Goal: Communication & Community: Answer question/provide support

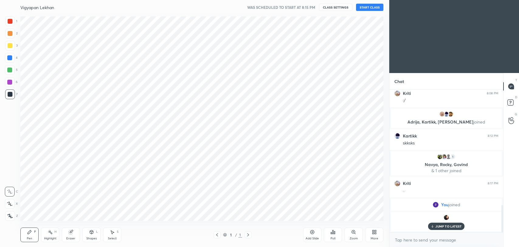
scroll to position [30183, 30026]
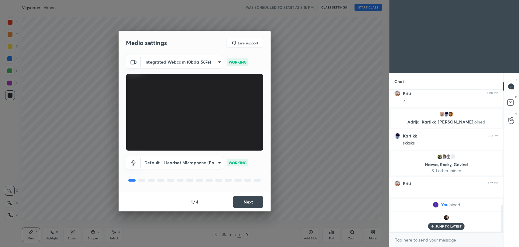
click at [263, 201] on button "Next" at bounding box center [248, 202] width 30 height 12
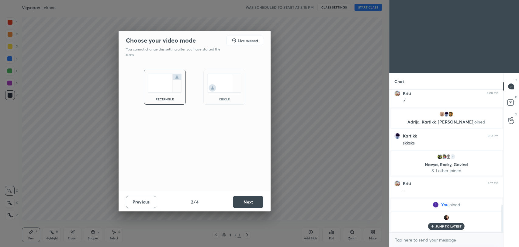
click at [263, 201] on button "Next" at bounding box center [248, 202] width 30 height 12
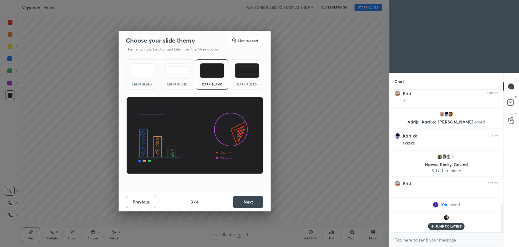
click at [263, 201] on button "Next" at bounding box center [248, 202] width 30 height 12
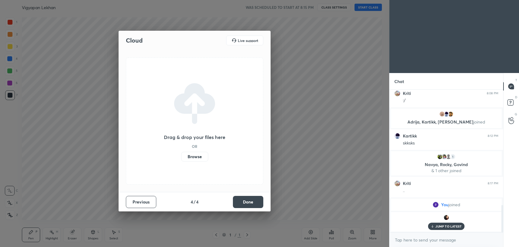
click at [260, 202] on button "Done" at bounding box center [248, 202] width 30 height 12
click at [260, 202] on div "Cloud Live support Drag & drop your files here OR Browse Previous 4 / 4 Done" at bounding box center [194, 123] width 389 height 247
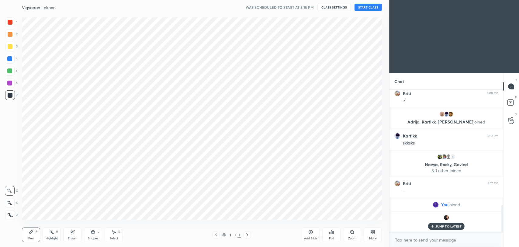
click at [360, 5] on button "START CLASS" at bounding box center [367, 7] width 27 height 7
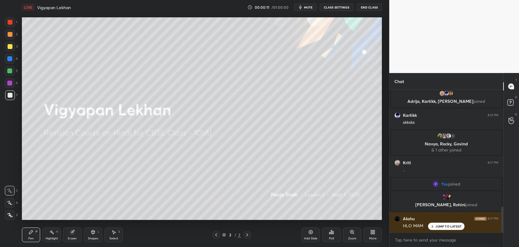
scroll to position [639, 0]
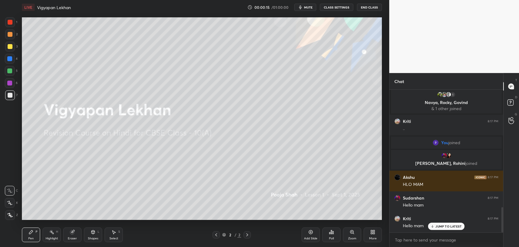
click at [448, 225] on p "JUMP TO LATEST" at bounding box center [448, 226] width 26 height 4
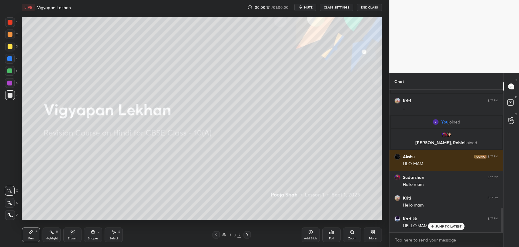
click at [442, 226] on p "JUMP TO LATEST" at bounding box center [448, 226] width 26 height 4
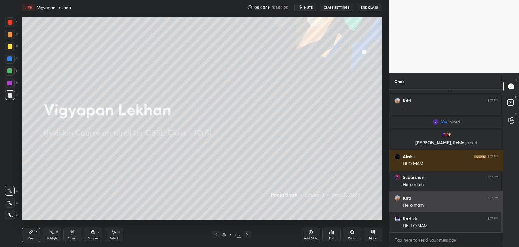
scroll to position [703, 0]
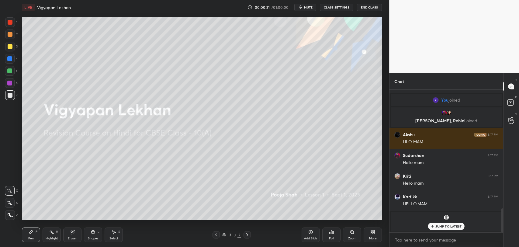
click at [456, 225] on p "JUMP TO LATEST" at bounding box center [448, 226] width 26 height 4
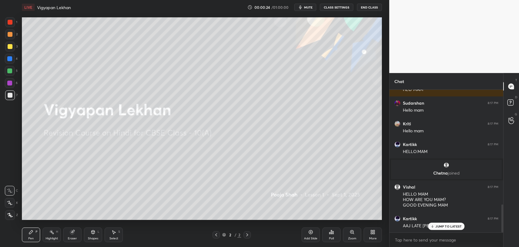
scroll to position [608, 0]
click at [436, 226] on p "JUMP TO LATEST" at bounding box center [448, 226] width 26 height 4
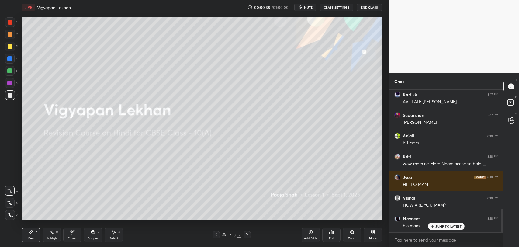
scroll to position [732, 0]
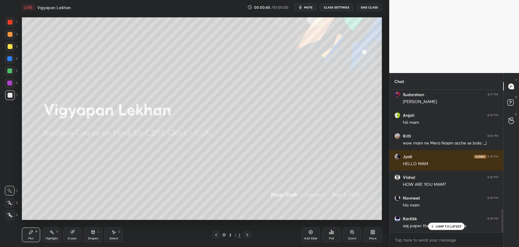
click at [446, 224] on p "JUMP TO LATEST" at bounding box center [448, 226] width 26 height 4
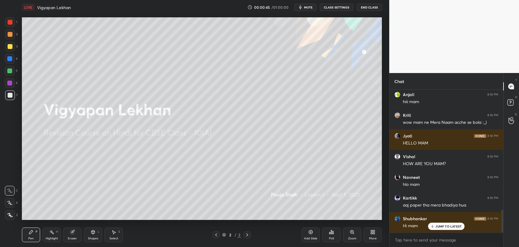
click at [439, 225] on p "JUMP TO LATEST" at bounding box center [448, 226] width 26 height 4
click at [440, 223] on div "JUMP TO LATEST" at bounding box center [446, 225] width 36 height 7
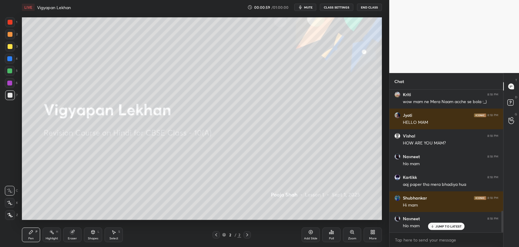
scroll to position [794, 0]
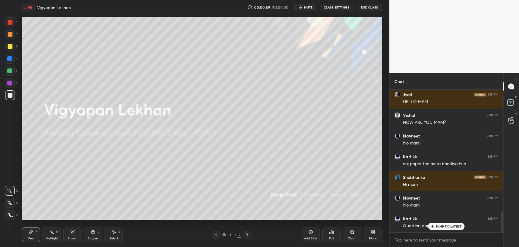
click at [443, 227] on p "JUMP TO LATEST" at bounding box center [448, 226] width 26 height 4
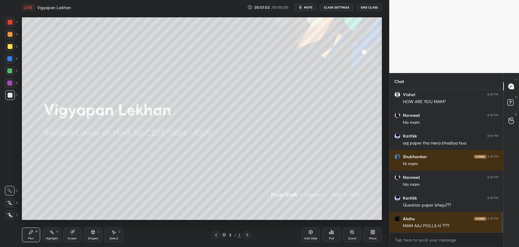
scroll to position [835, 0]
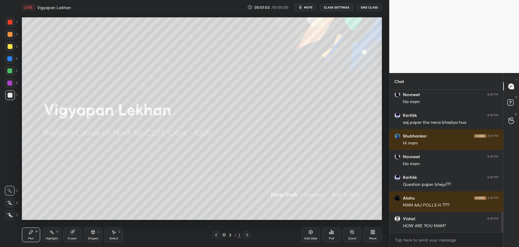
click at [448, 227] on div "Vishal 8:18 PM HOW ARE YOU MAM? [PERSON_NAME] 8:18 PM hlo mam Kartikk 8:18 PM a…" at bounding box center [446, 161] width 114 height 143
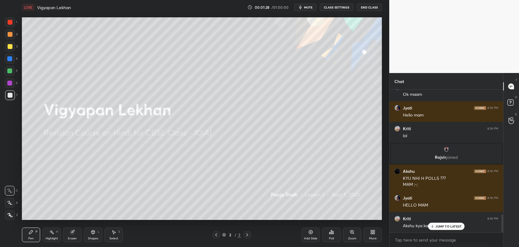
scroll to position [1008, 0]
click at [304, 237] on div "Add Slide" at bounding box center [310, 238] width 13 height 3
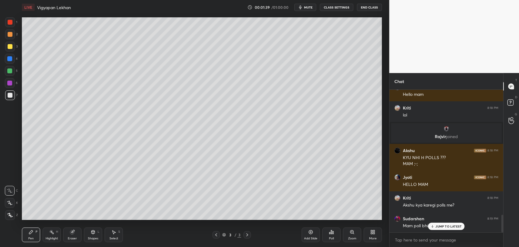
click at [219, 233] on div at bounding box center [215, 234] width 7 height 7
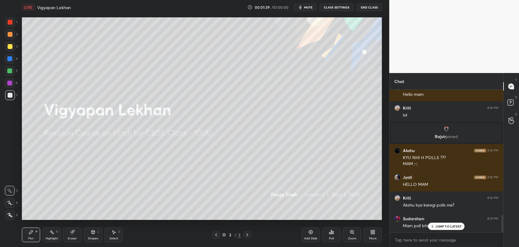
scroll to position [1028, 0]
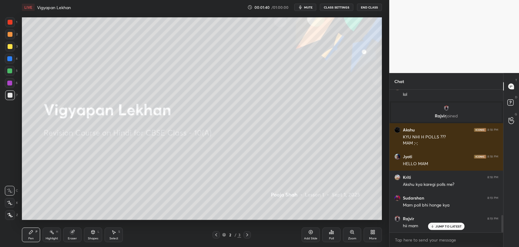
click at [429, 227] on div "JUMP TO LATEST" at bounding box center [446, 225] width 36 height 7
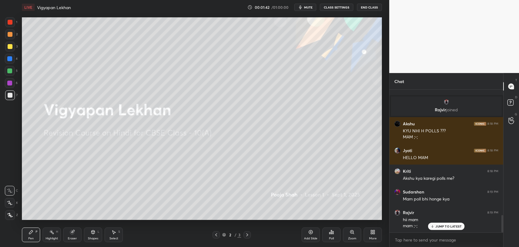
click at [71, 229] on icon at bounding box center [72, 231] width 5 height 5
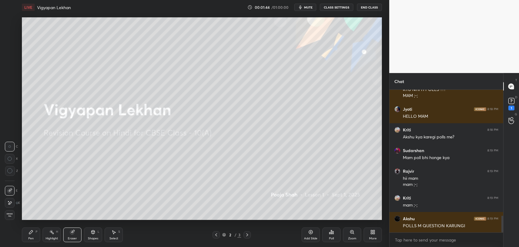
click at [11, 205] on icon at bounding box center [9, 202] width 5 height 5
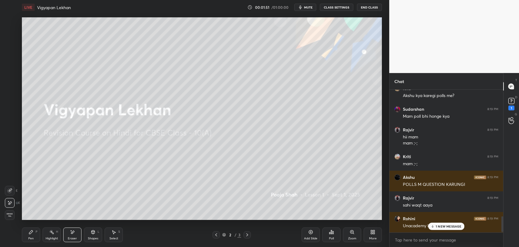
scroll to position [1138, 0]
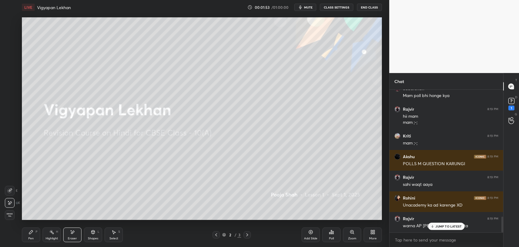
click at [446, 224] on p "JUMP TO LATEST" at bounding box center [448, 226] width 26 height 4
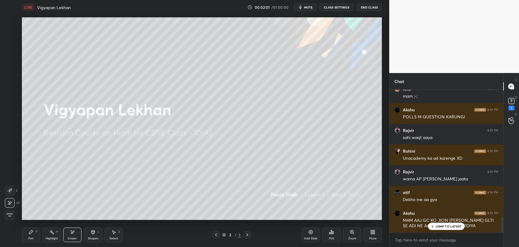
click at [451, 227] on p "JUMP TO LATEST" at bounding box center [448, 226] width 26 height 4
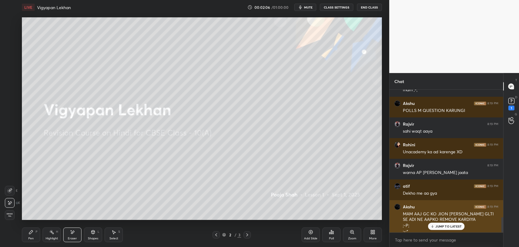
scroll to position [1197, 0]
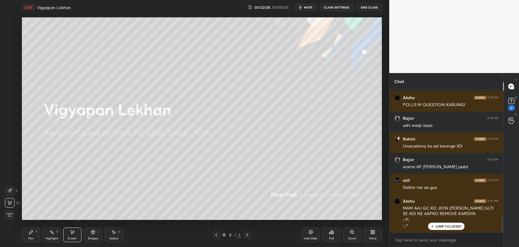
click at [442, 225] on p "JUMP TO LATEST" at bounding box center [448, 226] width 26 height 4
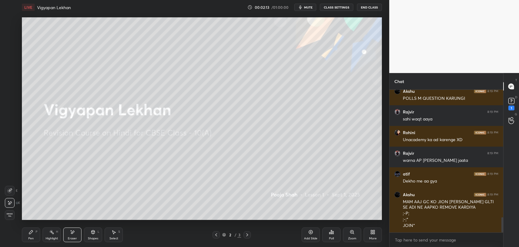
scroll to position [1224, 0]
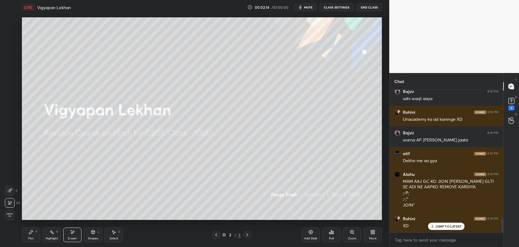
click at [436, 225] on p "JUMP TO LATEST" at bounding box center [448, 226] width 26 height 4
click at [371, 232] on icon at bounding box center [372, 233] width 2 height 2
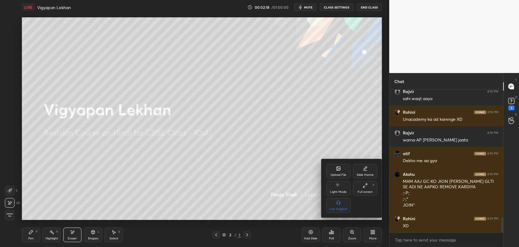
click at [333, 166] on div "Upload File" at bounding box center [338, 171] width 24 height 15
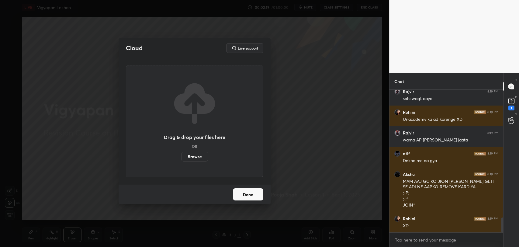
scroll to position [1272, 0]
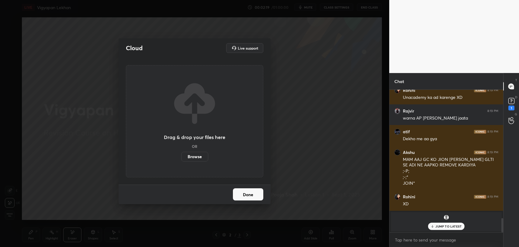
click at [191, 154] on label "Browse" at bounding box center [194, 157] width 27 height 10
click at [181, 154] on input "Browse" at bounding box center [181, 157] width 0 height 10
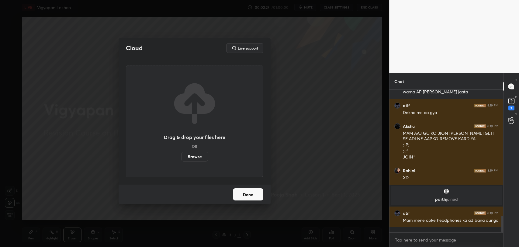
scroll to position [1099, 0]
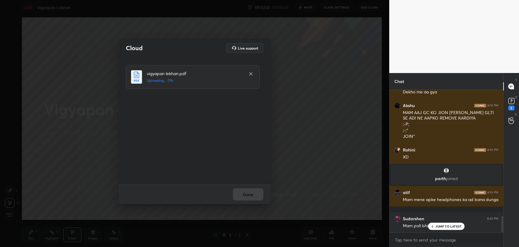
click at [450, 228] on div "JUMP TO LATEST" at bounding box center [446, 225] width 36 height 7
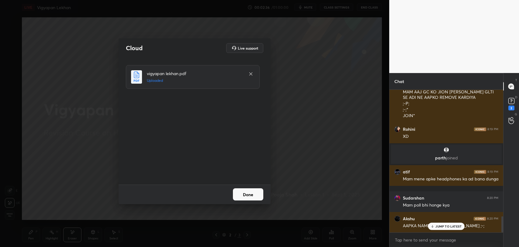
click at [247, 197] on button "Done" at bounding box center [248, 194] width 30 height 12
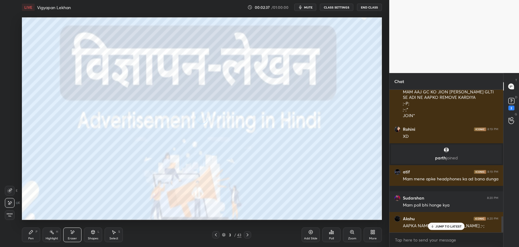
click at [444, 226] on p "JUMP TO LATEST" at bounding box center [448, 226] width 26 height 4
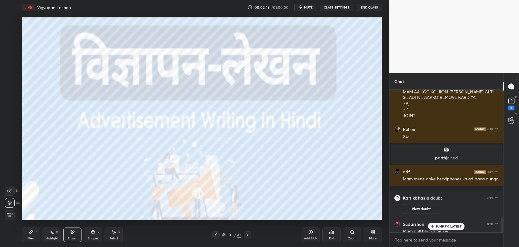
scroll to position [1172, 0]
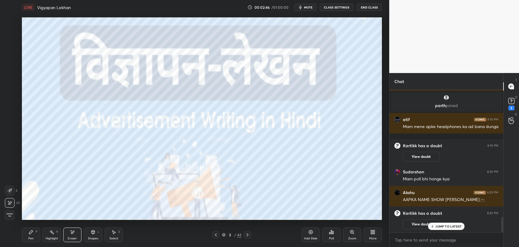
click at [450, 230] on div "[PERSON_NAME] has a doubt 8:20 PM View doubt" at bounding box center [446, 219] width 114 height 26
click at [444, 227] on p "JUMP TO LATEST" at bounding box center [448, 226] width 26 height 4
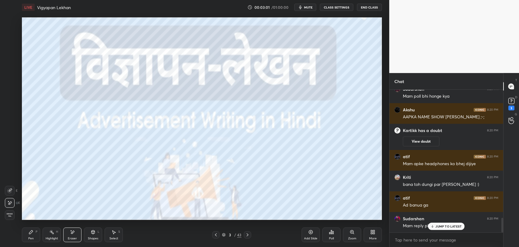
scroll to position [1246, 0]
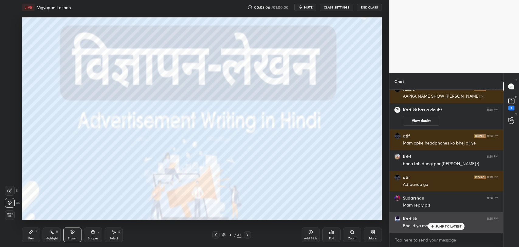
click at [439, 230] on div "Kartikk 8:20 PM Bhej diya maam" at bounding box center [446, 222] width 114 height 21
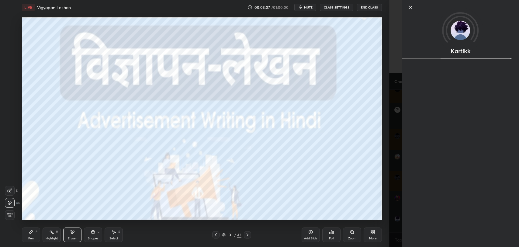
scroll to position [1267, 0]
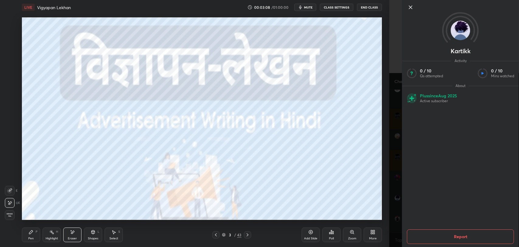
click at [410, 8] on icon at bounding box center [410, 7] width 3 height 3
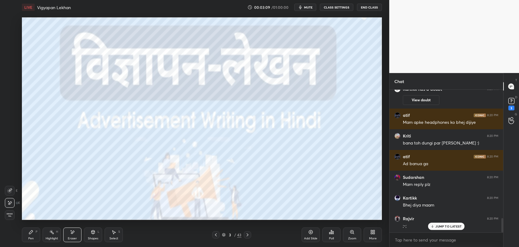
click at [437, 227] on p "JUMP TO LATEST" at bounding box center [448, 226] width 26 height 4
click at [32, 230] on icon at bounding box center [31, 232] width 4 height 4
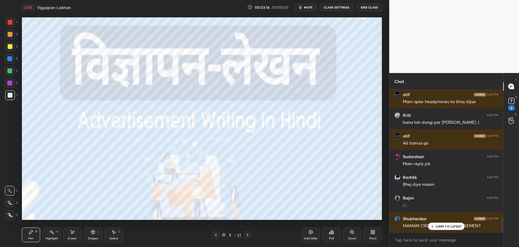
scroll to position [1313, 0]
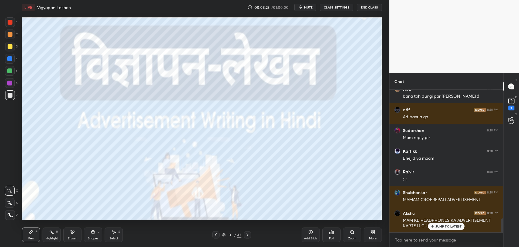
click at [440, 226] on p "JUMP TO LATEST" at bounding box center [448, 226] width 26 height 4
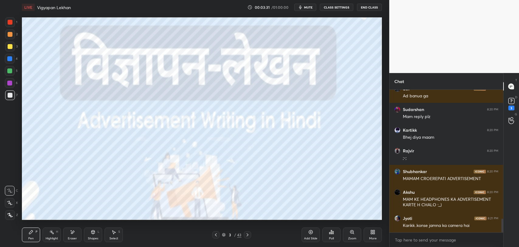
click at [69, 237] on div "Eraser" at bounding box center [72, 238] width 9 height 3
click at [286, 221] on div "Setting up your live class Poll for secs No correct answer Start poll" at bounding box center [201, 119] width 365 height 208
click at [36, 228] on div "Pen P" at bounding box center [31, 234] width 18 height 15
click at [9, 200] on div at bounding box center [10, 203] width 10 height 10
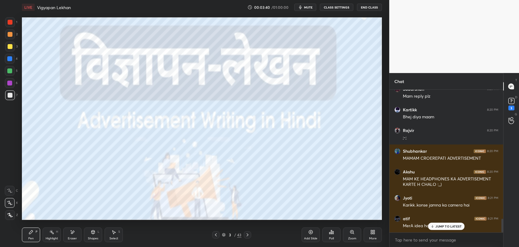
click at [442, 227] on p "JUMP TO LATEST" at bounding box center [448, 226] width 26 height 4
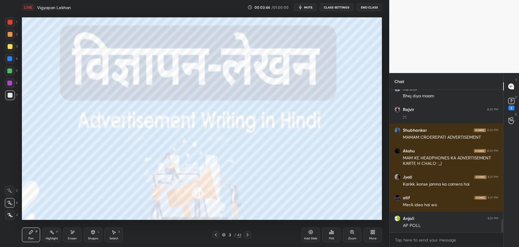
click at [75, 237] on div "Eraser" at bounding box center [72, 238] width 9 height 3
click at [262, 221] on div "Setting up your live class Poll for secs No correct answer Start poll" at bounding box center [201, 119] width 365 height 208
click at [33, 229] on icon at bounding box center [31, 231] width 5 height 5
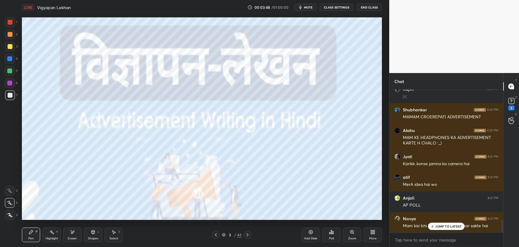
click at [442, 222] on div "JUMP TO LATEST" at bounding box center [446, 225] width 36 height 7
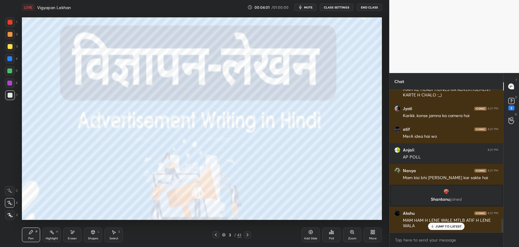
scroll to position [1352, 0]
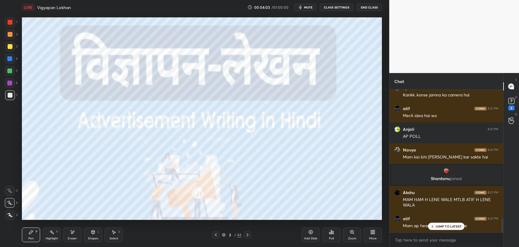
click at [447, 228] on div "JUMP TO LATEST" at bounding box center [446, 225] width 36 height 7
click at [332, 238] on div "Poll" at bounding box center [331, 238] width 5 height 3
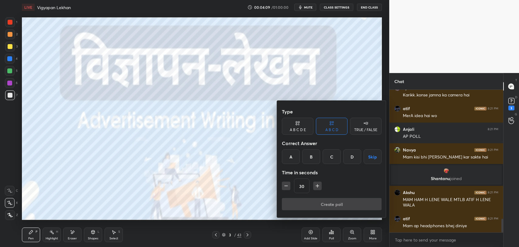
scroll to position [1374, 0]
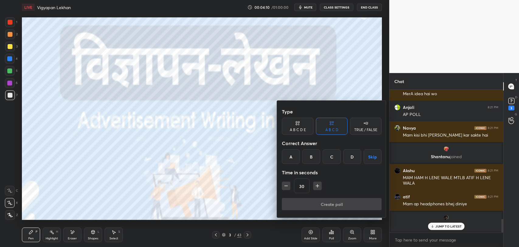
click at [355, 154] on div "D" at bounding box center [352, 156] width 18 height 15
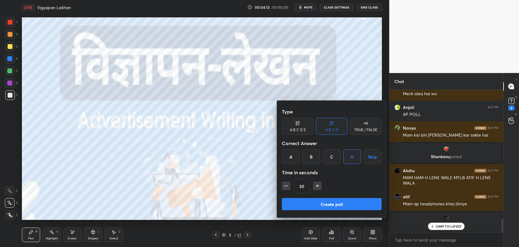
click at [331, 204] on button "Create poll" at bounding box center [332, 204] width 100 height 12
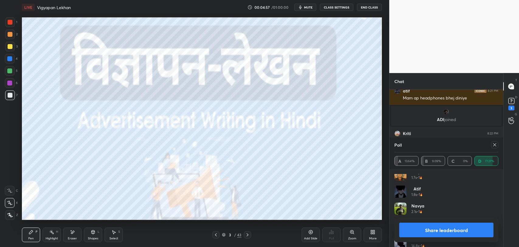
scroll to position [216, 0]
click at [494, 143] on icon at bounding box center [494, 144] width 5 height 5
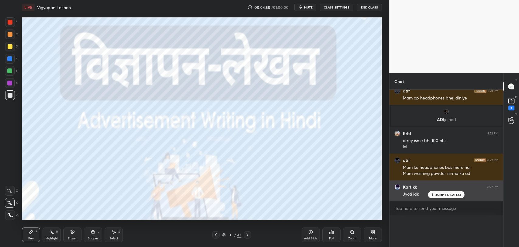
scroll to position [0, 0]
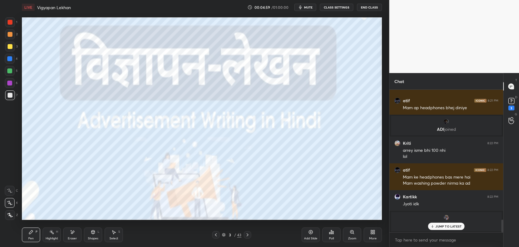
click at [445, 227] on p "JUMP TO LATEST" at bounding box center [448, 226] width 26 height 4
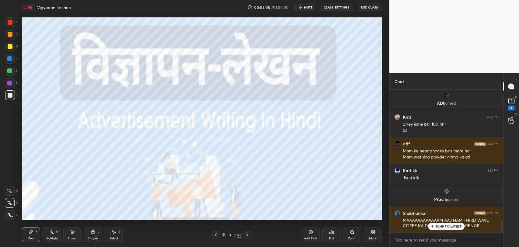
click at [449, 226] on p "JUMP TO LATEST" at bounding box center [448, 226] width 26 height 4
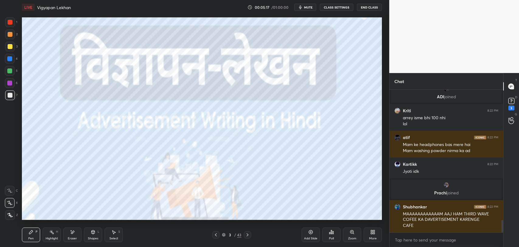
click at [72, 239] on div "Eraser" at bounding box center [72, 238] width 9 height 3
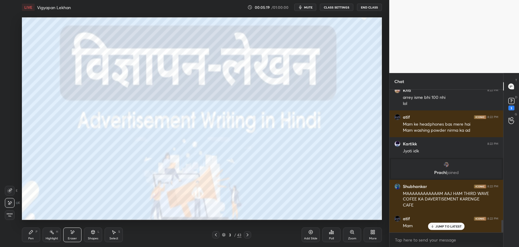
click at [29, 236] on div "Pen P" at bounding box center [31, 234] width 18 height 15
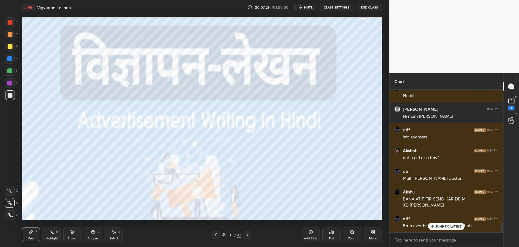
scroll to position [1843, 0]
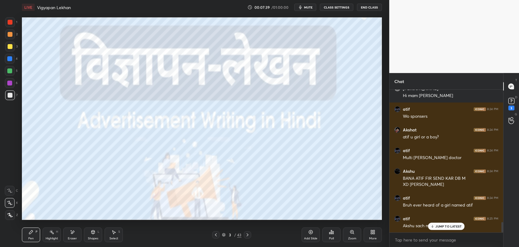
click at [308, 239] on div "Add Slide" at bounding box center [310, 238] width 13 height 3
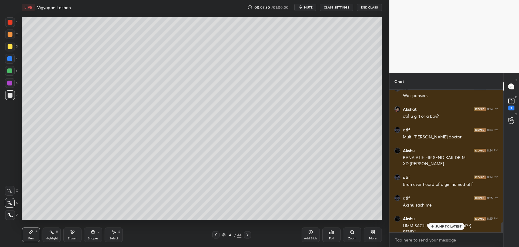
scroll to position [1870, 0]
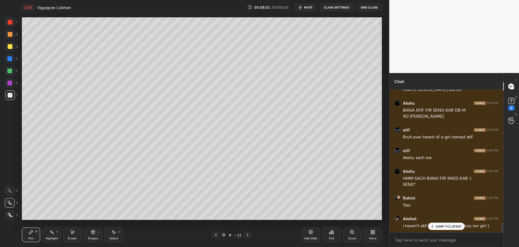
click at [213, 236] on icon at bounding box center [215, 234] width 5 height 5
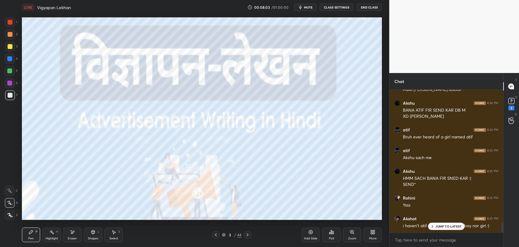
scroll to position [1933, 0]
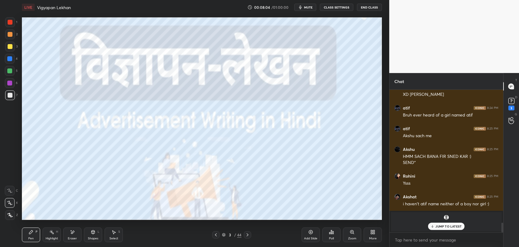
click at [438, 224] on p "JUMP TO LATEST" at bounding box center [448, 226] width 26 height 4
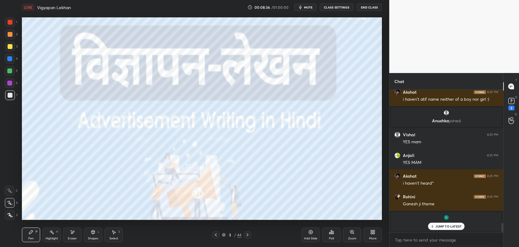
scroll to position [2058, 0]
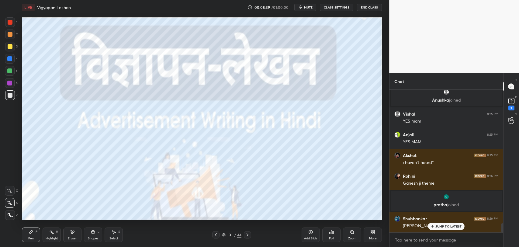
click at [432, 227] on icon at bounding box center [432, 226] width 4 height 4
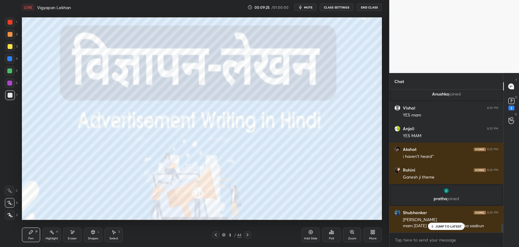
scroll to position [2064, 0]
click at [452, 223] on div "JUMP TO LATEST" at bounding box center [446, 225] width 36 height 7
click at [247, 235] on icon at bounding box center [247, 234] width 5 height 5
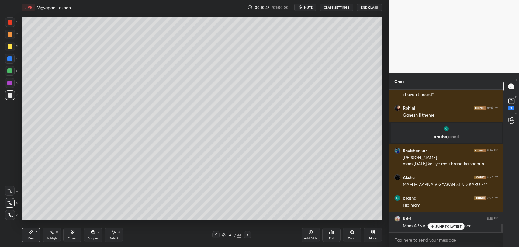
scroll to position [2147, 0]
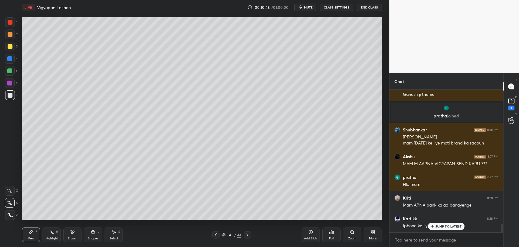
click at [447, 227] on p "JUMP TO LATEST" at bounding box center [448, 226] width 26 height 4
click at [214, 236] on icon at bounding box center [215, 234] width 5 height 5
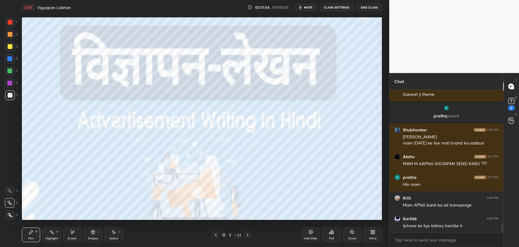
click at [247, 233] on icon at bounding box center [247, 234] width 5 height 5
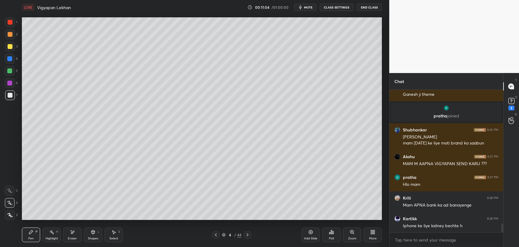
click at [246, 232] on icon at bounding box center [247, 234] width 5 height 5
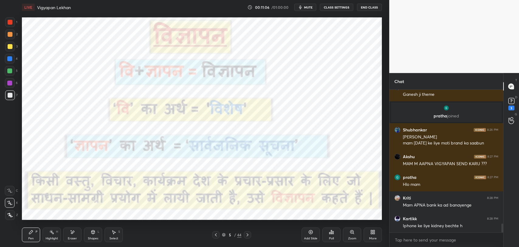
click at [12, 19] on div at bounding box center [10, 22] width 10 height 10
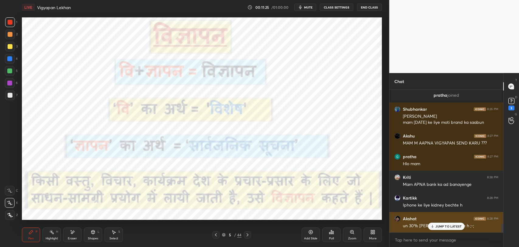
drag, startPoint x: 434, startPoint y: 224, endPoint x: 428, endPoint y: 226, distance: 6.2
click at [434, 224] on div "JUMP TO LATEST" at bounding box center [446, 225] width 36 height 7
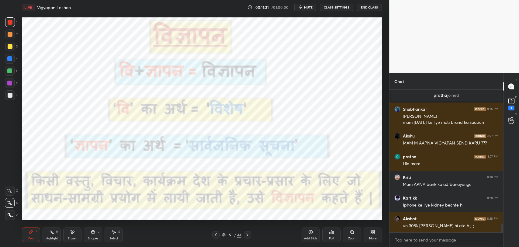
click at [74, 232] on icon at bounding box center [72, 231] width 5 height 5
click at [27, 235] on div "Pen P" at bounding box center [31, 234] width 18 height 15
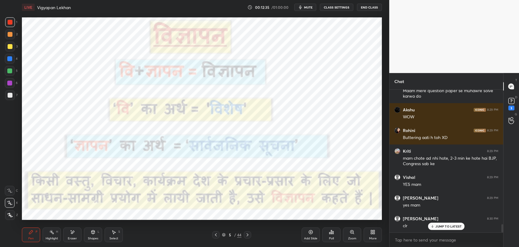
scroll to position [2349, 0]
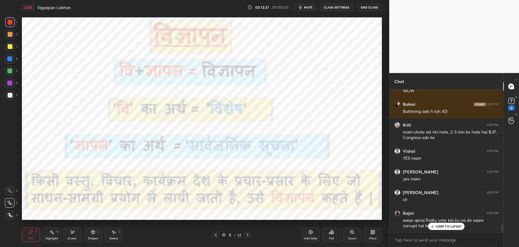
click at [449, 227] on p "JUMP TO LATEST" at bounding box center [448, 226] width 26 height 4
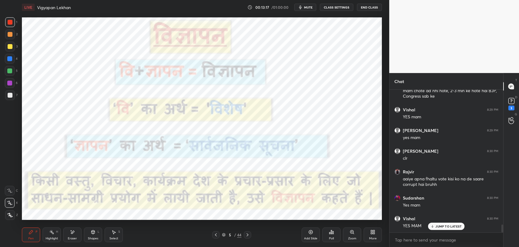
scroll to position [2412, 0]
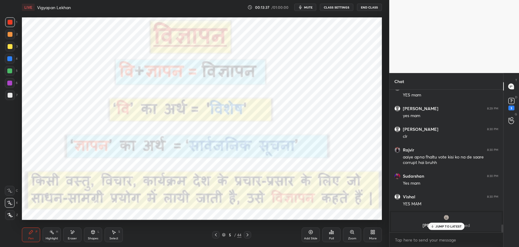
click at [453, 229] on div "JUMP TO LATEST" at bounding box center [446, 225] width 36 height 7
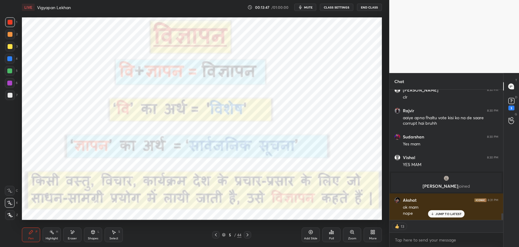
scroll to position [2473, 0]
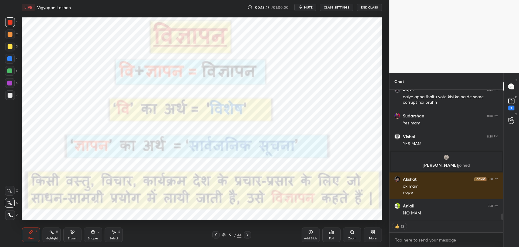
click at [450, 212] on div "NO MAM" at bounding box center [450, 213] width 95 height 6
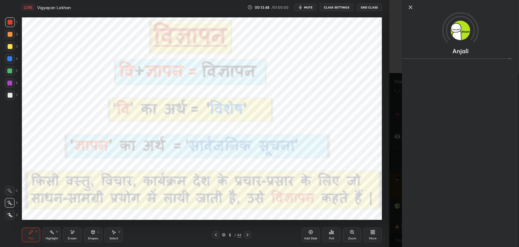
scroll to position [2493, 0]
click at [409, 9] on icon at bounding box center [410, 7] width 7 height 7
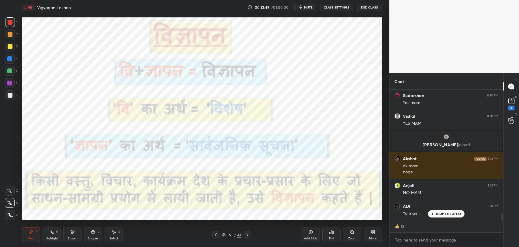
click at [246, 234] on icon at bounding box center [247, 234] width 5 height 5
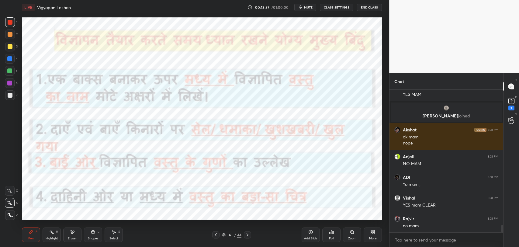
scroll to position [2543, 0]
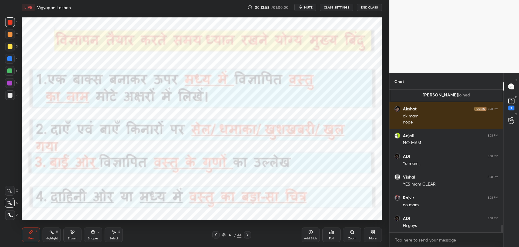
click at [310, 235] on div "Add Slide" at bounding box center [310, 234] width 18 height 15
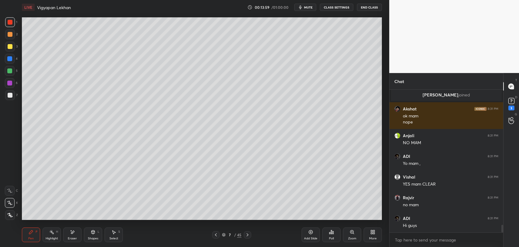
click at [92, 235] on div "Shapes L" at bounding box center [93, 234] width 18 height 15
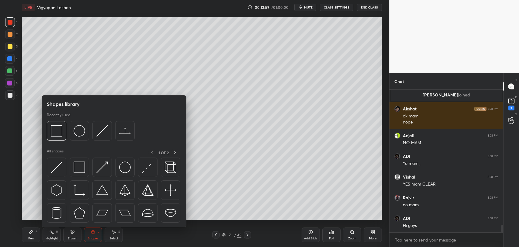
scroll to position [2563, 0]
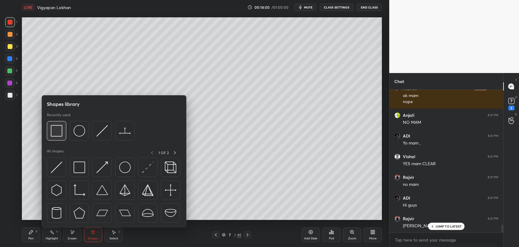
click at [53, 128] on img at bounding box center [57, 131] width 12 height 12
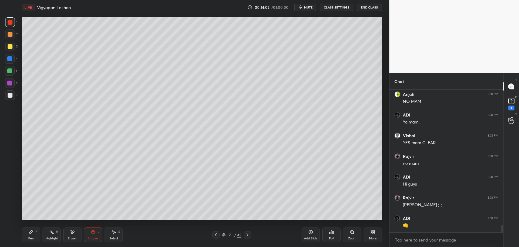
scroll to position [2604, 0]
click at [27, 235] on div "Pen P" at bounding box center [31, 234] width 18 height 15
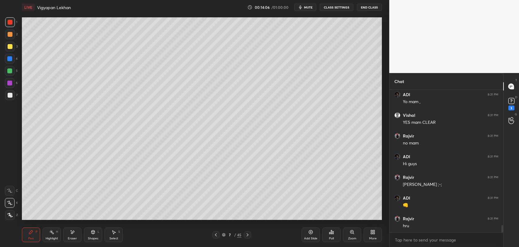
scroll to position [2625, 0]
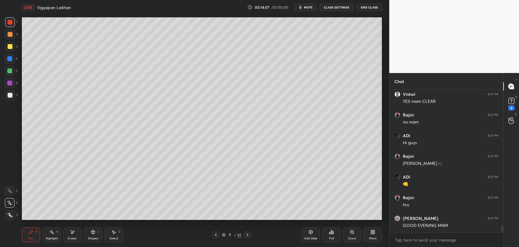
click at [214, 234] on icon at bounding box center [215, 234] width 5 height 5
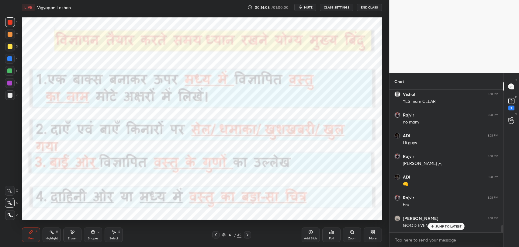
scroll to position [2646, 0]
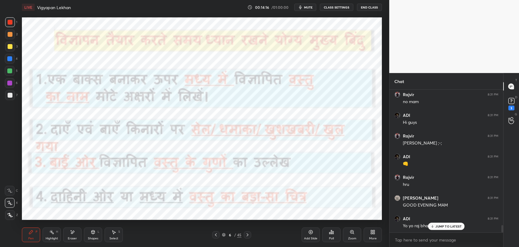
click at [246, 233] on icon at bounding box center [247, 234] width 5 height 5
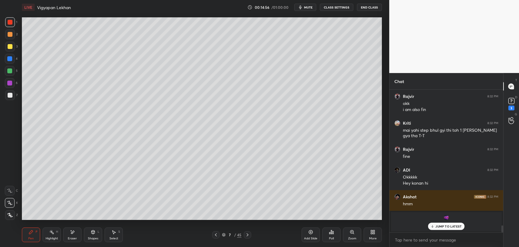
scroll to position [2836, 0]
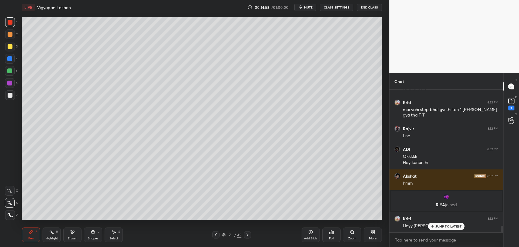
click at [216, 234] on icon at bounding box center [215, 234] width 5 height 5
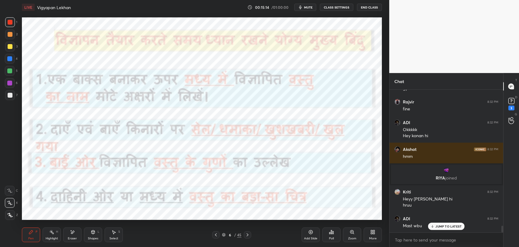
scroll to position [2883, 0]
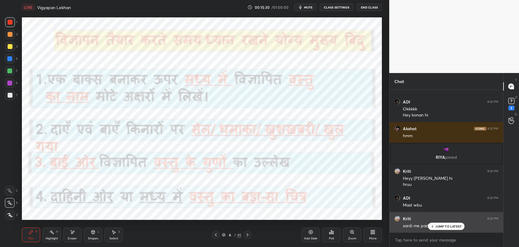
click at [434, 228] on icon at bounding box center [432, 226] width 4 height 4
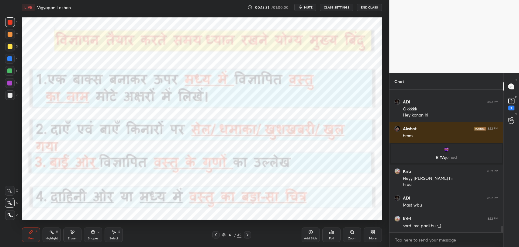
click at [248, 235] on icon at bounding box center [247, 234] width 2 height 3
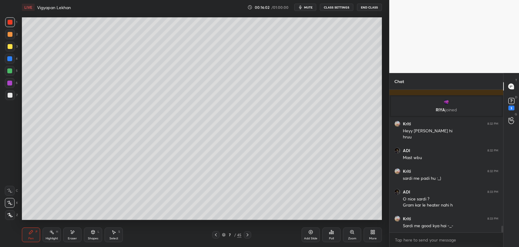
scroll to position [2952, 0]
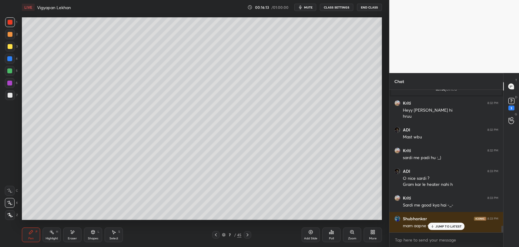
click at [446, 226] on p "JUMP TO LATEST" at bounding box center [448, 226] width 26 height 4
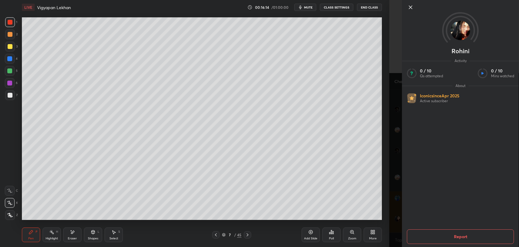
click at [410, 9] on icon at bounding box center [410, 7] width 7 height 7
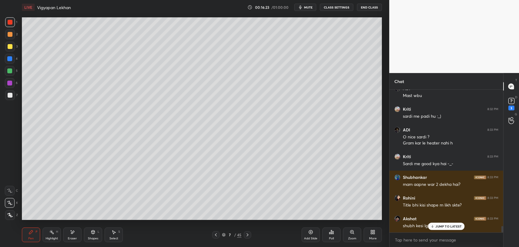
scroll to position [3014, 0]
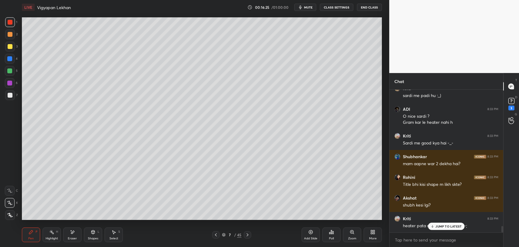
click at [435, 225] on div "JUMP TO LATEST" at bounding box center [446, 225] width 36 height 7
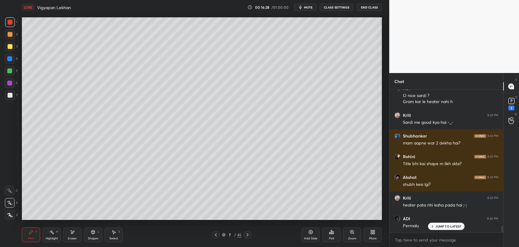
scroll to position [3055, 0]
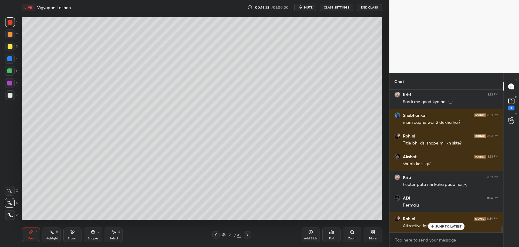
click at [437, 226] on p "JUMP TO LATEST" at bounding box center [448, 226] width 26 height 4
click at [216, 233] on icon at bounding box center [215, 234] width 5 height 5
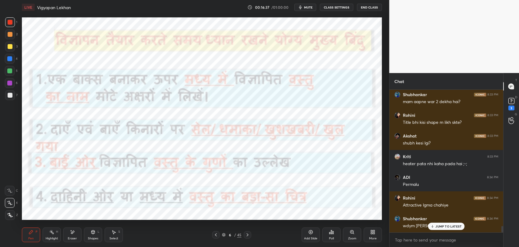
scroll to position [3096, 0]
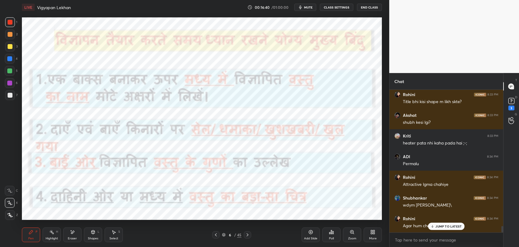
click at [217, 232] on icon at bounding box center [215, 234] width 5 height 5
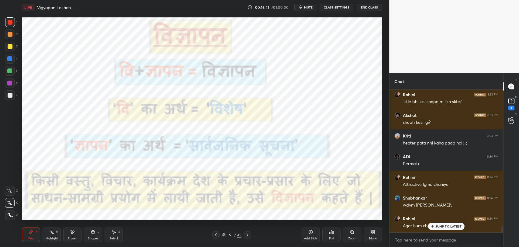
click at [247, 232] on icon at bounding box center [247, 234] width 5 height 5
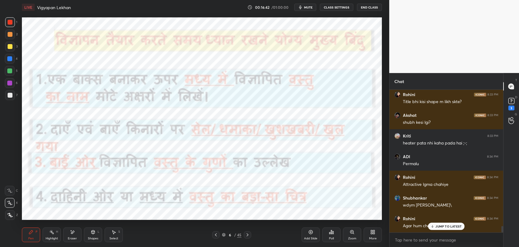
click at [248, 233] on icon at bounding box center [247, 234] width 5 height 5
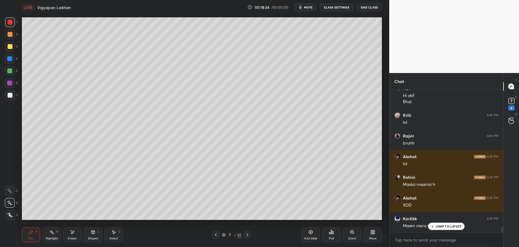
scroll to position [3460, 0]
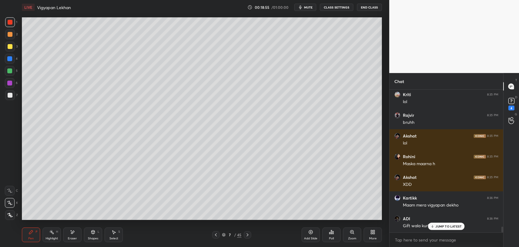
click at [215, 236] on icon at bounding box center [215, 234] width 5 height 5
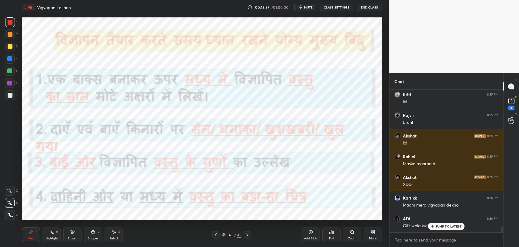
scroll to position [3480, 0]
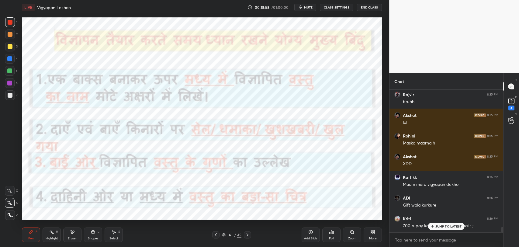
click at [247, 233] on icon at bounding box center [247, 234] width 5 height 5
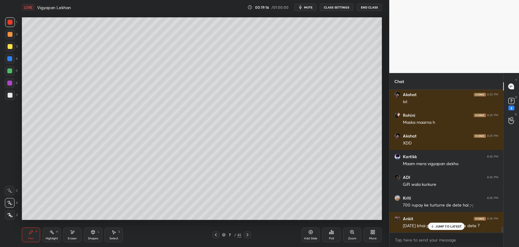
scroll to position [3522, 0]
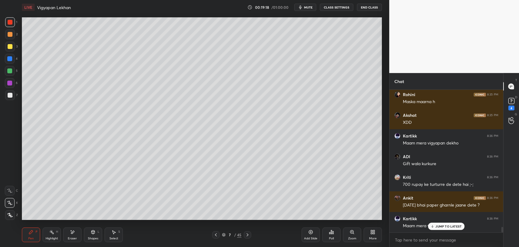
click at [437, 227] on p "JUMP TO LATEST" at bounding box center [448, 226] width 26 height 4
click at [509, 105] on icon at bounding box center [511, 100] width 9 height 9
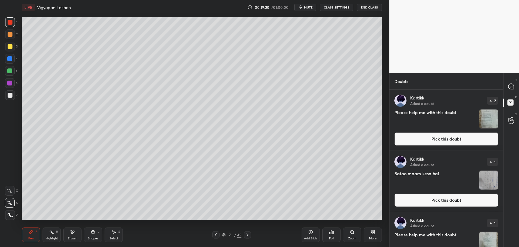
click at [491, 116] on img "grid" at bounding box center [488, 118] width 19 height 19
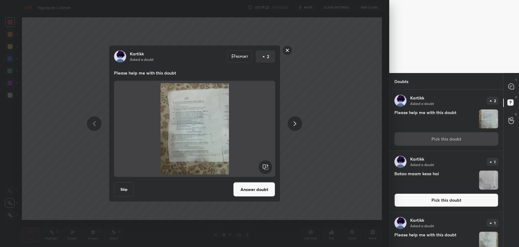
click at [290, 49] on rect at bounding box center [287, 50] width 9 height 9
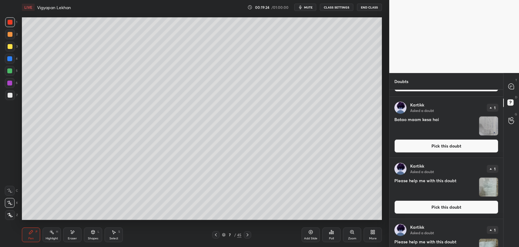
scroll to position [53, 0]
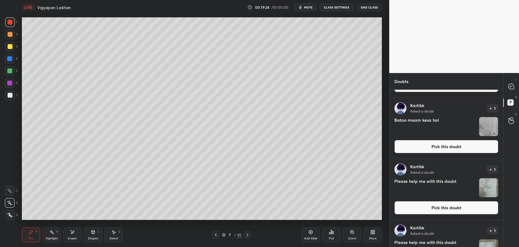
click at [488, 129] on img "grid" at bounding box center [488, 126] width 19 height 19
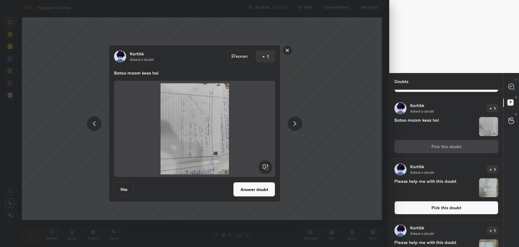
click at [262, 169] on rect at bounding box center [266, 167] width 14 height 14
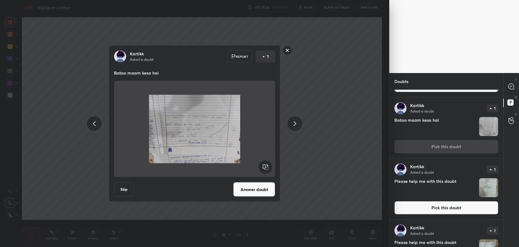
click at [262, 169] on rect at bounding box center [266, 167] width 14 height 14
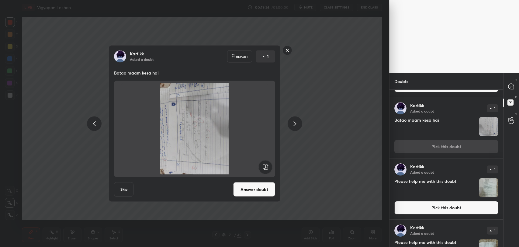
click at [262, 169] on rect at bounding box center [266, 167] width 14 height 14
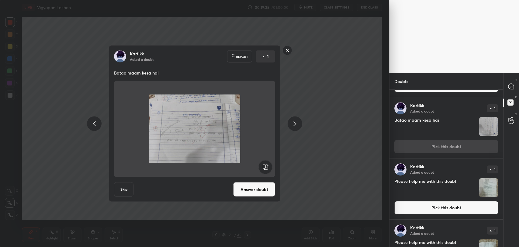
click at [258, 189] on button "Answer doubt" at bounding box center [254, 189] width 42 height 15
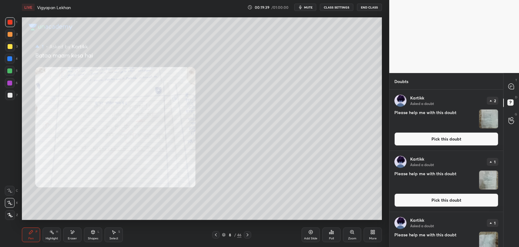
click at [349, 235] on div "Zoom" at bounding box center [352, 234] width 18 height 15
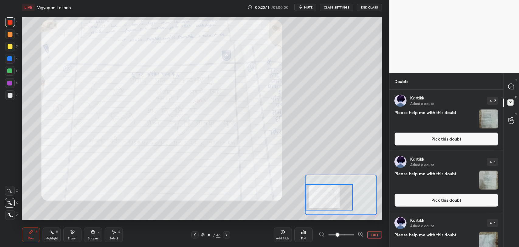
click at [375, 236] on button "EXIT" at bounding box center [374, 234] width 15 height 7
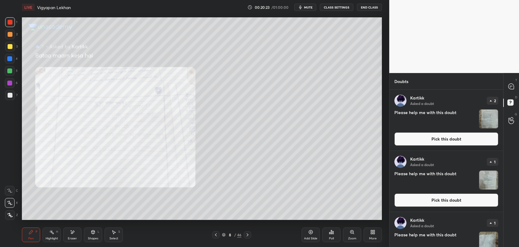
click at [217, 233] on icon at bounding box center [215, 234] width 5 height 5
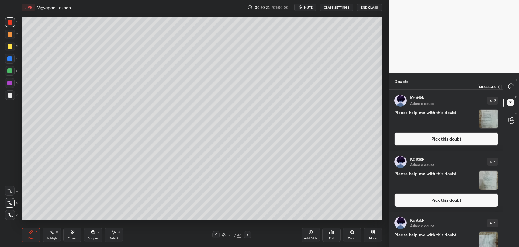
click at [511, 91] on div at bounding box center [511, 86] width 12 height 11
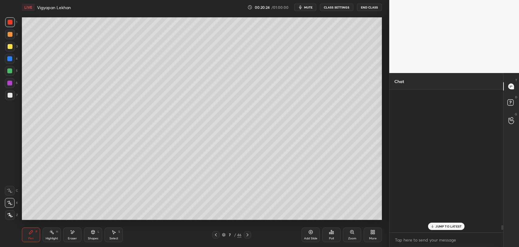
scroll to position [141, 112]
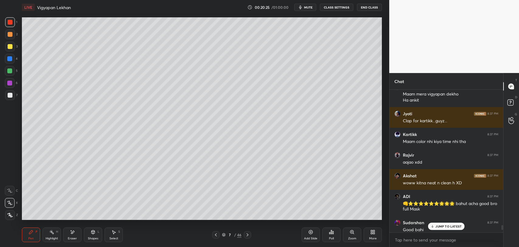
click at [452, 223] on div "JUMP TO LATEST" at bounding box center [446, 225] width 36 height 7
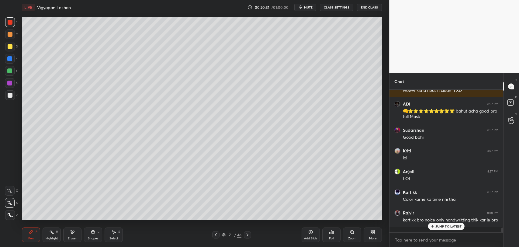
scroll to position [3939, 0]
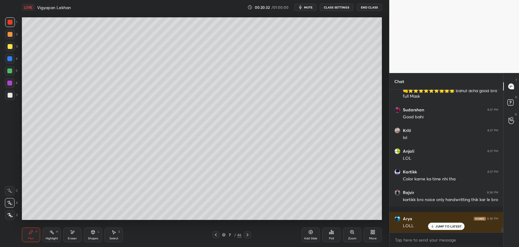
click at [452, 227] on p "JUMP TO LATEST" at bounding box center [448, 226] width 26 height 4
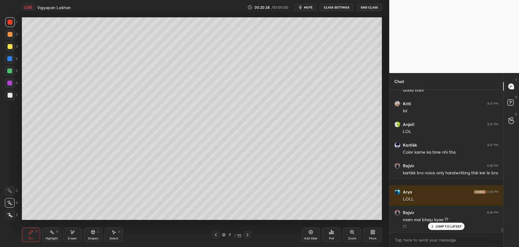
scroll to position [3987, 0]
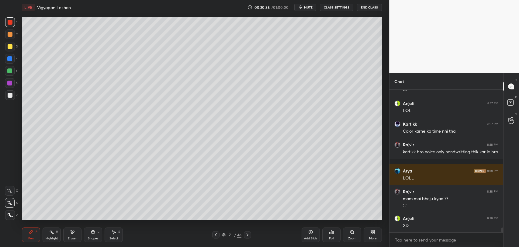
click at [439, 225] on div "XD" at bounding box center [450, 225] width 95 height 6
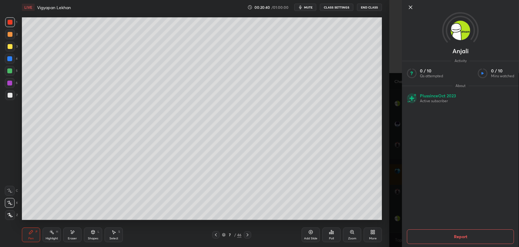
click at [411, 9] on icon at bounding box center [410, 7] width 3 height 3
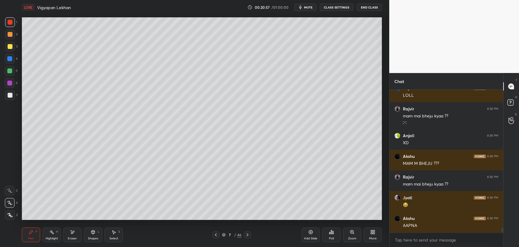
scroll to position [4101, 0]
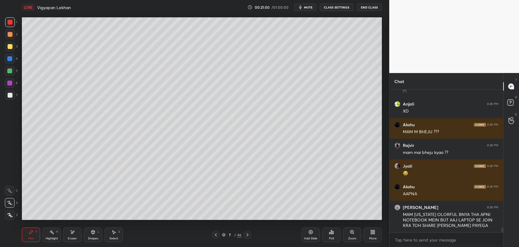
click at [250, 234] on icon at bounding box center [247, 234] width 5 height 5
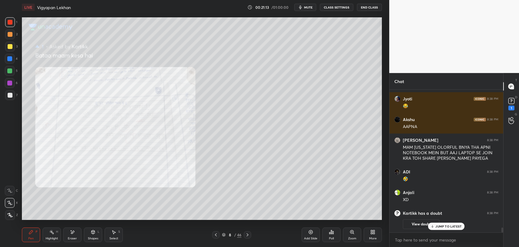
scroll to position [3241, 0]
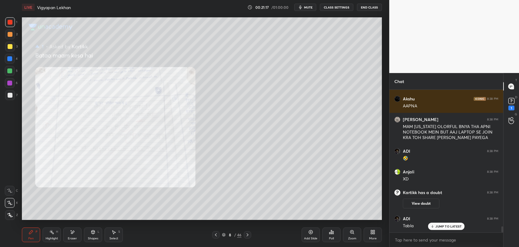
click at [66, 233] on div "Eraser" at bounding box center [72, 234] width 18 height 15
click at [31, 234] on icon at bounding box center [31, 231] width 5 height 5
click at [442, 224] on p "JUMP TO LATEST" at bounding box center [448, 226] width 26 height 4
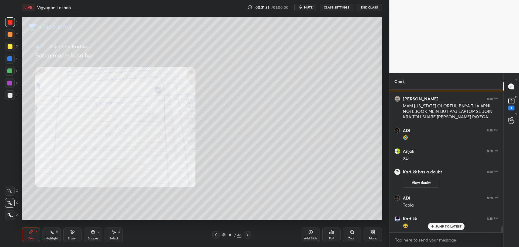
click at [69, 230] on div "Eraser" at bounding box center [72, 234] width 18 height 15
click at [69, 231] on div "Eraser" at bounding box center [72, 234] width 18 height 15
click at [34, 231] on div "Pen P" at bounding box center [31, 234] width 18 height 15
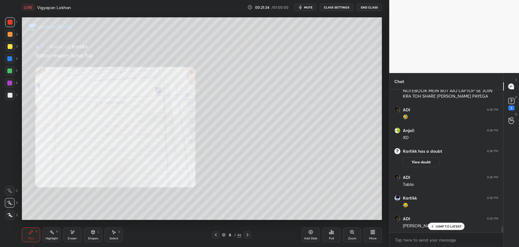
click at [446, 225] on p "JUMP TO LATEST" at bounding box center [448, 226] width 26 height 4
click at [212, 235] on div at bounding box center [215, 234] width 7 height 7
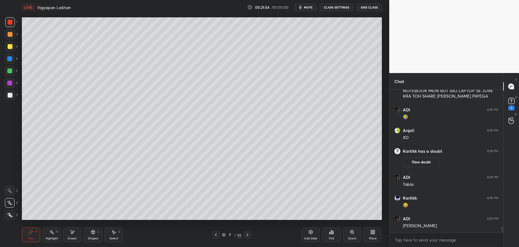
scroll to position [3303, 0]
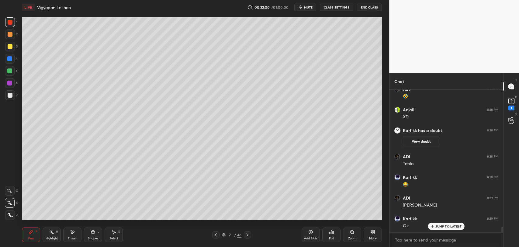
click at [433, 227] on icon at bounding box center [432, 226] width 4 height 4
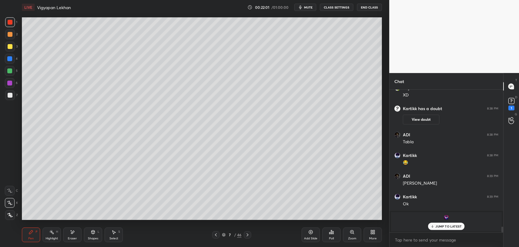
click at [248, 235] on icon at bounding box center [247, 234] width 5 height 5
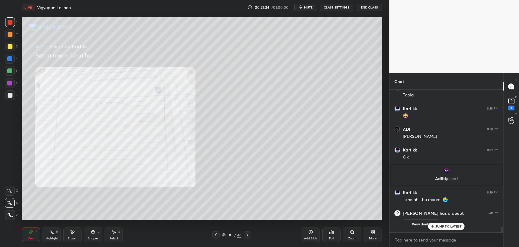
scroll to position [3343, 0]
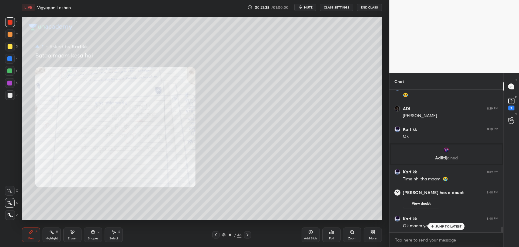
click at [217, 234] on icon at bounding box center [215, 234] width 5 height 5
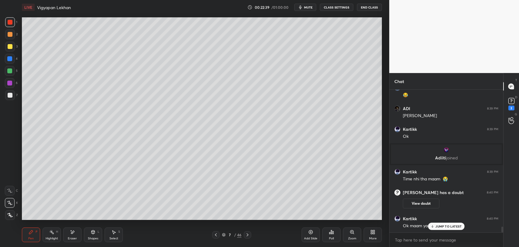
click at [436, 228] on div "JUMP TO LATEST" at bounding box center [446, 225] width 36 height 7
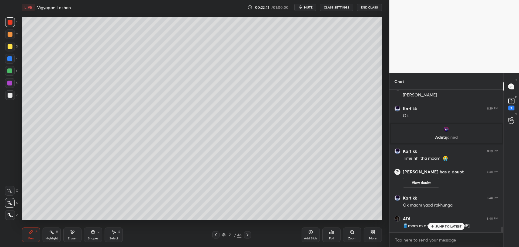
click at [448, 227] on p "JUMP TO LATEST" at bounding box center [448, 226] width 26 height 4
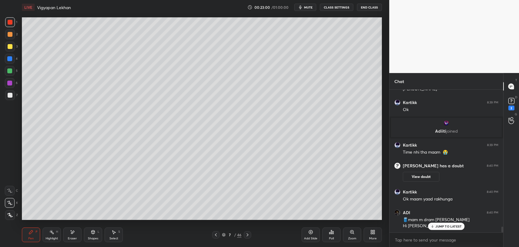
click at [309, 239] on div "Add Slide" at bounding box center [310, 238] width 13 height 3
click at [95, 235] on div "Shapes L" at bounding box center [93, 234] width 18 height 15
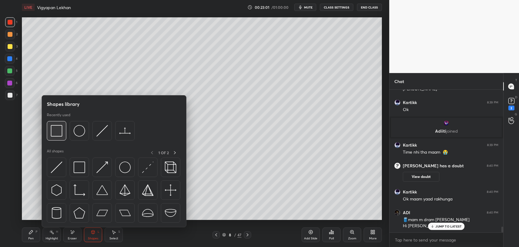
click at [57, 127] on img at bounding box center [57, 131] width 12 height 12
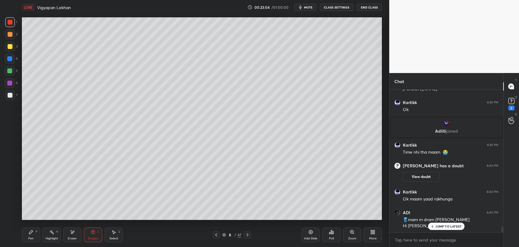
click at [32, 233] on icon at bounding box center [31, 231] width 5 height 5
click at [216, 234] on icon at bounding box center [216, 234] width 2 height 3
click at [443, 227] on p "JUMP TO LATEST" at bounding box center [448, 226] width 26 height 4
click at [216, 235] on icon at bounding box center [216, 234] width 5 height 5
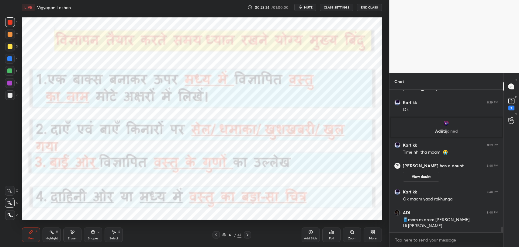
click at [248, 236] on icon at bounding box center [247, 234] width 5 height 5
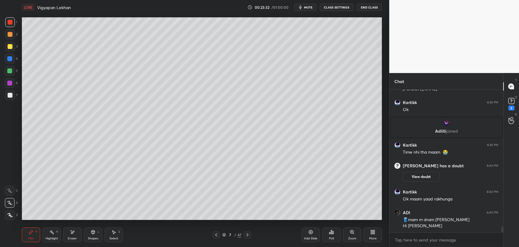
scroll to position [3396, 0]
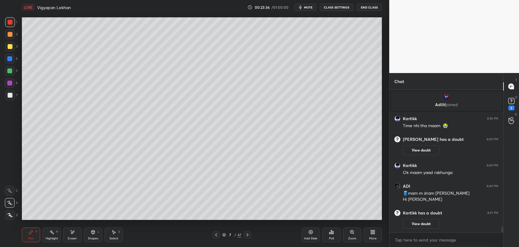
click at [249, 234] on icon at bounding box center [247, 234] width 5 height 5
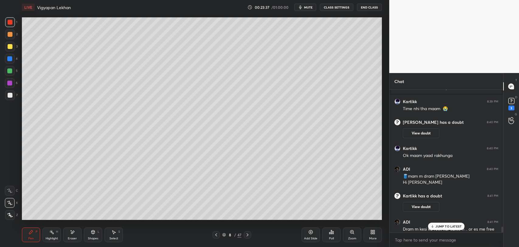
scroll to position [3405, 0]
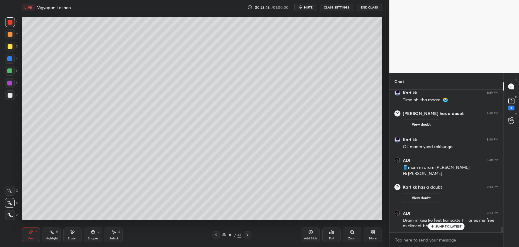
click at [310, 237] on div "Add Slide" at bounding box center [310, 238] width 13 height 3
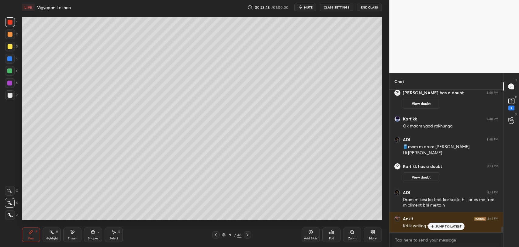
click at [81, 232] on div "Eraser" at bounding box center [72, 234] width 18 height 15
click at [94, 229] on div "Shapes L" at bounding box center [93, 234] width 18 height 15
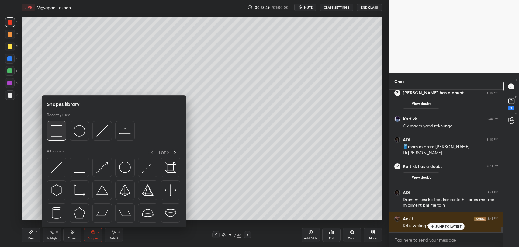
click at [56, 132] on img at bounding box center [57, 131] width 12 height 12
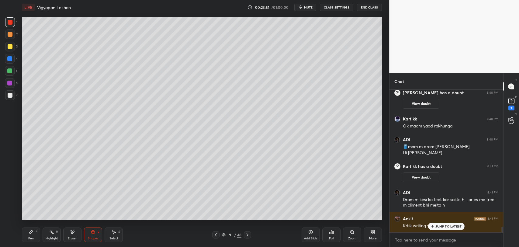
click at [29, 235] on div "Pen P" at bounding box center [31, 234] width 18 height 15
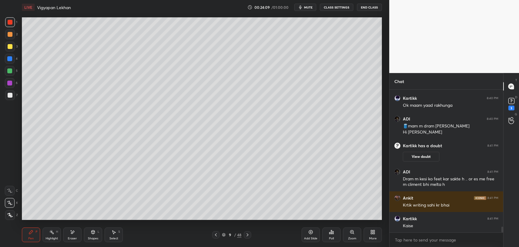
click at [216, 234] on icon at bounding box center [215, 234] width 5 height 5
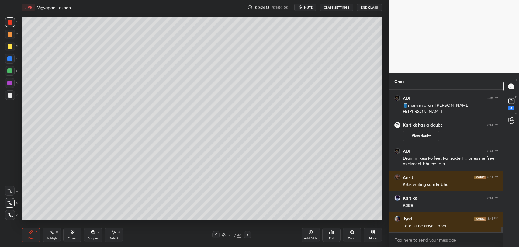
scroll to position [3488, 0]
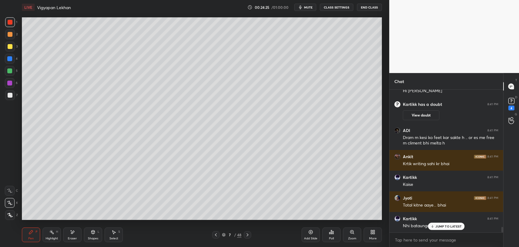
click at [436, 225] on p "JUMP TO LATEST" at bounding box center [448, 226] width 26 height 4
click at [367, 238] on div "More" at bounding box center [372, 234] width 18 height 15
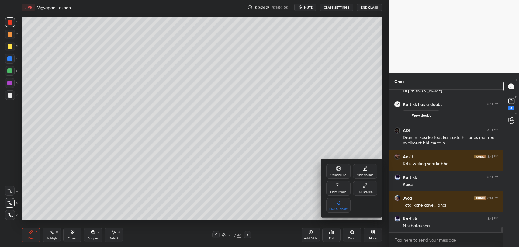
click at [331, 175] on div "Upload File" at bounding box center [338, 174] width 16 height 3
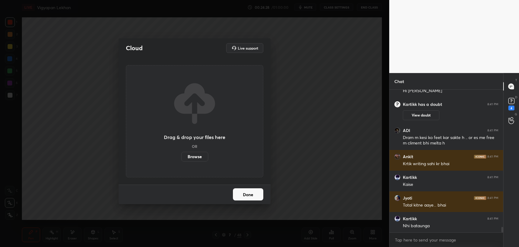
click at [201, 156] on label "Browse" at bounding box center [194, 157] width 27 height 10
click at [181, 156] on input "Browse" at bounding box center [181, 157] width 0 height 10
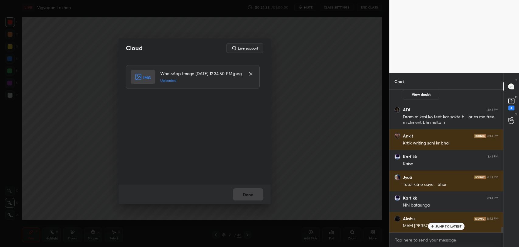
click at [441, 224] on p "JUMP TO LATEST" at bounding box center [448, 226] width 26 height 4
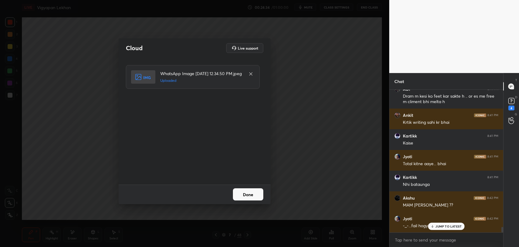
click at [246, 196] on button "Done" at bounding box center [248, 194] width 30 height 12
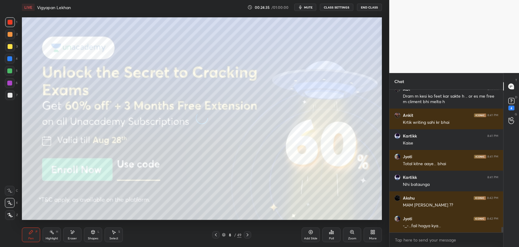
scroll to position [3550, 0]
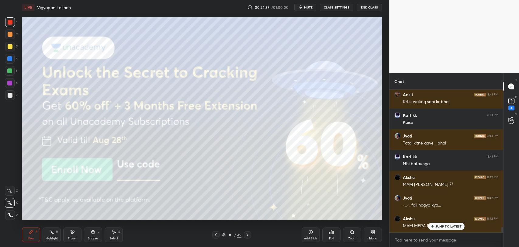
click at [446, 227] on p "JUMP TO LATEST" at bounding box center [448, 226] width 26 height 4
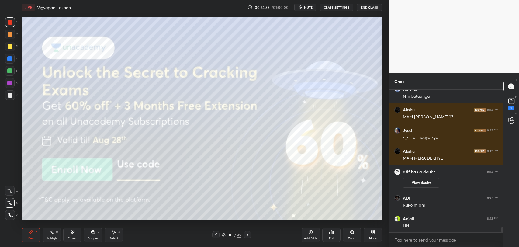
scroll to position [3587, 0]
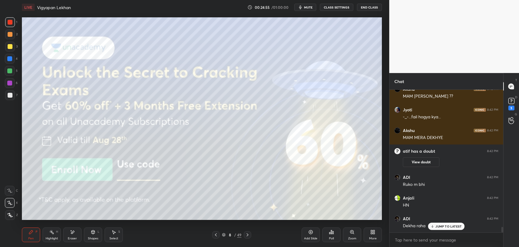
click at [88, 236] on div "Shapes L" at bounding box center [93, 234] width 18 height 15
click at [75, 237] on div "Eraser" at bounding box center [72, 238] width 9 height 3
click at [52, 231] on icon at bounding box center [51, 231] width 5 height 5
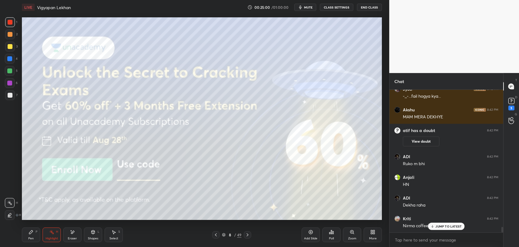
click at [76, 234] on div "Eraser" at bounding box center [72, 234] width 18 height 15
click at [29, 234] on icon at bounding box center [31, 231] width 5 height 5
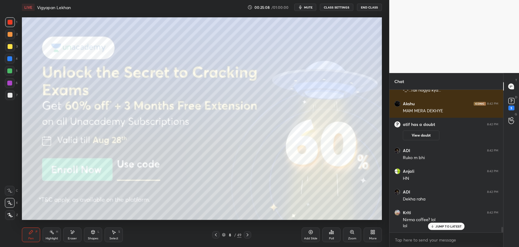
click at [449, 228] on div "JUMP TO LATEST" at bounding box center [446, 225] width 36 height 7
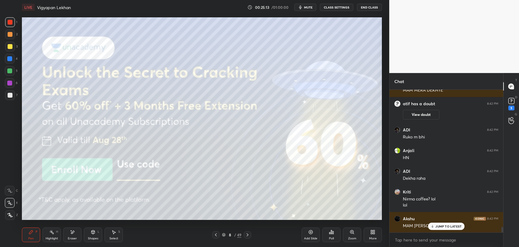
scroll to position [3655, 0]
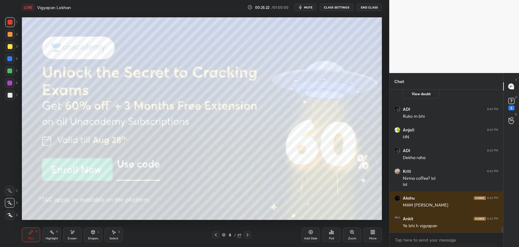
click at [72, 239] on div "Eraser" at bounding box center [72, 238] width 9 height 3
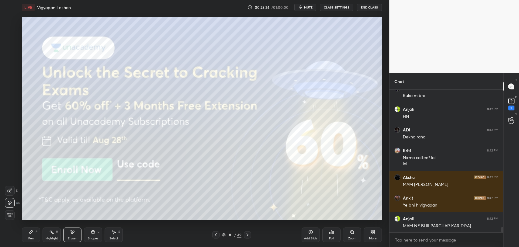
scroll to position [3697, 0]
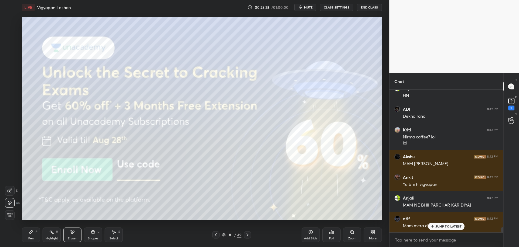
click at [446, 226] on p "JUMP TO LATEST" at bounding box center [448, 226] width 26 height 4
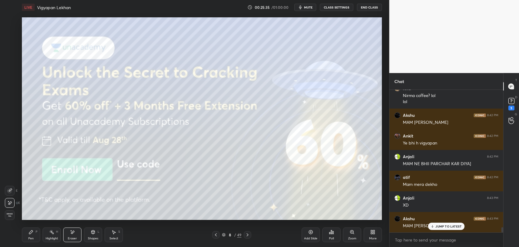
scroll to position [3759, 0]
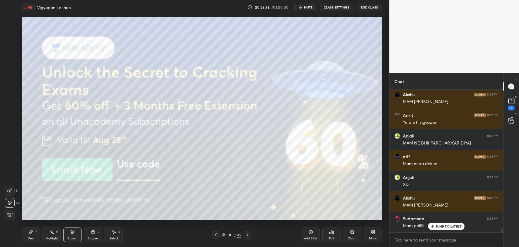
click at [28, 237] on div "Pen" at bounding box center [30, 238] width 5 height 3
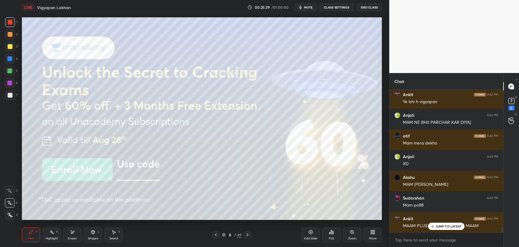
click at [217, 233] on icon at bounding box center [215, 234] width 5 height 5
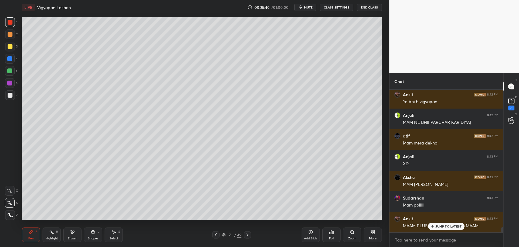
scroll to position [3800, 0]
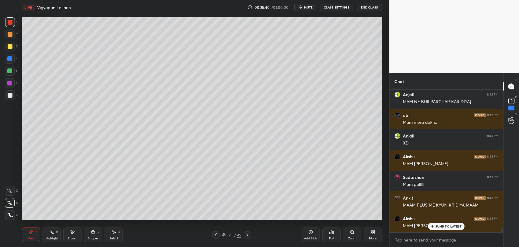
click at [437, 225] on p "JUMP TO LATEST" at bounding box center [448, 226] width 26 height 4
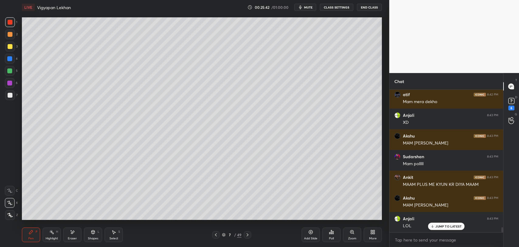
click at [448, 227] on p "JUMP TO LATEST" at bounding box center [448, 226] width 26 height 4
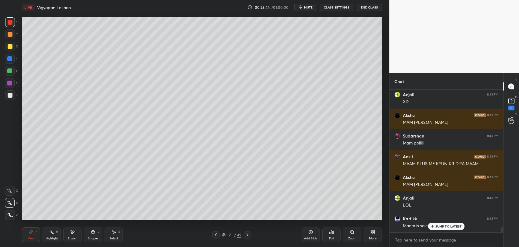
click at [248, 234] on icon at bounding box center [247, 234] width 5 height 5
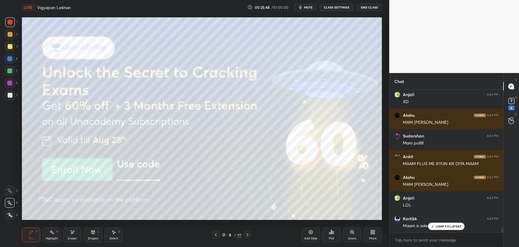
click at [219, 236] on div at bounding box center [215, 234] width 7 height 7
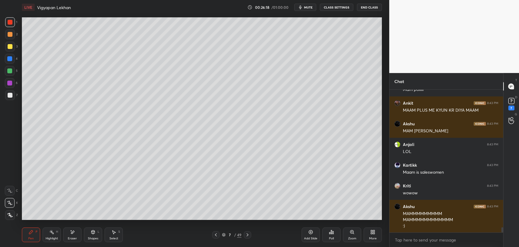
scroll to position [3916, 0]
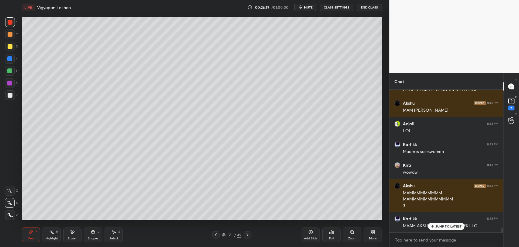
click at [456, 229] on div "ADI 8:42 PM Dekha raha Kriti 8:42 PM Nirma coffee? lol lol Akshu 8:42 PM MAM ME…" at bounding box center [446, 161] width 114 height 143
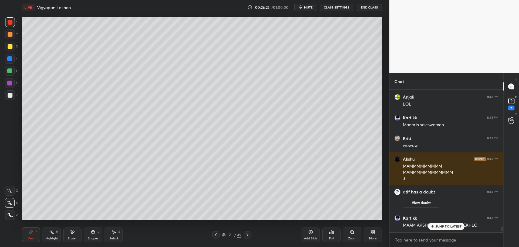
click at [445, 224] on p "JUMP TO LATEST" at bounding box center [448, 226] width 26 height 4
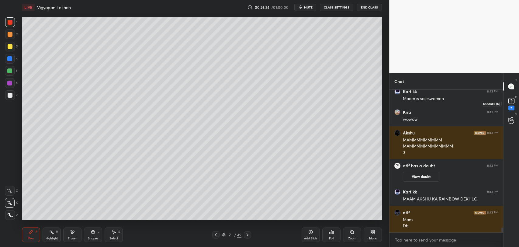
click at [508, 104] on icon at bounding box center [511, 100] width 9 height 9
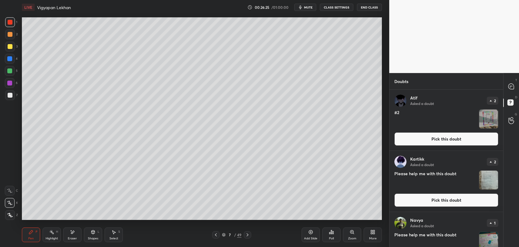
click at [484, 120] on img "grid" at bounding box center [488, 118] width 19 height 19
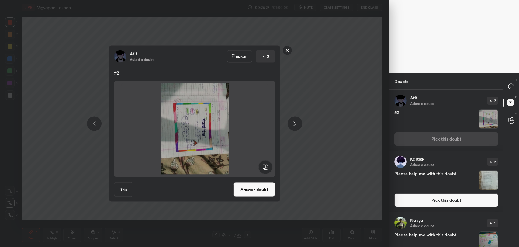
click at [263, 161] on rect at bounding box center [266, 167] width 14 height 14
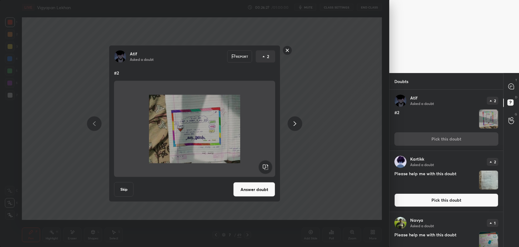
click at [263, 161] on rect at bounding box center [266, 167] width 14 height 14
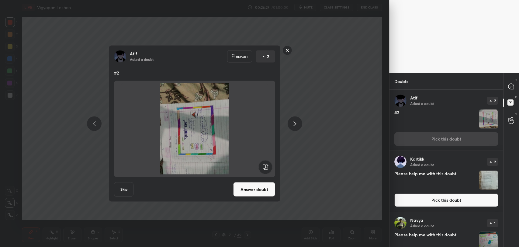
click at [263, 161] on rect at bounding box center [266, 167] width 14 height 14
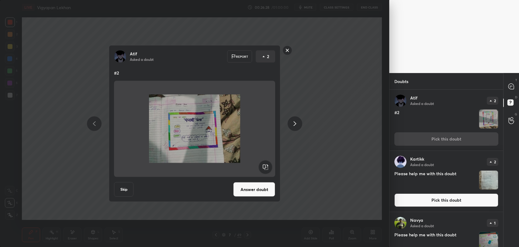
click at [257, 183] on button "Answer doubt" at bounding box center [254, 189] width 42 height 15
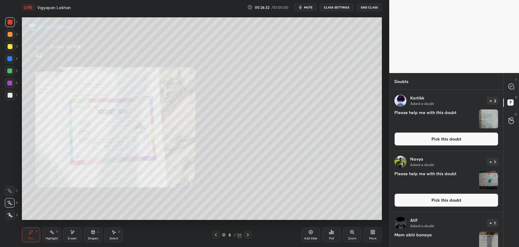
click at [347, 235] on div "Zoom" at bounding box center [352, 234] width 18 height 15
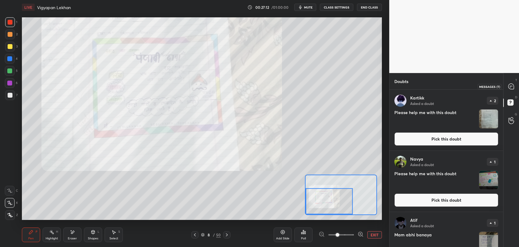
click at [510, 84] on icon at bounding box center [510, 86] width 5 height 5
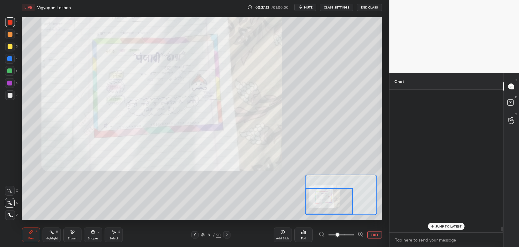
scroll to position [141, 112]
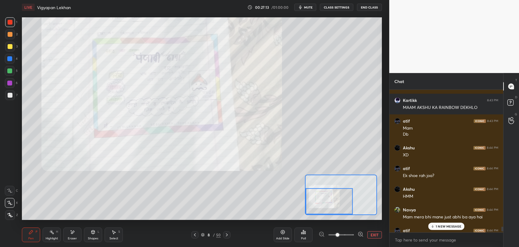
click at [441, 223] on div "1 NEW MESSAGE" at bounding box center [446, 225] width 36 height 7
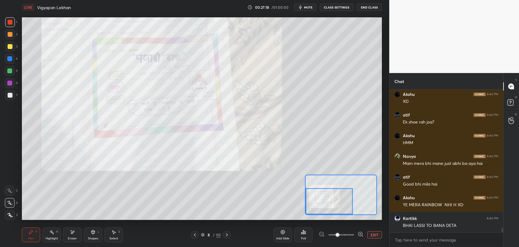
click at [193, 233] on icon at bounding box center [194, 234] width 5 height 5
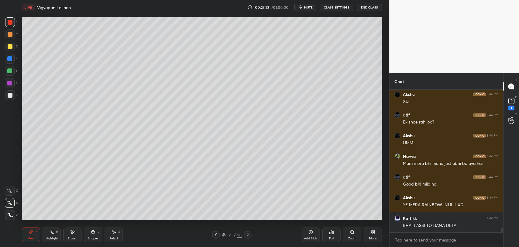
scroll to position [4168, 0]
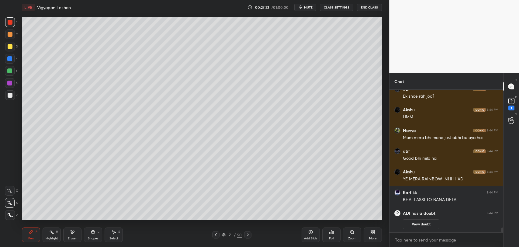
click at [244, 233] on div at bounding box center [247, 234] width 7 height 7
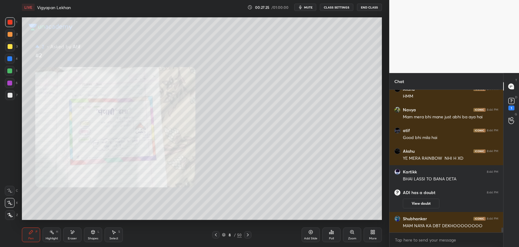
scroll to position [3992, 0]
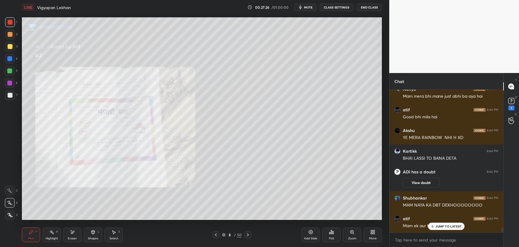
click at [444, 225] on p "JUMP TO LATEST" at bounding box center [448, 226] width 26 height 4
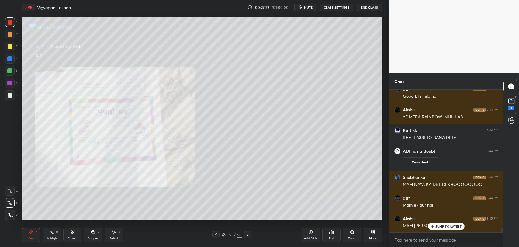
click at [218, 237] on div at bounding box center [215, 234] width 7 height 7
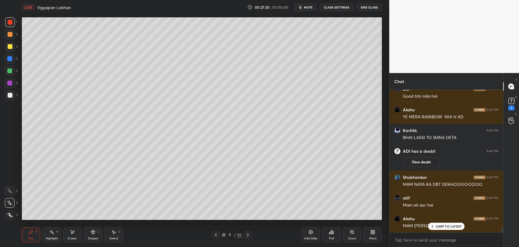
click at [221, 236] on div "7 / 50" at bounding box center [231, 234] width 39 height 7
click at [219, 236] on div at bounding box center [215, 234] width 7 height 7
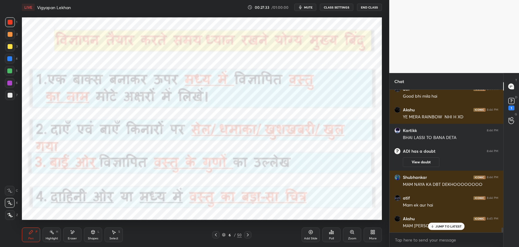
click at [246, 232] on icon at bounding box center [247, 234] width 5 height 5
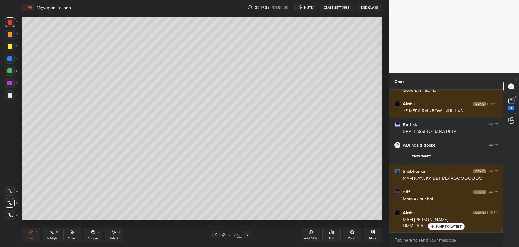
scroll to position [4025, 0]
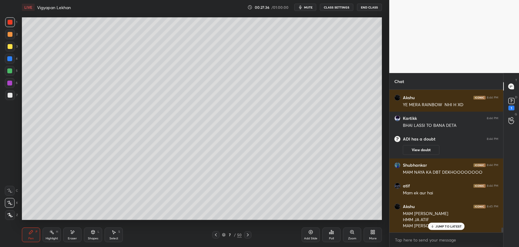
click at [311, 235] on div "Add Slide" at bounding box center [310, 234] width 18 height 15
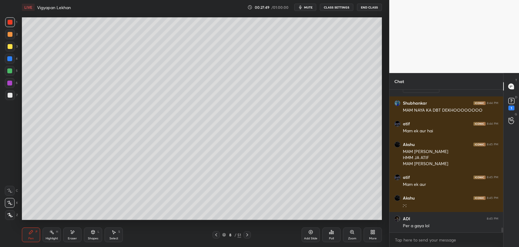
scroll to position [4108, 0]
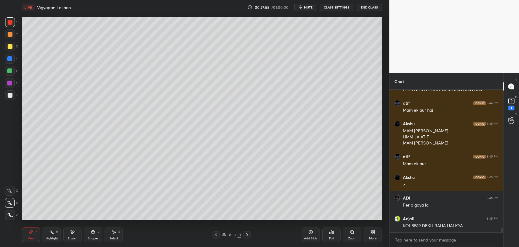
click at [217, 237] on div at bounding box center [215, 234] width 7 height 7
click at [250, 231] on div at bounding box center [246, 234] width 7 height 7
click at [249, 232] on icon at bounding box center [247, 234] width 5 height 5
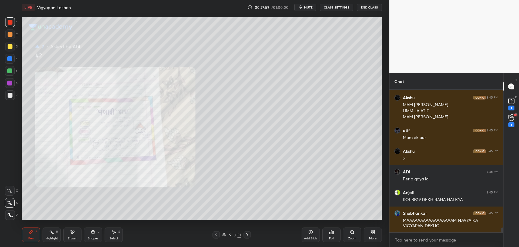
click at [249, 231] on div at bounding box center [246, 234] width 7 height 7
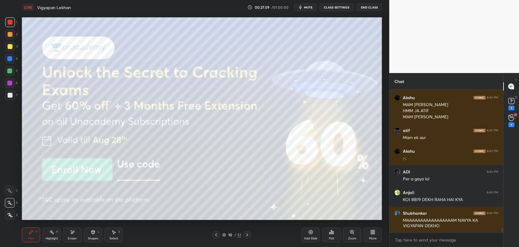
click at [249, 233] on icon at bounding box center [247, 234] width 5 height 5
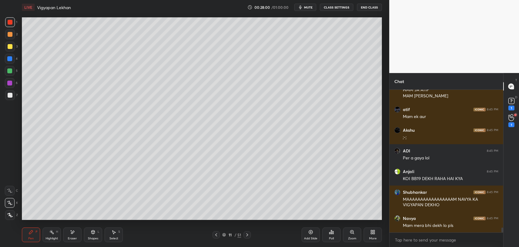
click at [250, 232] on div at bounding box center [246, 234] width 7 height 7
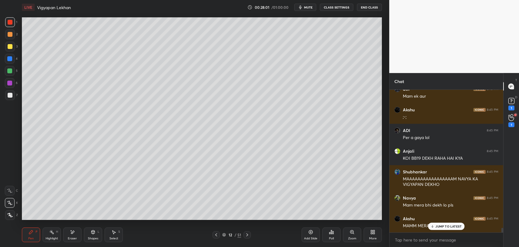
click at [253, 232] on div "12 / 51" at bounding box center [232, 234] width 140 height 7
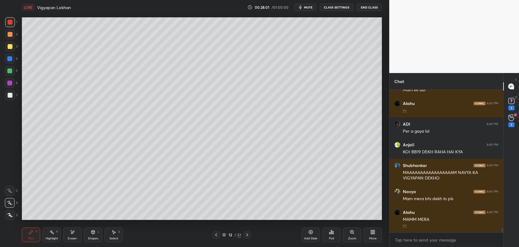
click at [248, 234] on icon at bounding box center [247, 234] width 5 height 5
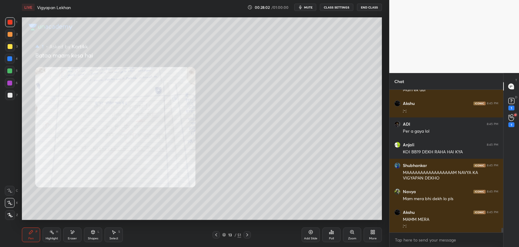
click at [248, 235] on icon at bounding box center [247, 234] width 5 height 5
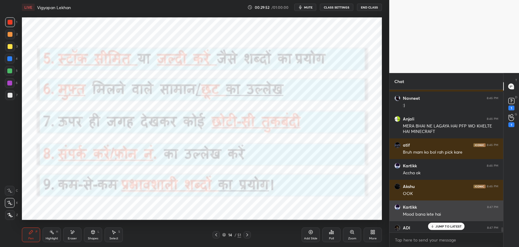
scroll to position [4529, 0]
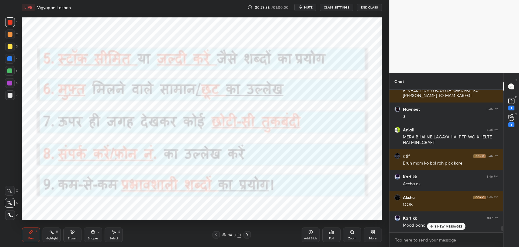
click at [439, 227] on p "3 NEW MESSAGES" at bounding box center [448, 226] width 28 height 4
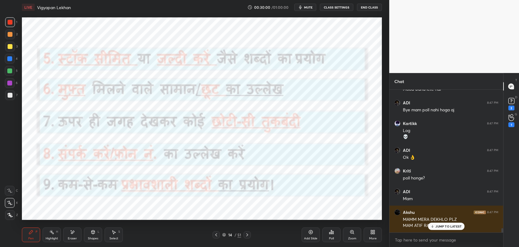
scroll to position [4686, 0]
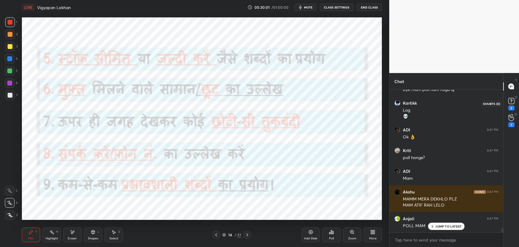
click at [511, 103] on rect at bounding box center [511, 101] width 6 height 6
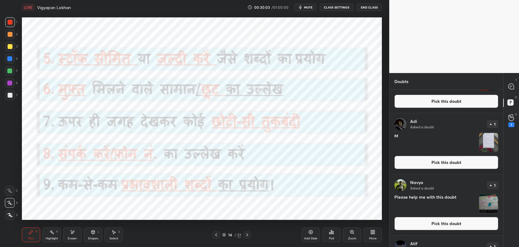
scroll to position [101, 0]
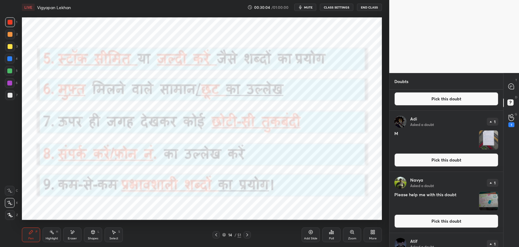
click at [493, 205] on img "grid" at bounding box center [488, 200] width 19 height 19
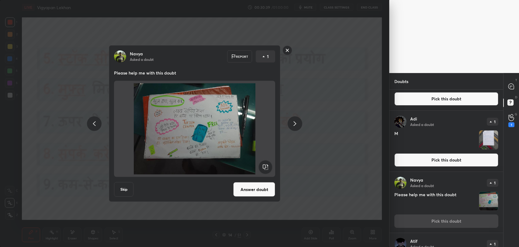
click at [287, 52] on rect at bounding box center [287, 50] width 9 height 9
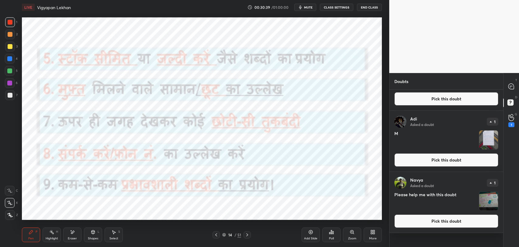
scroll to position [0, 0]
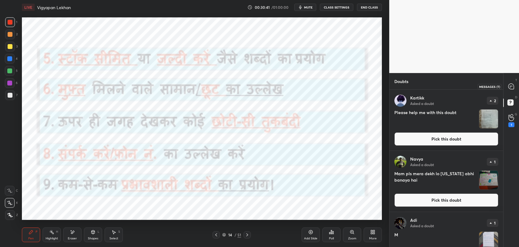
click at [512, 84] on icon at bounding box center [510, 86] width 5 height 5
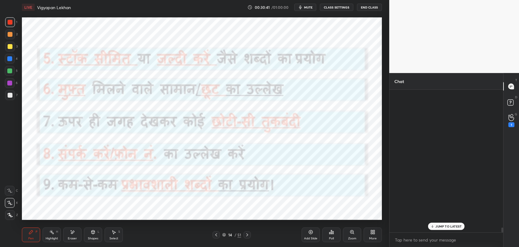
scroll to position [141, 112]
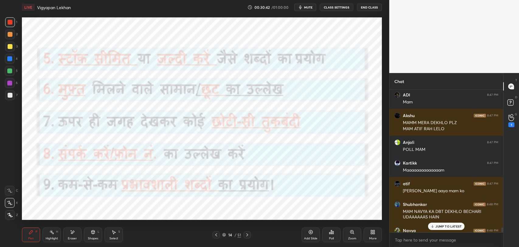
click at [443, 226] on p "JUMP TO LATEST" at bounding box center [448, 226] width 26 height 4
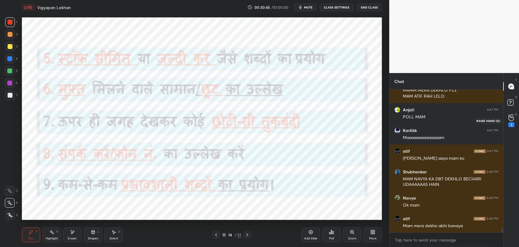
click at [513, 126] on div "1" at bounding box center [511, 124] width 6 height 5
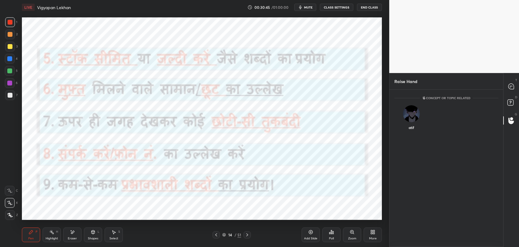
scroll to position [2, 2]
click at [511, 101] on rect at bounding box center [510, 103] width 6 height 6
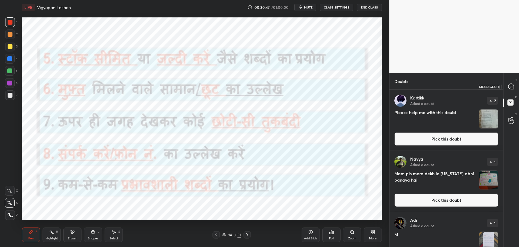
click at [511, 87] on icon at bounding box center [510, 86] width 5 height 5
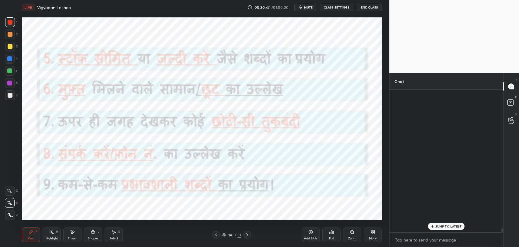
scroll to position [141, 112]
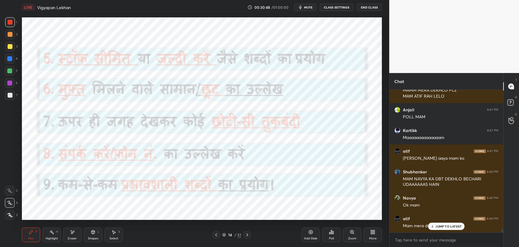
click at [435, 228] on div "JUMP TO LATEST" at bounding box center [446, 225] width 36 height 7
click at [511, 103] on rect at bounding box center [510, 103] width 6 height 6
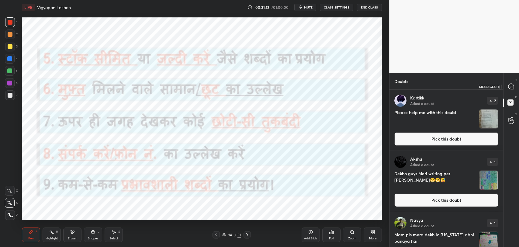
click at [506, 83] on div at bounding box center [511, 86] width 12 height 11
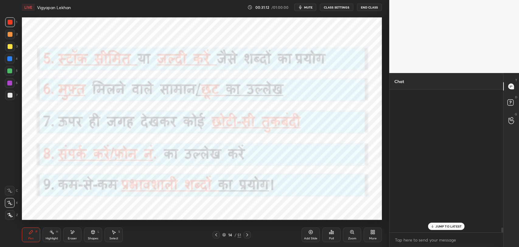
scroll to position [141, 112]
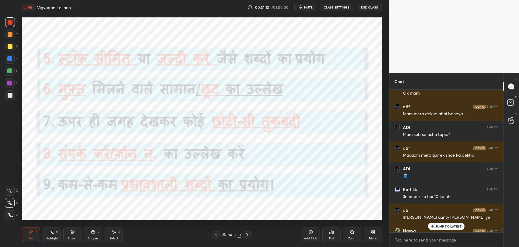
click at [439, 227] on p "JUMP TO LATEST" at bounding box center [448, 226] width 26 height 4
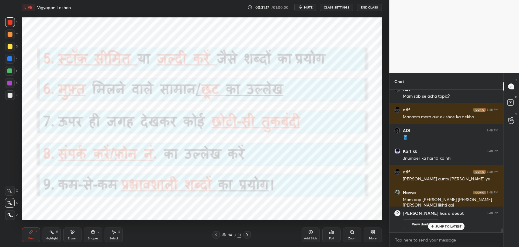
scroll to position [5138, 0]
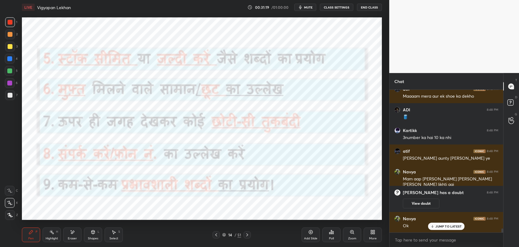
click at [444, 224] on p "JUMP TO LATEST" at bounding box center [448, 226] width 26 height 4
click at [230, 234] on div "14" at bounding box center [230, 235] width 6 height 4
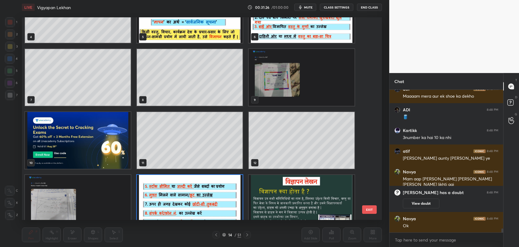
scroll to position [101, 0]
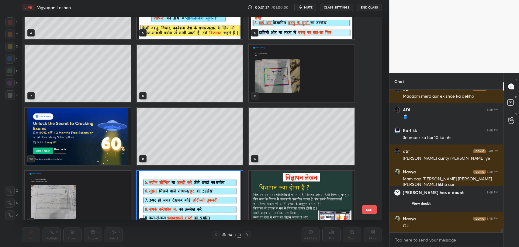
click at [369, 212] on button "EXIT" at bounding box center [369, 209] width 15 height 9
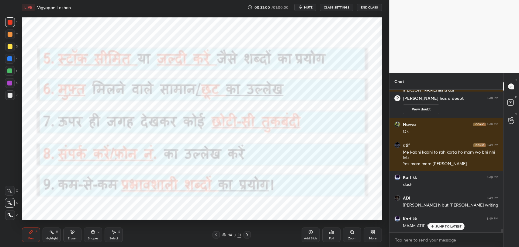
scroll to position [5254, 0]
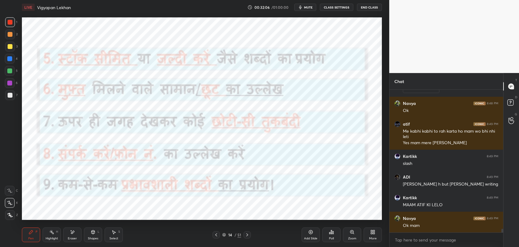
click at [216, 232] on icon at bounding box center [216, 234] width 5 height 5
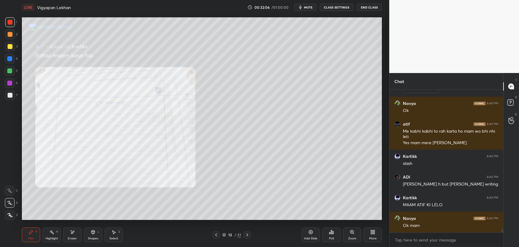
click at [216, 232] on icon at bounding box center [216, 234] width 5 height 5
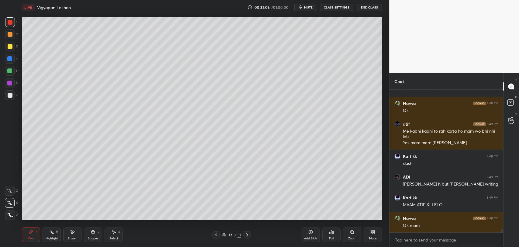
click at [216, 232] on icon at bounding box center [216, 234] width 5 height 5
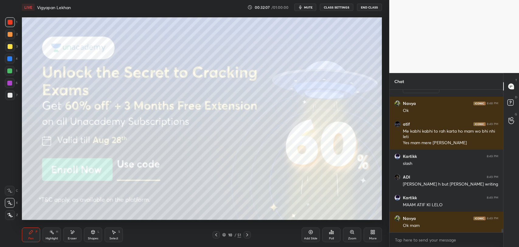
click at [216, 232] on icon at bounding box center [216, 234] width 5 height 5
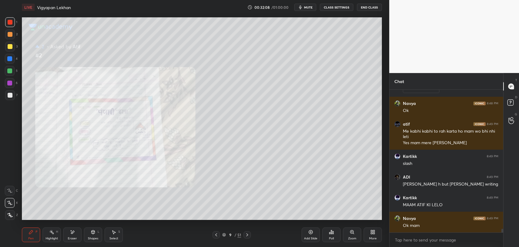
click at [216, 232] on icon at bounding box center [216, 234] width 5 height 5
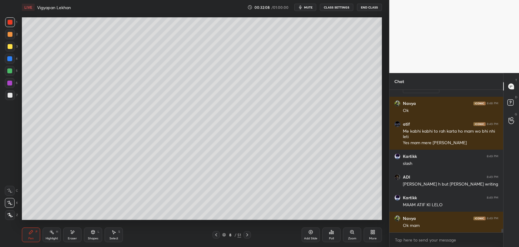
click at [216, 232] on icon at bounding box center [216, 234] width 5 height 5
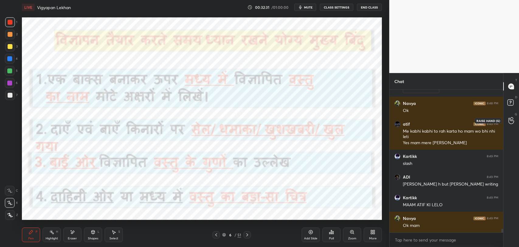
click at [511, 117] on circle at bounding box center [511, 118] width 2 height 2
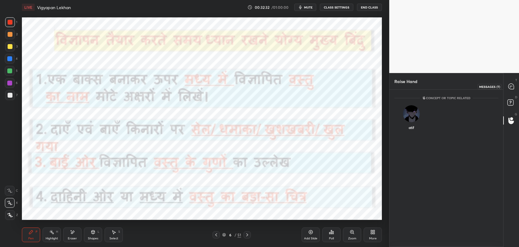
click at [509, 87] on icon at bounding box center [510, 86] width 5 height 5
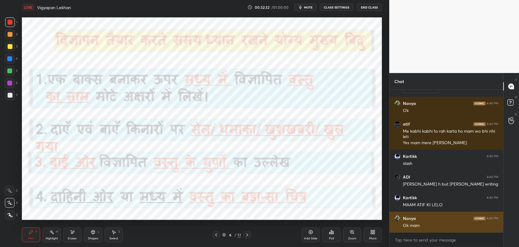
scroll to position [141, 112]
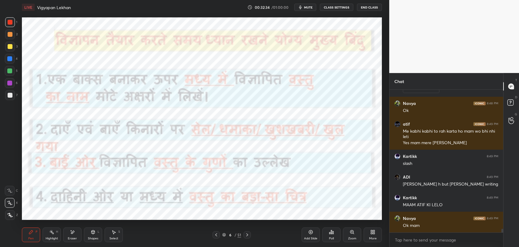
click at [237, 236] on div "51" at bounding box center [239, 234] width 4 height 5
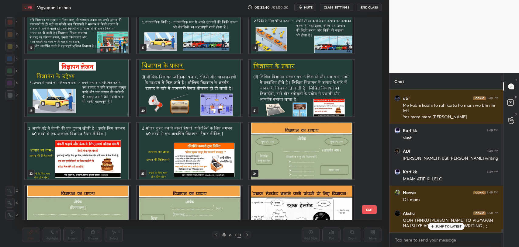
scroll to position [338, 0]
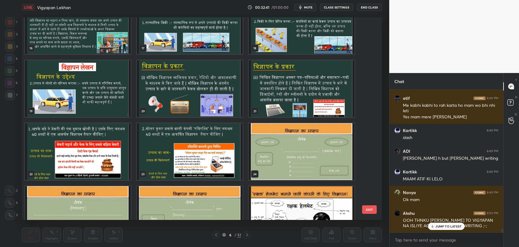
click at [284, 82] on img "grid" at bounding box center [302, 88] width 106 height 57
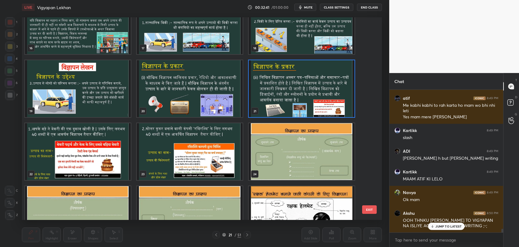
click at [284, 82] on img "grid" at bounding box center [302, 88] width 106 height 57
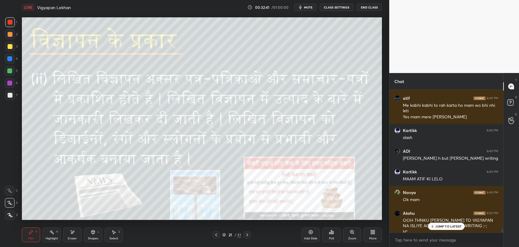
scroll to position [5286, 0]
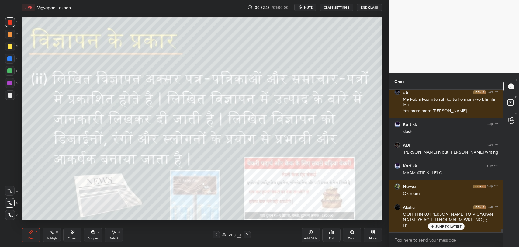
click at [243, 234] on div at bounding box center [246, 234] width 7 height 7
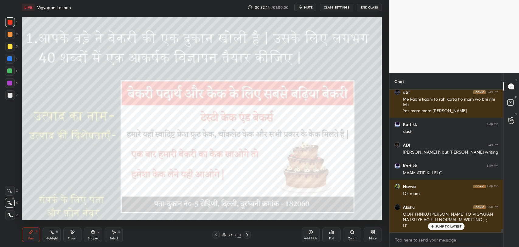
scroll to position [5306, 0]
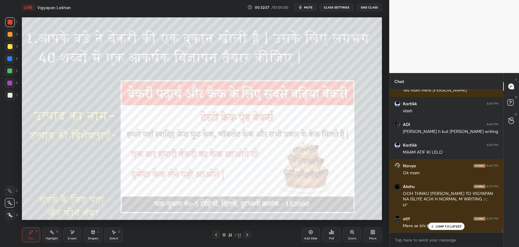
click at [383, 79] on div "Setting up your live class Poll for secs No correct answer Start poll" at bounding box center [201, 119] width 365 height 208
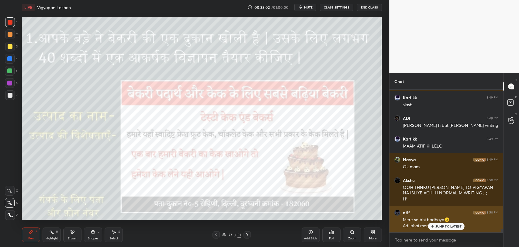
click at [442, 229] on div "atif 8:50 PM Mere se bhi badhaya🙂 Adi bhai mera dekh" at bounding box center [446, 219] width 114 height 27
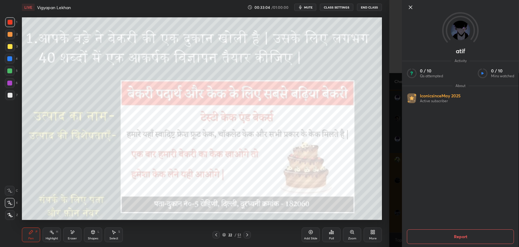
click at [410, 9] on icon at bounding box center [410, 7] width 7 height 7
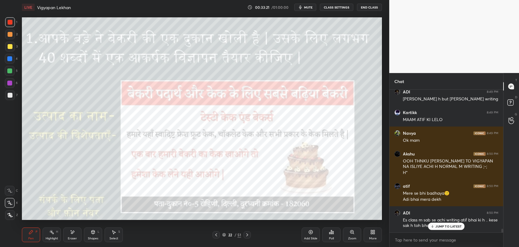
scroll to position [5359, 0]
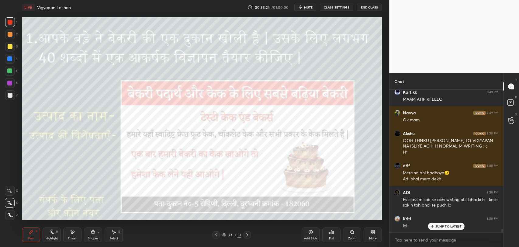
click at [8, 22] on div at bounding box center [10, 22] width 5 height 5
click at [7, 22] on div at bounding box center [10, 22] width 10 height 10
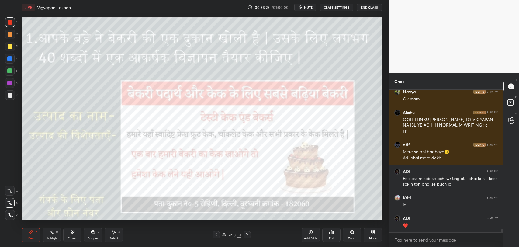
click at [9, 45] on div at bounding box center [10, 46] width 5 height 5
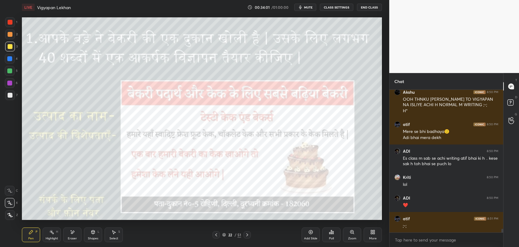
scroll to position [5427, 0]
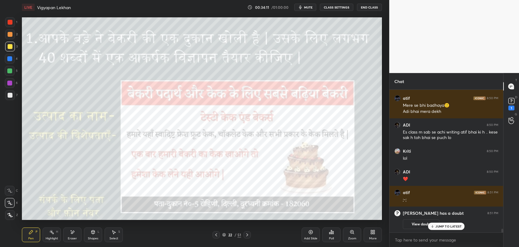
click at [439, 227] on p "JUMP TO LATEST" at bounding box center [448, 226] width 26 height 4
click at [419, 220] on button "View doubt" at bounding box center [421, 224] width 36 height 10
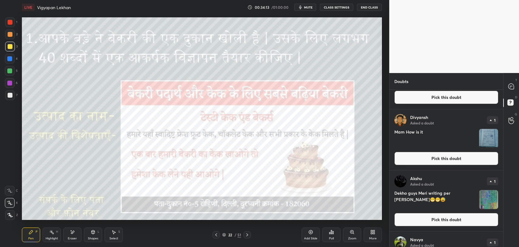
scroll to position [34, 0]
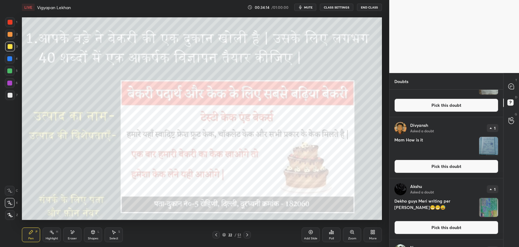
click at [489, 142] on img "grid" at bounding box center [488, 146] width 19 height 19
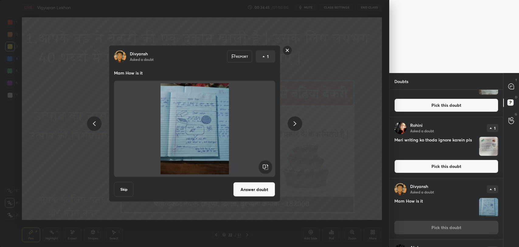
click at [289, 49] on rect at bounding box center [287, 50] width 9 height 9
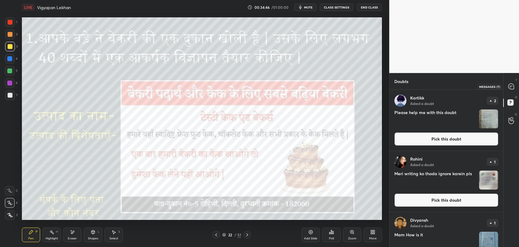
click at [514, 84] on icon at bounding box center [511, 86] width 6 height 6
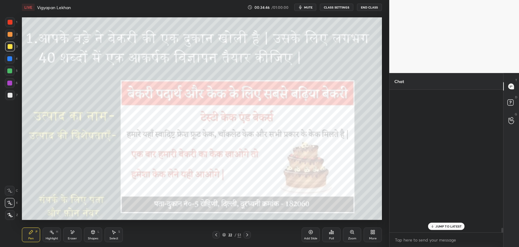
scroll to position [141, 112]
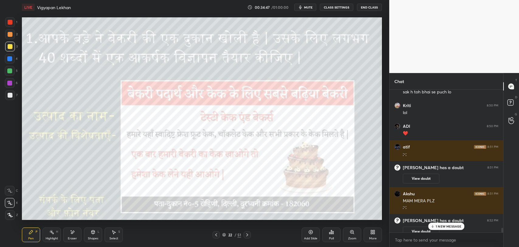
click at [452, 227] on p "1 NEW MESSAGE" at bounding box center [448, 226] width 26 height 4
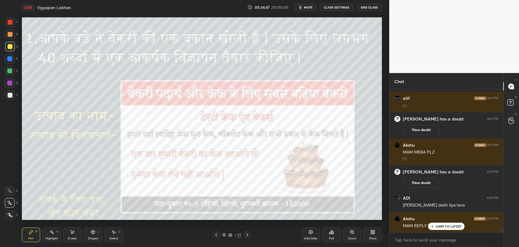
click at [448, 227] on p "JUMP TO LATEST" at bounding box center [448, 226] width 26 height 4
click at [508, 97] on div "D Doubts (D)" at bounding box center [510, 103] width 15 height 17
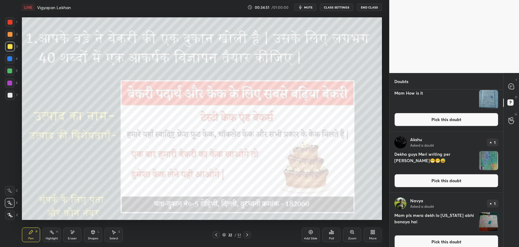
scroll to position [135, 0]
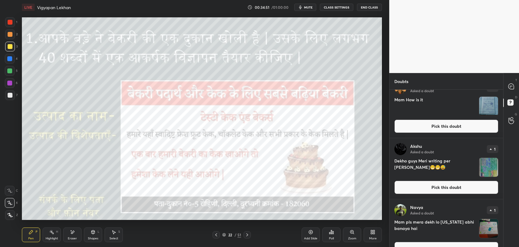
click at [489, 175] on img "grid" at bounding box center [488, 167] width 19 height 19
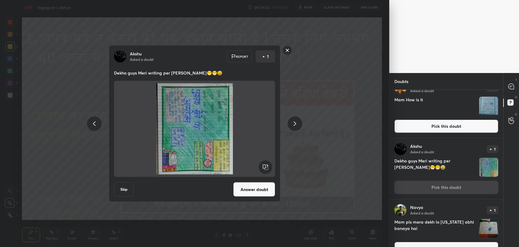
click at [267, 167] on rect at bounding box center [266, 167] width 14 height 14
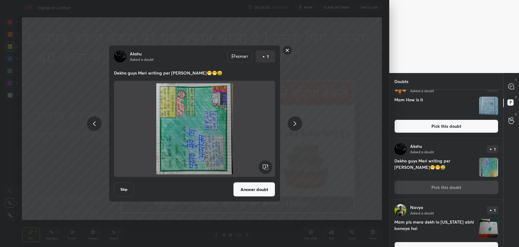
click at [267, 167] on rect at bounding box center [266, 167] width 14 height 14
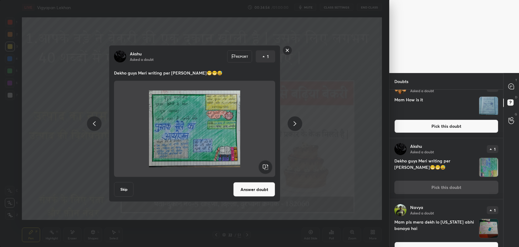
click at [254, 190] on button "Answer doubt" at bounding box center [254, 189] width 42 height 15
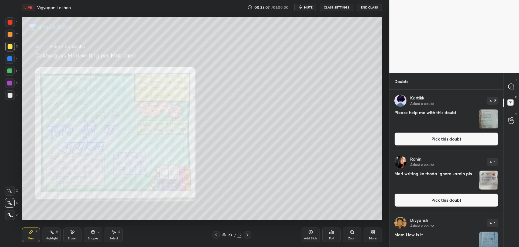
click at [7, 20] on div at bounding box center [10, 22] width 10 height 10
click at [511, 85] on icon at bounding box center [510, 86] width 5 height 5
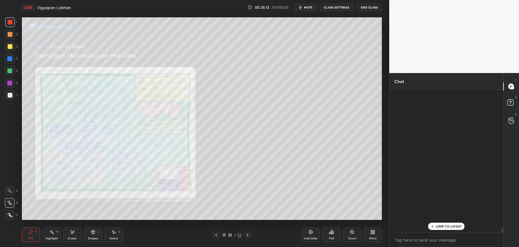
scroll to position [141, 112]
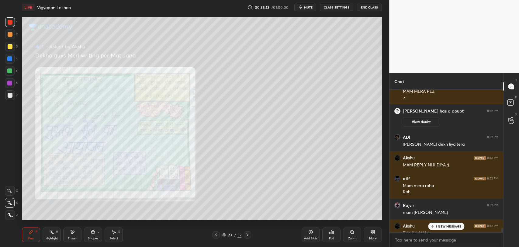
click at [435, 223] on div "1 NEW MESSAGE" at bounding box center [446, 225] width 36 height 7
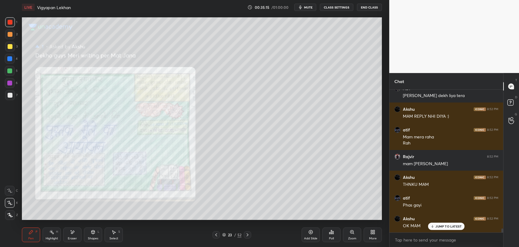
scroll to position [5194, 0]
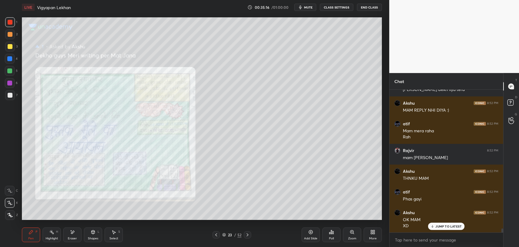
click at [450, 229] on div "JUMP TO LATEST" at bounding box center [446, 225] width 36 height 7
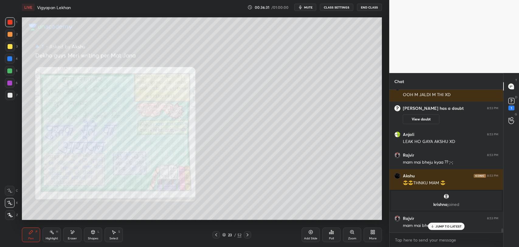
scroll to position [5152, 0]
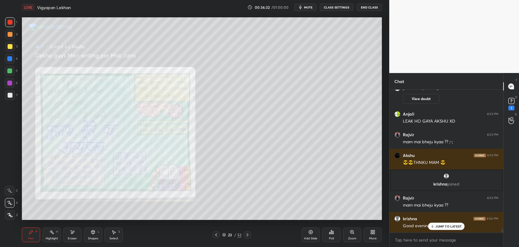
click at [451, 226] on p "JUMP TO LATEST" at bounding box center [448, 226] width 26 height 4
click at [509, 87] on icon at bounding box center [510, 86] width 5 height 5
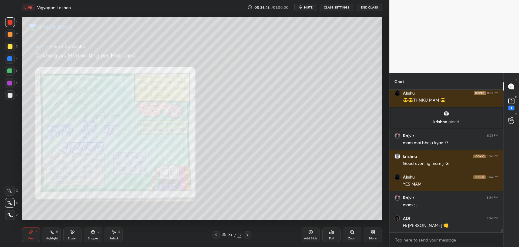
scroll to position [5235, 0]
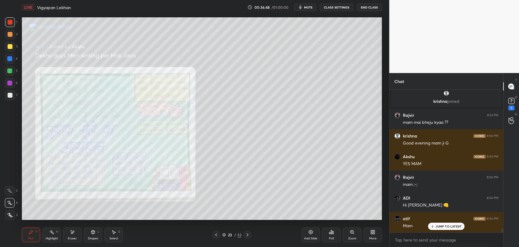
click at [447, 226] on p "JUMP TO LATEST" at bounding box center [448, 226] width 26 height 4
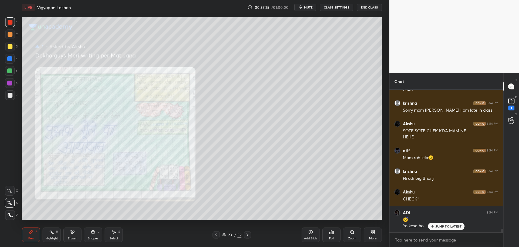
scroll to position [5392, 0]
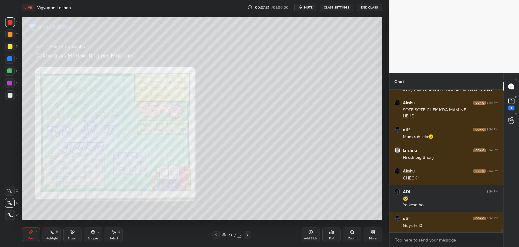
click at [214, 234] on icon at bounding box center [216, 234] width 5 height 5
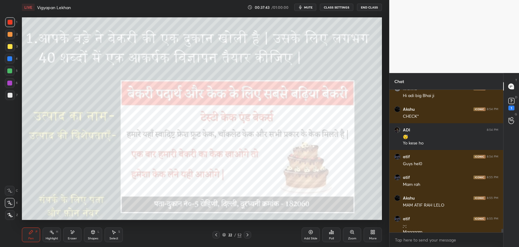
scroll to position [5460, 0]
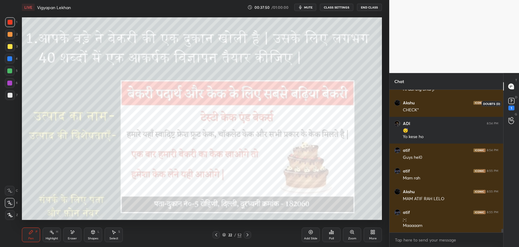
click at [510, 107] on div "1" at bounding box center [511, 107] width 6 height 5
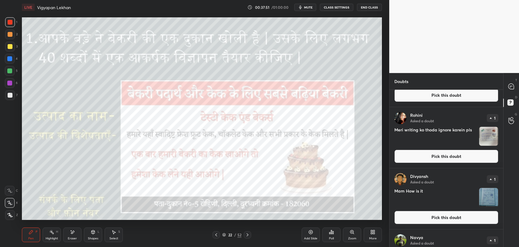
scroll to position [101, 0]
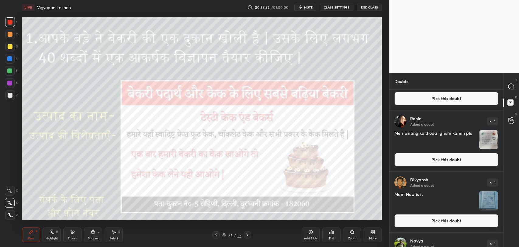
click at [495, 139] on img "grid" at bounding box center [488, 139] width 19 height 19
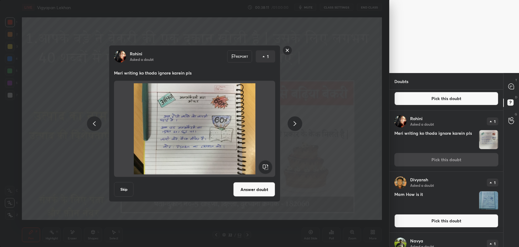
click at [287, 51] on rect at bounding box center [287, 50] width 9 height 9
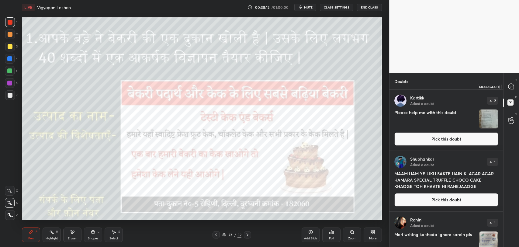
click at [512, 87] on icon at bounding box center [510, 86] width 5 height 5
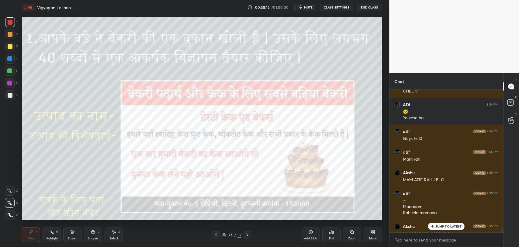
scroll to position [141, 112]
click at [450, 225] on p "1 NEW MESSAGE" at bounding box center [448, 226] width 26 height 4
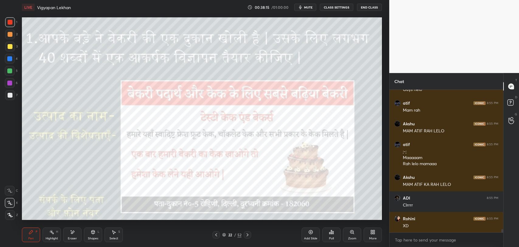
click at [508, 97] on div "D Doubts (D)" at bounding box center [510, 103] width 15 height 17
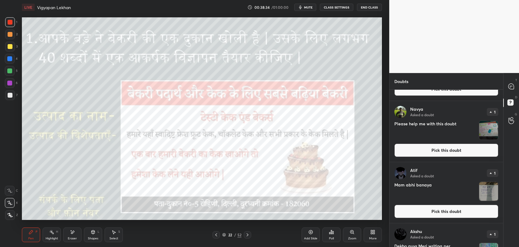
scroll to position [353, 0]
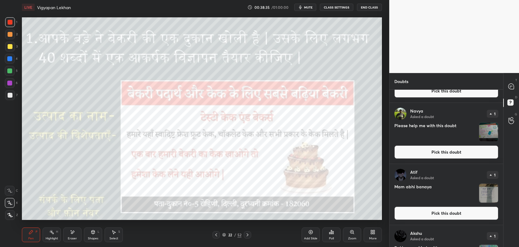
click at [485, 189] on img "grid" at bounding box center [488, 193] width 19 height 19
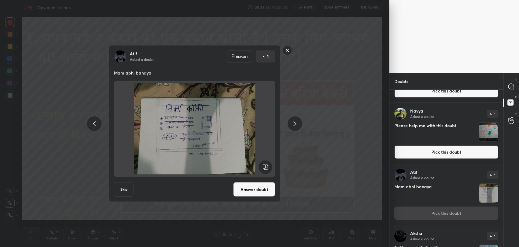
click at [249, 188] on button "Answer doubt" at bounding box center [254, 189] width 42 height 15
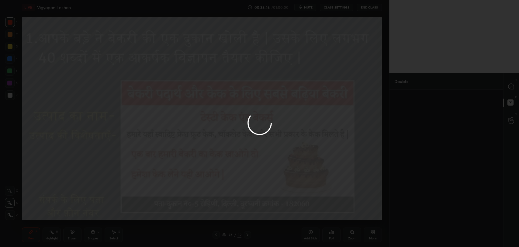
scroll to position [0, 0]
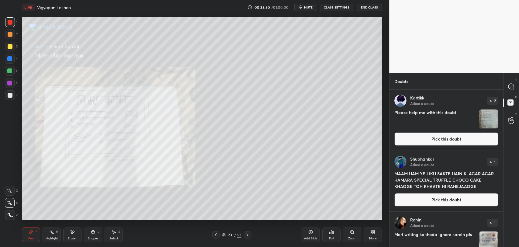
click at [348, 237] on div "Zoom" at bounding box center [352, 238] width 8 height 3
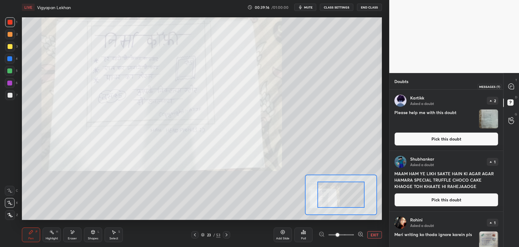
click at [510, 88] on icon at bounding box center [510, 86] width 5 height 5
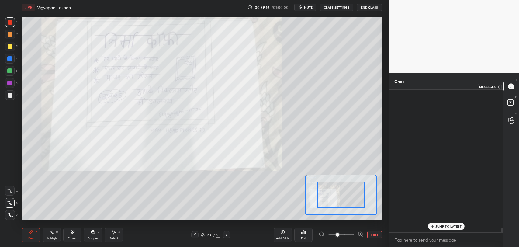
scroll to position [141, 112]
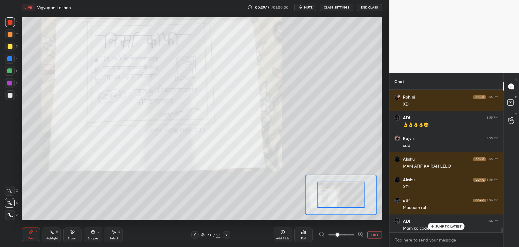
click at [438, 229] on div "JUMP TO LATEST" at bounding box center [446, 225] width 36 height 7
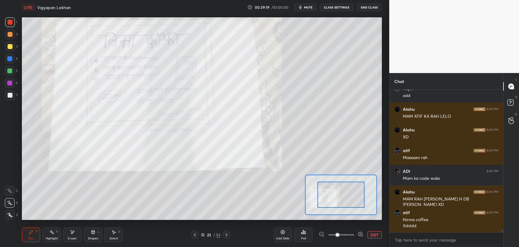
scroll to position [5871, 0]
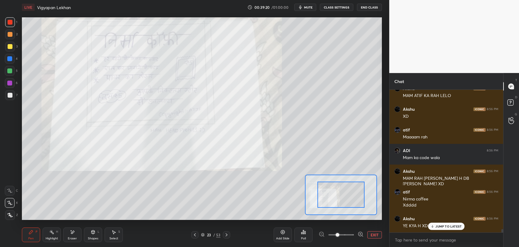
click at [436, 223] on div "JUMP TO LATEST" at bounding box center [446, 225] width 36 height 7
click at [77, 235] on div "Eraser" at bounding box center [72, 234] width 18 height 15
click at [34, 234] on div "Pen P" at bounding box center [31, 234] width 18 height 15
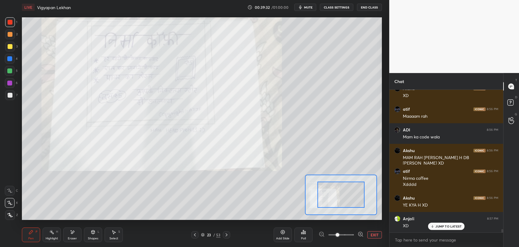
click at [453, 223] on div "JUMP TO LATEST" at bounding box center [446, 225] width 36 height 7
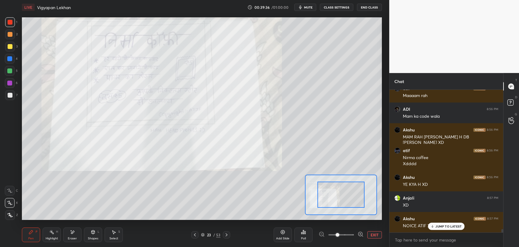
click at [444, 224] on p "JUMP TO LATEST" at bounding box center [448, 226] width 26 height 4
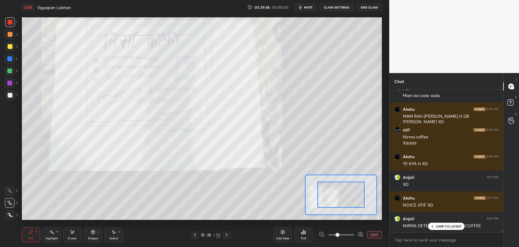
click at [193, 236] on icon at bounding box center [194, 234] width 5 height 5
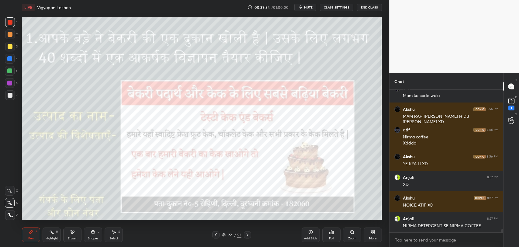
scroll to position [5954, 0]
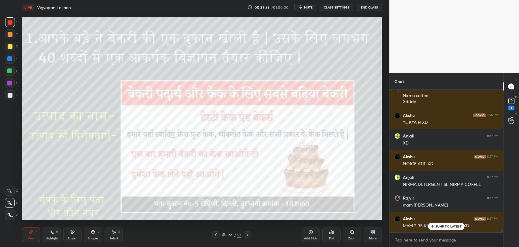
click at [444, 226] on div "Akshu 8:55 PM MAM ATIF KA RAH LELO ADI 8:55 PM Clrrrr Rohini 8:55 PM XD ADI 8:5…" at bounding box center [446, 161] width 114 height 143
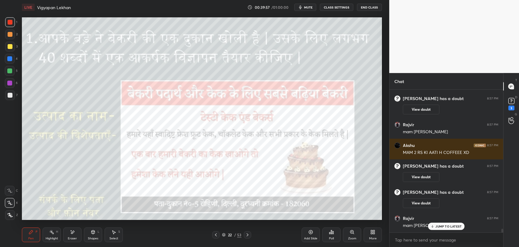
scroll to position [5661, 0]
click at [438, 226] on p "JUMP TO LATEST" at bounding box center [448, 226] width 26 height 4
click at [510, 108] on div "3" at bounding box center [511, 107] width 6 height 5
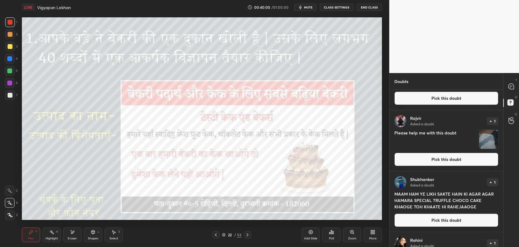
scroll to position [169, 0]
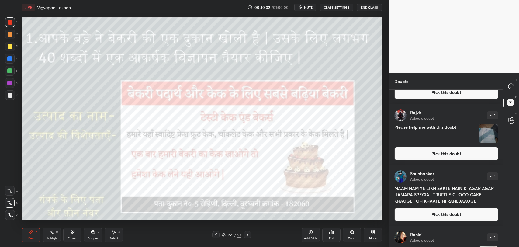
click at [488, 134] on img "grid" at bounding box center [488, 133] width 19 height 19
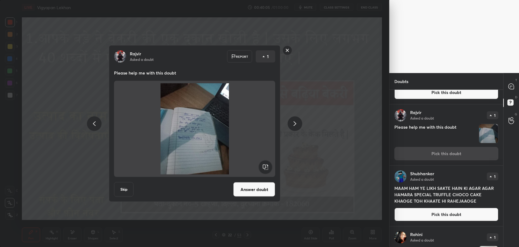
click at [286, 50] on rect at bounding box center [287, 50] width 9 height 9
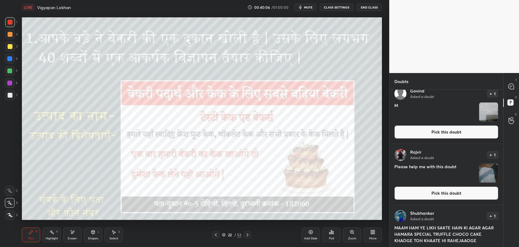
scroll to position [135, 0]
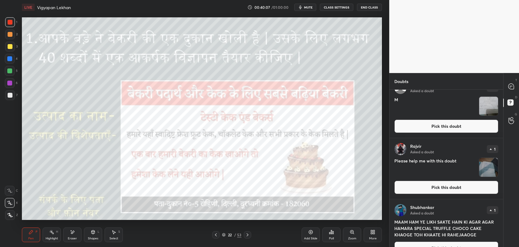
click at [486, 164] on img "grid" at bounding box center [488, 167] width 19 height 19
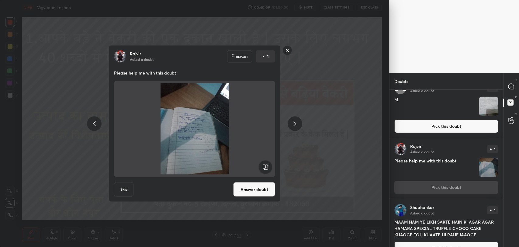
click at [287, 55] on rect at bounding box center [287, 50] width 9 height 9
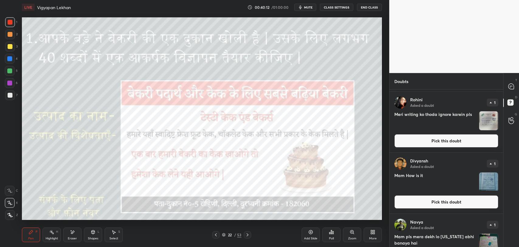
scroll to position [304, 0]
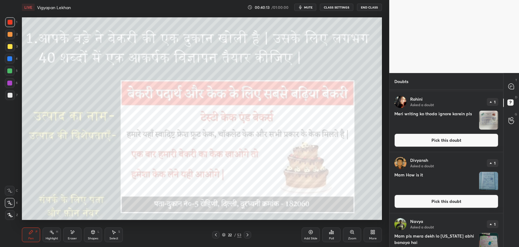
click at [486, 124] on img "grid" at bounding box center [488, 120] width 19 height 19
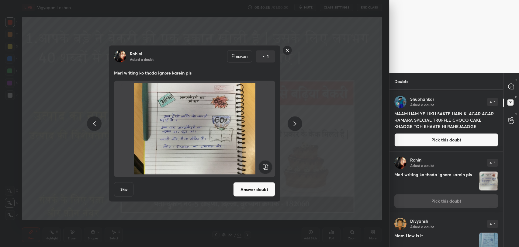
click at [287, 49] on rect at bounding box center [287, 50] width 9 height 9
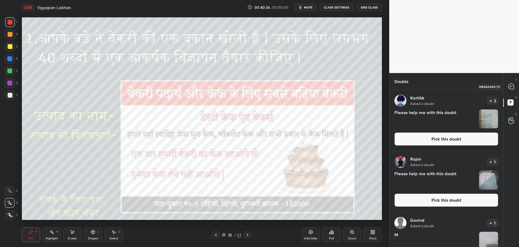
click at [511, 84] on icon at bounding box center [510, 86] width 5 height 5
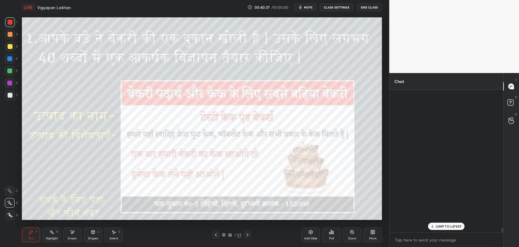
scroll to position [141, 112]
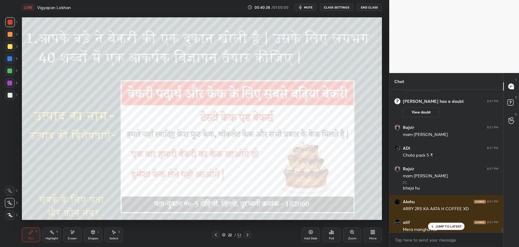
click at [439, 226] on p "JUMP TO LATEST" at bounding box center [448, 226] width 26 height 4
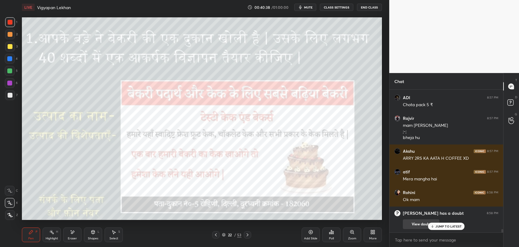
scroll to position [5997, 0]
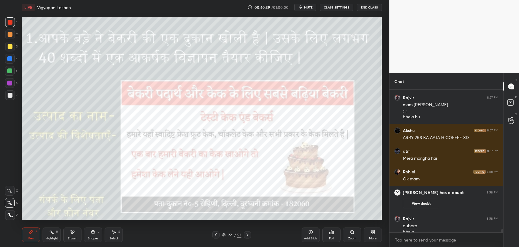
click at [446, 244] on p "JUMP TO LATEST" at bounding box center [448, 246] width 26 height 4
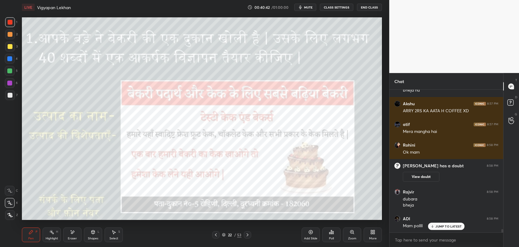
click at [455, 223] on div "JUMP TO LATEST" at bounding box center [446, 225] width 36 height 7
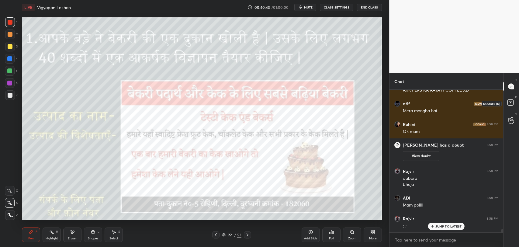
click at [511, 101] on rect at bounding box center [510, 103] width 6 height 6
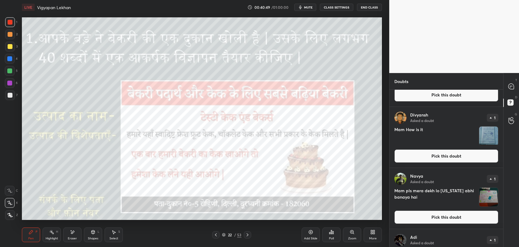
scroll to position [405, 0]
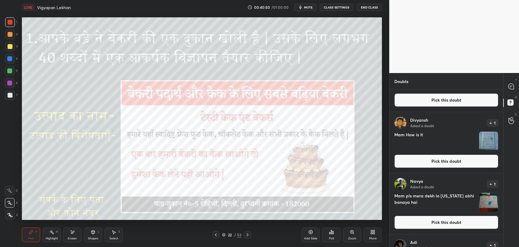
click at [485, 143] on img "grid" at bounding box center [488, 141] width 19 height 19
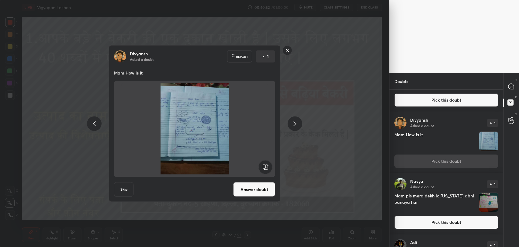
click at [286, 52] on rect at bounding box center [287, 50] width 9 height 9
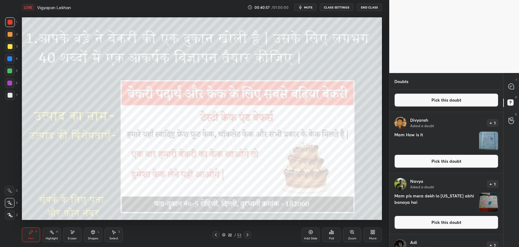
click at [485, 193] on img "grid" at bounding box center [488, 202] width 19 height 19
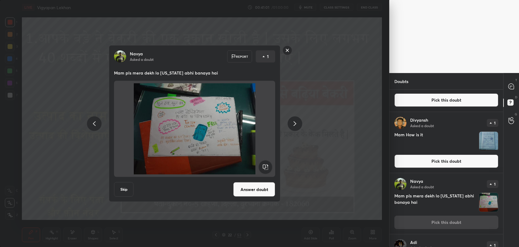
click at [287, 53] on rect at bounding box center [287, 50] width 9 height 9
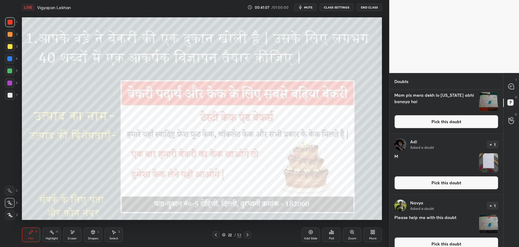
scroll to position [506, 0]
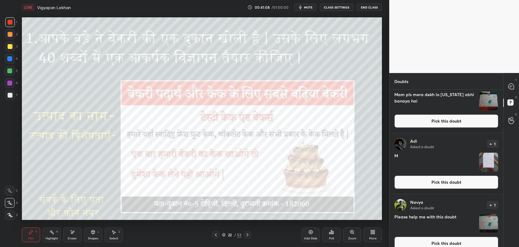
click at [489, 163] on img "grid" at bounding box center [488, 162] width 19 height 19
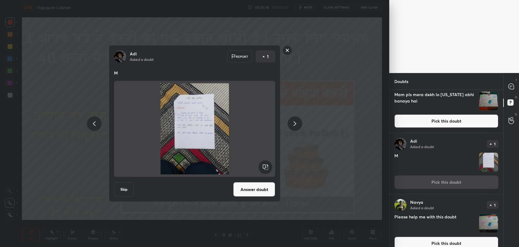
click at [259, 184] on button "Answer doubt" at bounding box center [254, 189] width 42 height 15
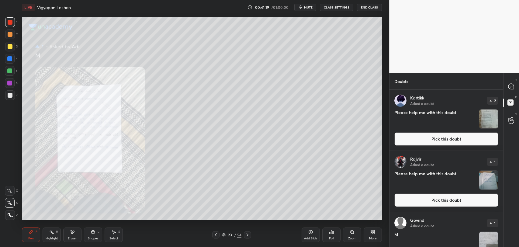
click at [349, 234] on icon at bounding box center [351, 231] width 5 height 5
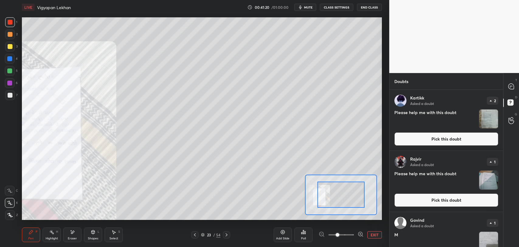
click at [319, 203] on div at bounding box center [340, 194] width 47 height 26
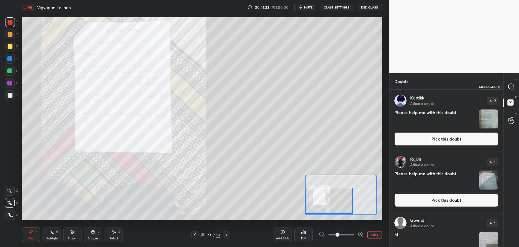
click at [511, 85] on icon at bounding box center [510, 86] width 5 height 5
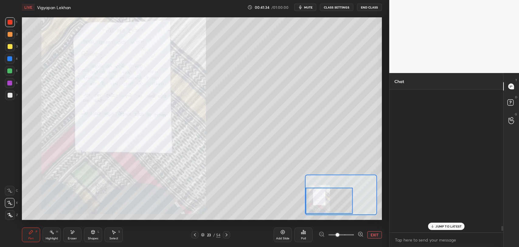
scroll to position [141, 112]
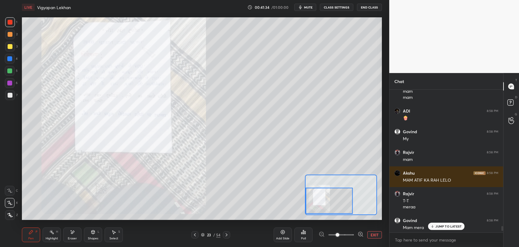
click at [435, 226] on p "JUMP TO LATEST" at bounding box center [448, 226] width 26 height 4
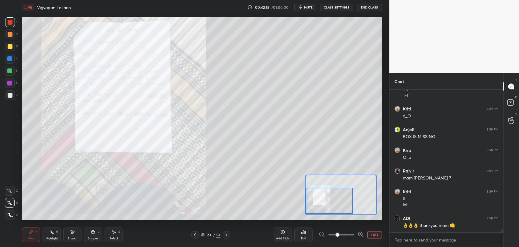
scroll to position [6563, 0]
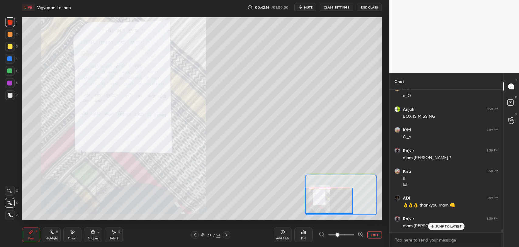
click at [443, 227] on p "JUMP TO LATEST" at bounding box center [448, 226] width 26 height 4
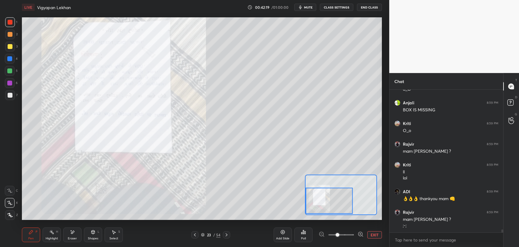
click at [193, 235] on icon at bounding box center [194, 234] width 5 height 5
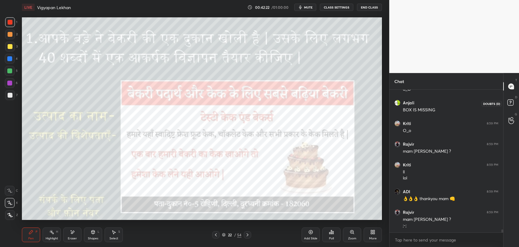
click at [507, 106] on icon at bounding box center [511, 103] width 11 height 11
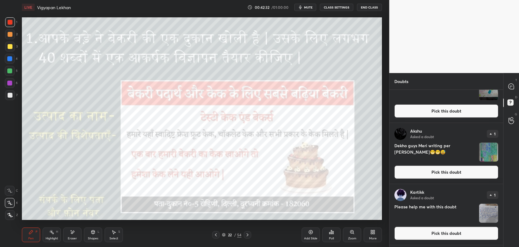
scroll to position [577, 0]
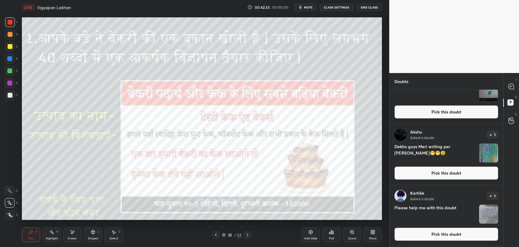
click at [489, 216] on img "grid" at bounding box center [488, 214] width 19 height 19
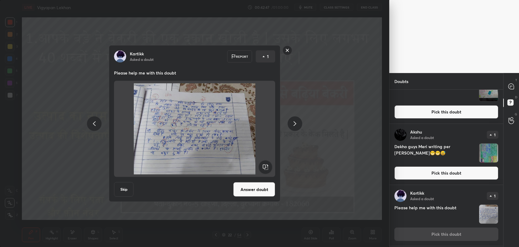
click at [290, 51] on rect at bounding box center [287, 50] width 9 height 9
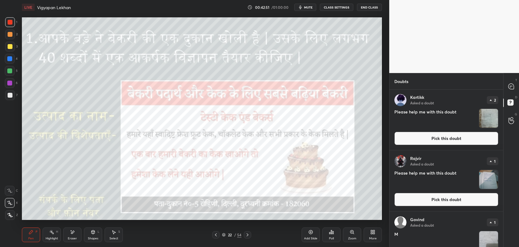
scroll to position [0, 0]
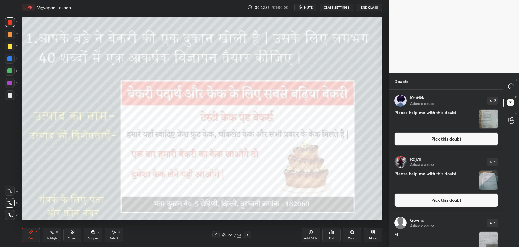
click at [486, 173] on img "grid" at bounding box center [488, 179] width 19 height 19
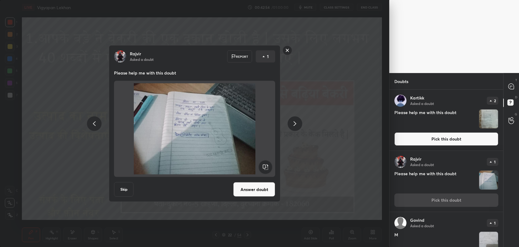
click at [257, 191] on button "Answer doubt" at bounding box center [254, 189] width 42 height 15
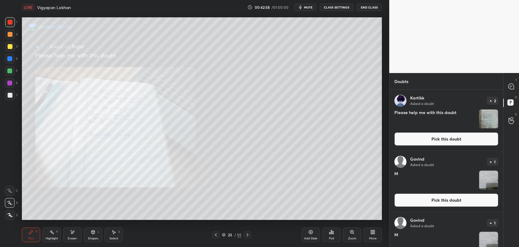
click at [345, 234] on div "Zoom" at bounding box center [352, 234] width 18 height 15
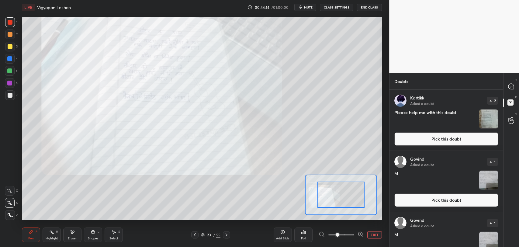
click at [194, 235] on icon at bounding box center [194, 234] width 5 height 5
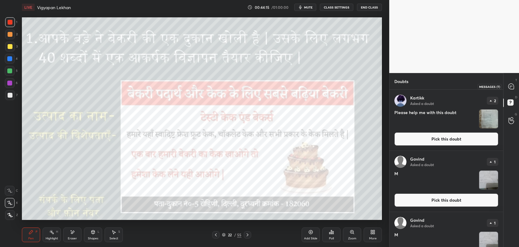
click at [508, 81] on div at bounding box center [511, 86] width 12 height 11
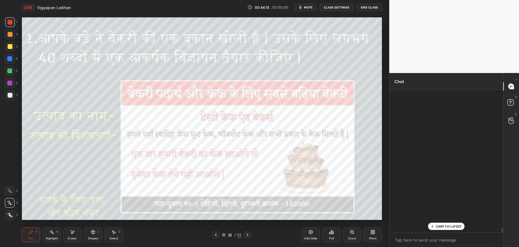
scroll to position [141, 112]
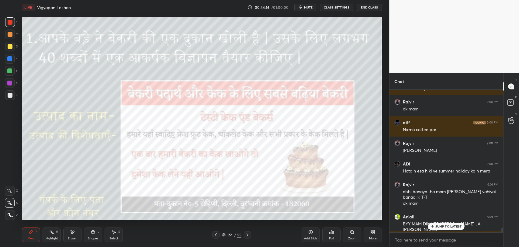
click at [450, 224] on p "JUMP TO LATEST" at bounding box center [448, 226] width 26 height 4
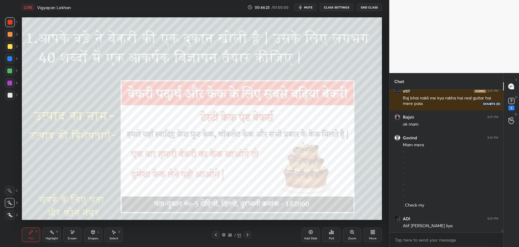
scroll to position [7184, 0]
click at [511, 103] on rect at bounding box center [511, 101] width 6 height 6
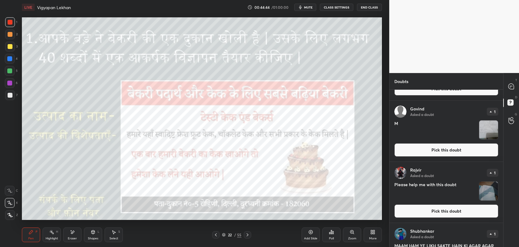
scroll to position [171, 0]
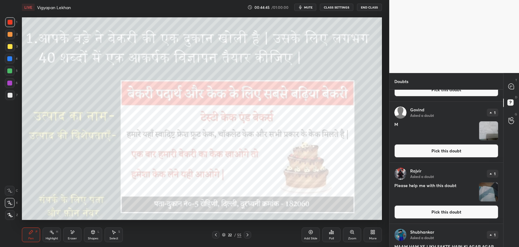
click at [488, 196] on img "grid" at bounding box center [488, 191] width 19 height 19
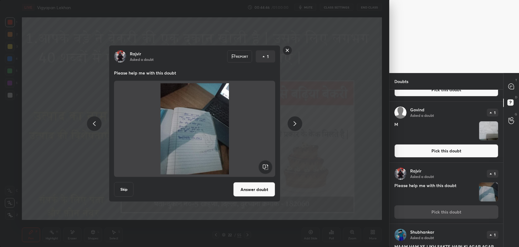
click at [290, 49] on rect at bounding box center [287, 50] width 9 height 9
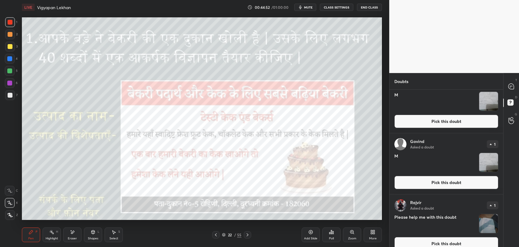
scroll to position [0, 0]
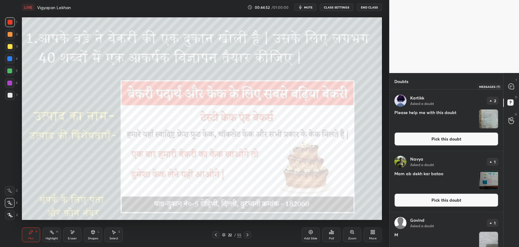
click at [511, 88] on icon at bounding box center [510, 86] width 5 height 5
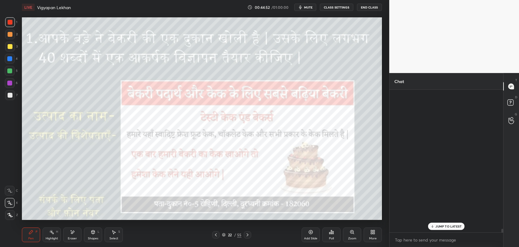
scroll to position [141, 112]
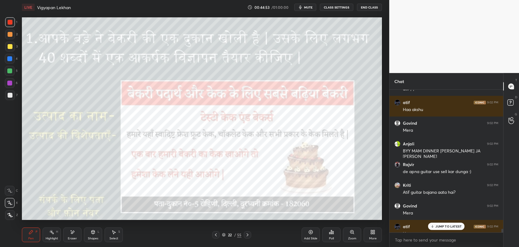
click at [443, 229] on div "JUMP TO LATEST" at bounding box center [446, 225] width 36 height 7
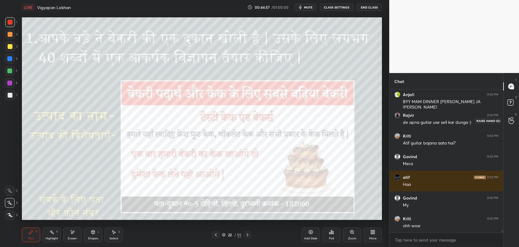
click at [512, 116] on div at bounding box center [511, 120] width 12 height 11
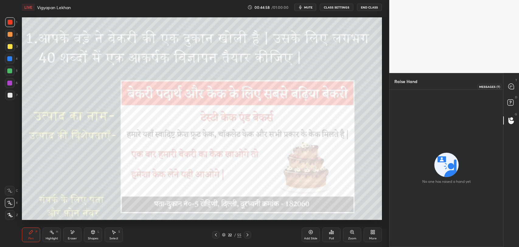
click at [514, 87] on icon at bounding box center [511, 86] width 6 height 6
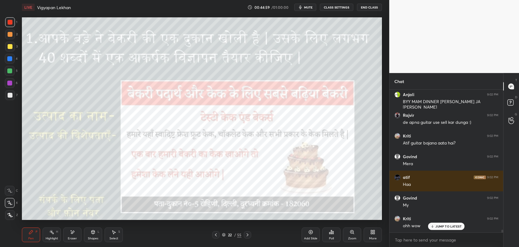
scroll to position [7376, 0]
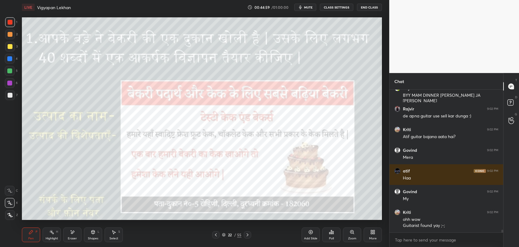
click at [511, 97] on div "D Doubts (D)" at bounding box center [510, 103] width 15 height 17
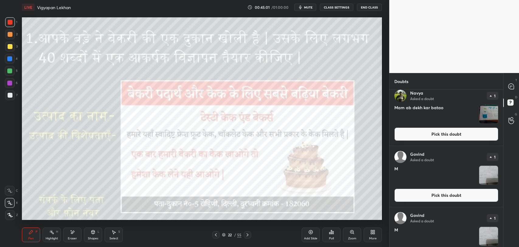
scroll to position [67, 0]
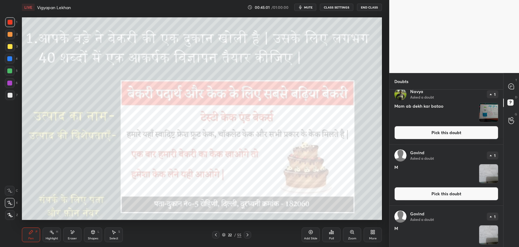
click at [486, 168] on img "grid" at bounding box center [488, 173] width 19 height 19
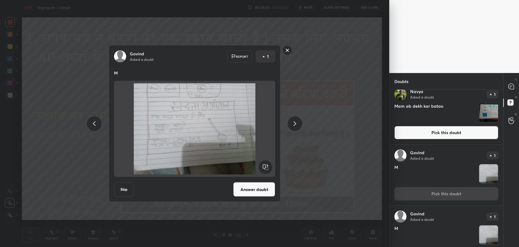
click at [256, 190] on button "Answer doubt" at bounding box center [254, 189] width 42 height 15
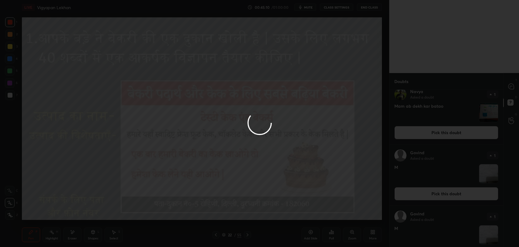
scroll to position [0, 0]
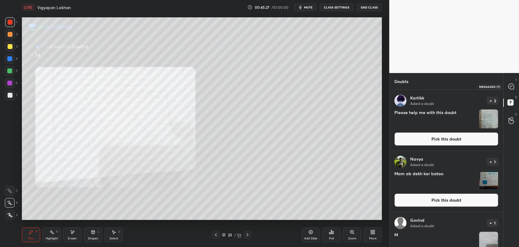
click at [514, 91] on div at bounding box center [511, 86] width 12 height 11
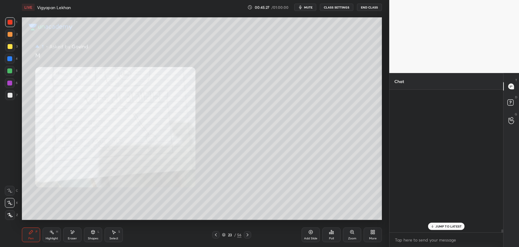
scroll to position [141, 112]
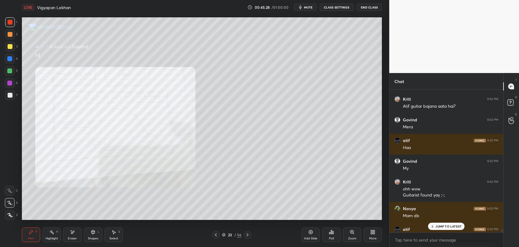
click at [442, 226] on p "JUMP TO LATEST" at bounding box center [448, 226] width 26 height 4
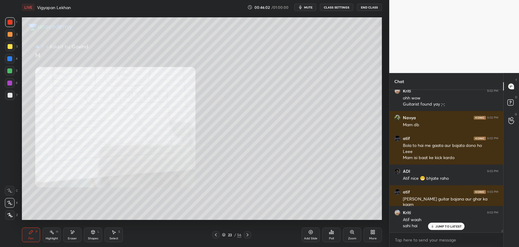
scroll to position [7492, 0]
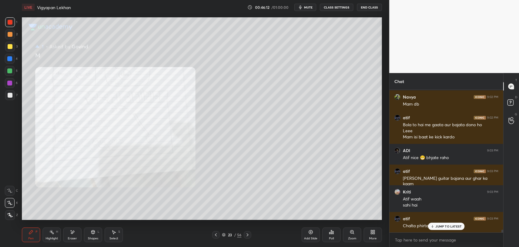
click at [436, 225] on p "JUMP TO LATEST" at bounding box center [448, 226] width 26 height 4
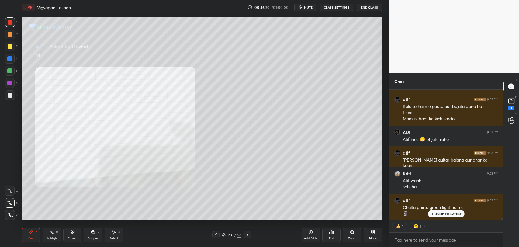
scroll to position [7510, 0]
click at [214, 236] on icon at bounding box center [215, 234] width 5 height 5
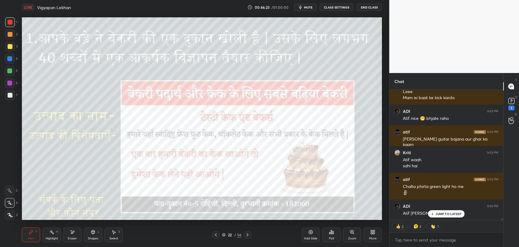
click at [435, 211] on div "JUMP TO LATEST" at bounding box center [446, 213] width 36 height 7
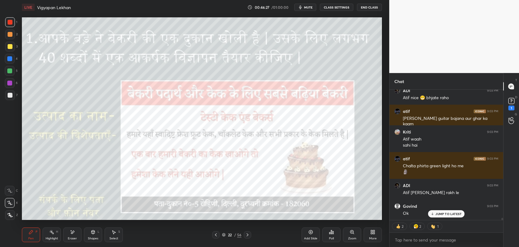
click at [442, 215] on p "JUMP TO LATEST" at bounding box center [448, 214] width 26 height 4
click at [232, 236] on div "22" at bounding box center [230, 235] width 6 height 4
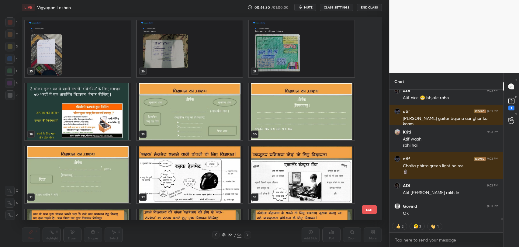
scroll to position [7572, 0]
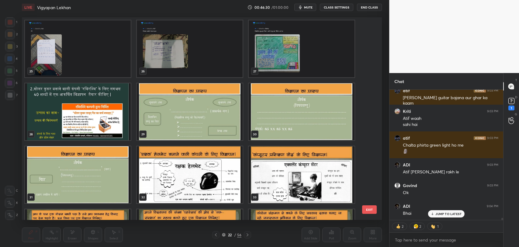
click at [203, 123] on img "grid" at bounding box center [190, 111] width 106 height 57
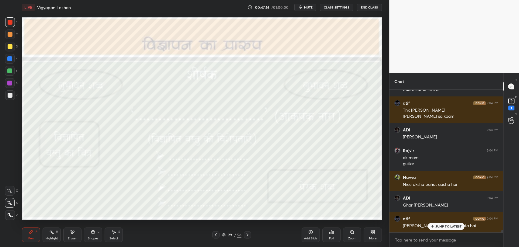
scroll to position [7847, 0]
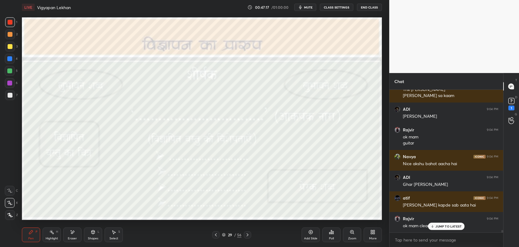
click at [246, 234] on icon at bounding box center [247, 234] width 5 height 5
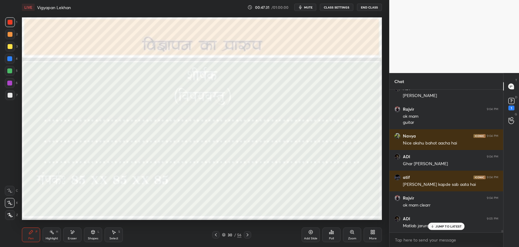
scroll to position [7888, 0]
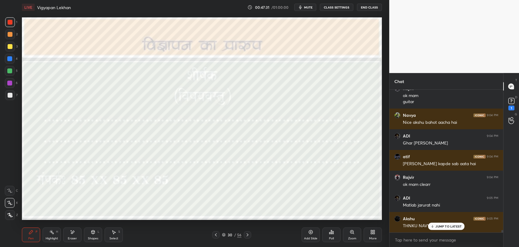
click at [248, 234] on icon at bounding box center [247, 234] width 5 height 5
click at [216, 236] on icon at bounding box center [215, 234] width 5 height 5
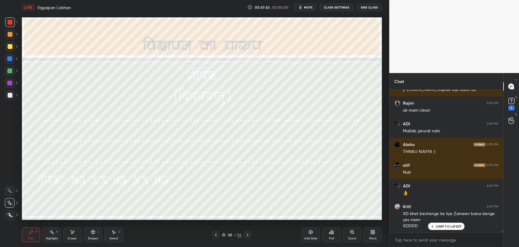
scroll to position [7983, 0]
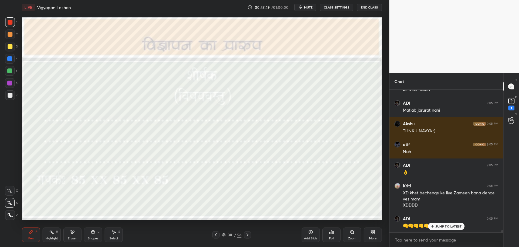
click at [247, 235] on icon at bounding box center [247, 234] width 5 height 5
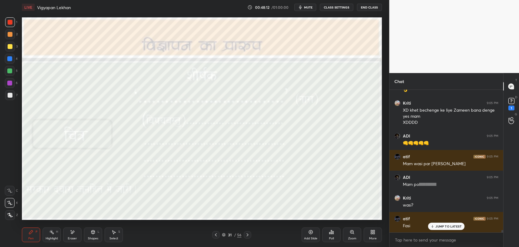
scroll to position [8086, 0]
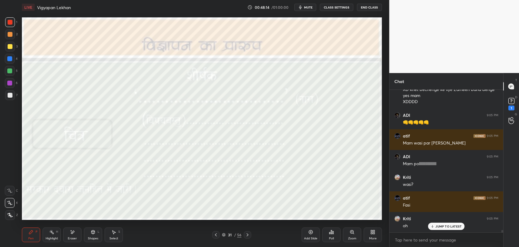
click at [448, 227] on p "JUMP TO LATEST" at bounding box center [448, 226] width 26 height 4
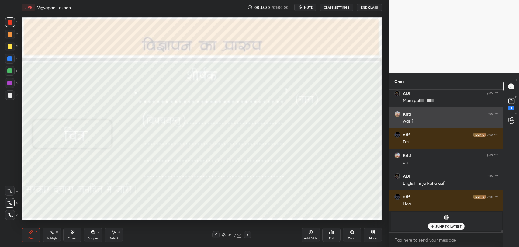
scroll to position [8170, 0]
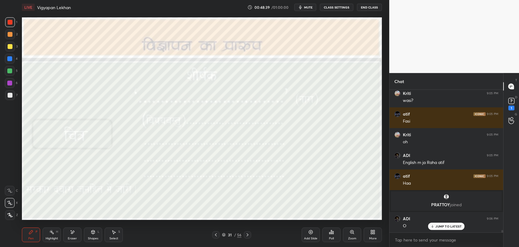
click at [246, 233] on icon at bounding box center [247, 234] width 5 height 5
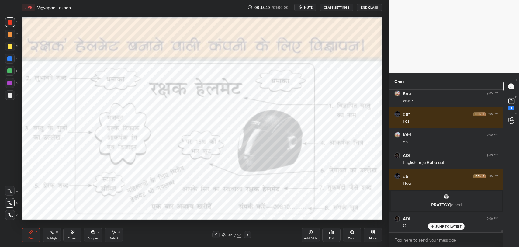
click at [434, 225] on icon at bounding box center [432, 226] width 4 height 4
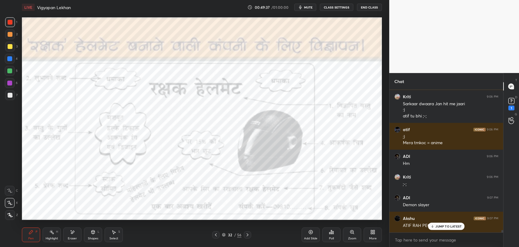
scroll to position [8359, 0]
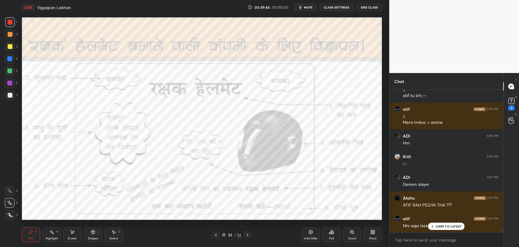
click at [449, 226] on p "JUMP TO LATEST" at bounding box center [448, 226] width 26 height 4
click at [246, 236] on icon at bounding box center [247, 234] width 5 height 5
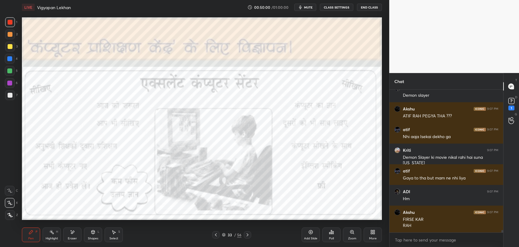
scroll to position [8469, 0]
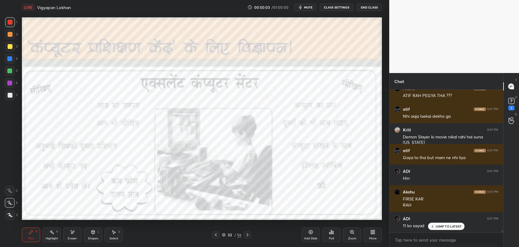
click at [245, 233] on icon at bounding box center [247, 234] width 5 height 5
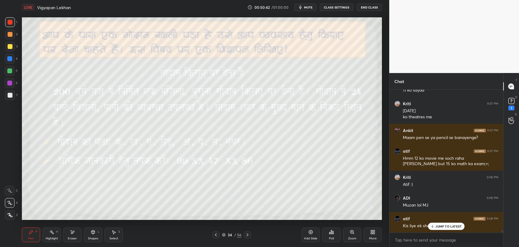
scroll to position [8625, 0]
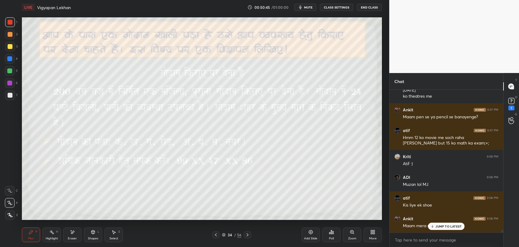
click at [432, 225] on icon at bounding box center [432, 226] width 0 height 2
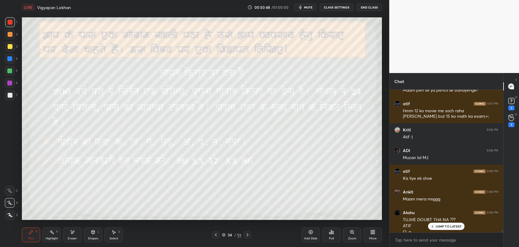
scroll to position [8658, 0]
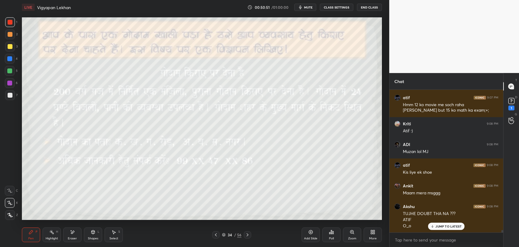
click at [433, 223] on div "JUMP TO LATEST" at bounding box center [446, 225] width 36 height 7
click at [509, 106] on div "1" at bounding box center [511, 107] width 6 height 5
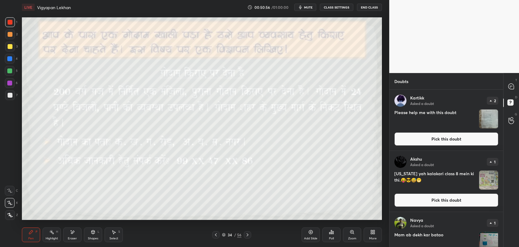
click at [489, 181] on img "grid" at bounding box center [488, 179] width 19 height 19
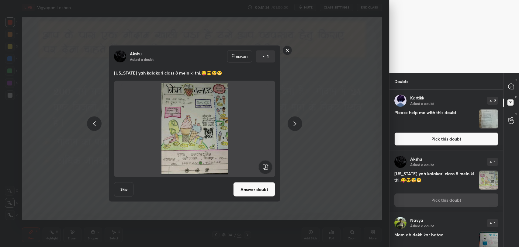
click at [286, 49] on rect at bounding box center [287, 50] width 9 height 9
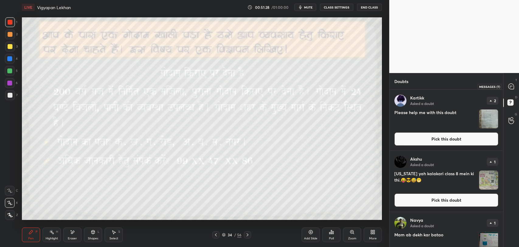
click at [509, 85] on icon at bounding box center [510, 86] width 5 height 5
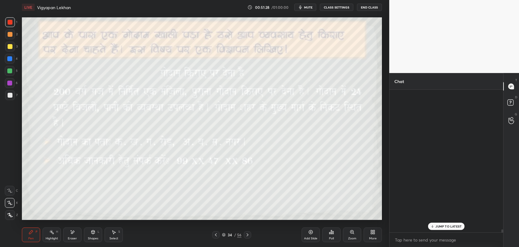
scroll to position [141, 112]
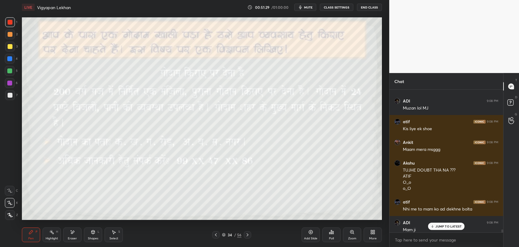
click at [437, 227] on p "JUMP TO LATEST" at bounding box center [448, 226] width 26 height 4
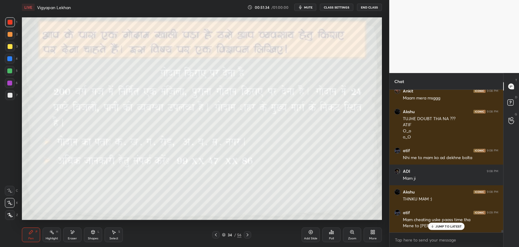
scroll to position [8773, 0]
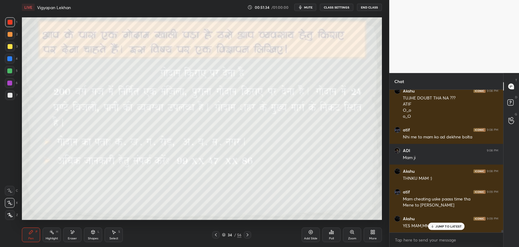
click at [440, 224] on p "JUMP TO LATEST" at bounding box center [448, 226] width 26 height 4
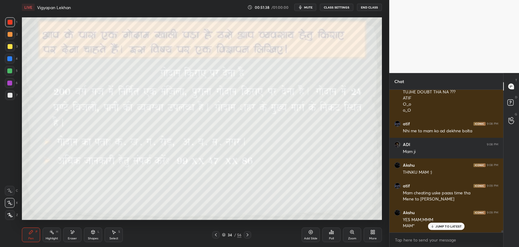
click at [434, 227] on icon at bounding box center [432, 226] width 4 height 4
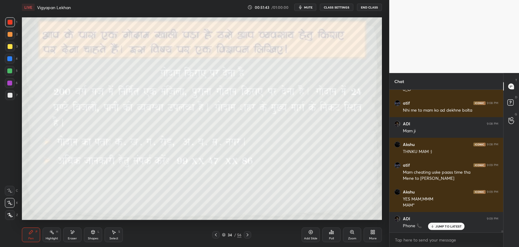
click at [448, 225] on p "JUMP TO LATEST" at bounding box center [448, 226] width 26 height 4
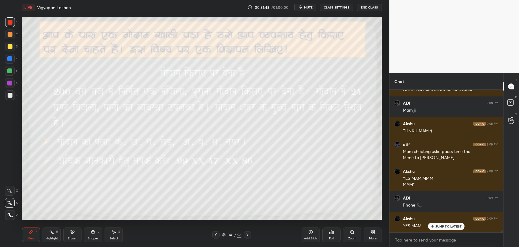
scroll to position [8841, 0]
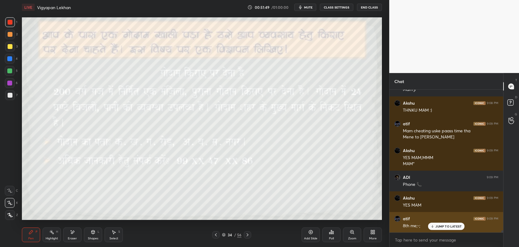
click at [445, 221] on div "atif 9:09 PM" at bounding box center [446, 218] width 104 height 6
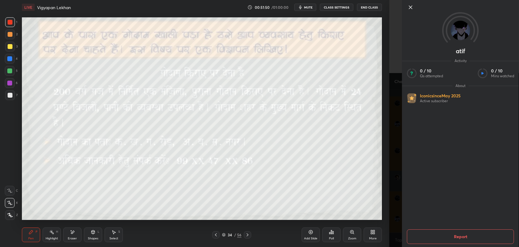
click at [410, 8] on icon at bounding box center [410, 7] width 3 height 3
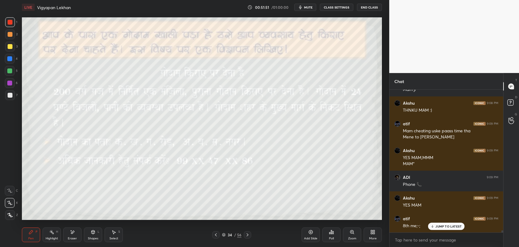
drag, startPoint x: 452, startPoint y: 227, endPoint x: 384, endPoint y: 219, distance: 68.5
click at [452, 227] on p "JUMP TO LATEST" at bounding box center [448, 226] width 26 height 4
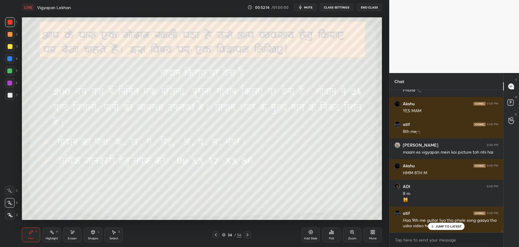
scroll to position [8942, 0]
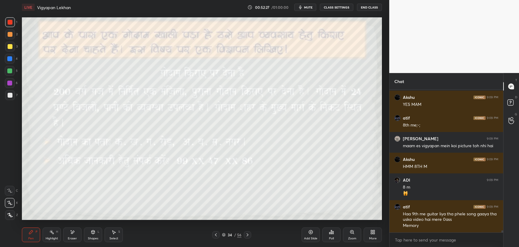
click at [246, 236] on icon at bounding box center [247, 234] width 5 height 5
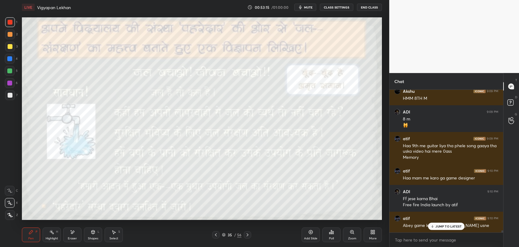
scroll to position [9030, 0]
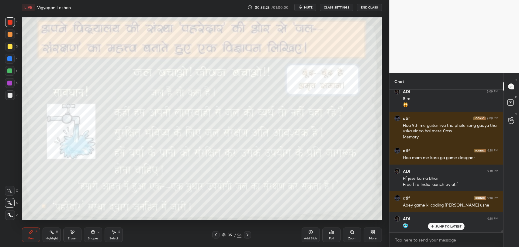
click at [440, 226] on p "JUMP TO LATEST" at bounding box center [448, 226] width 26 height 4
click at [244, 234] on div at bounding box center [247, 234] width 7 height 7
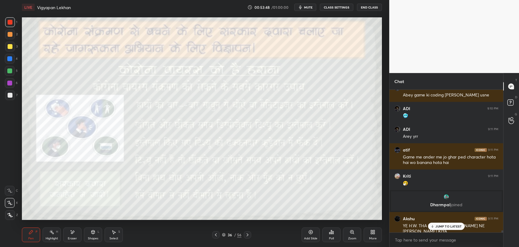
scroll to position [9166, 0]
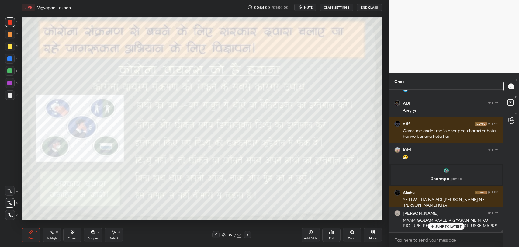
click at [444, 226] on p "JUMP TO LATEST" at bounding box center [448, 226] width 26 height 4
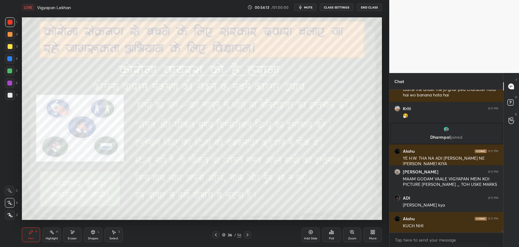
scroll to position [9234, 0]
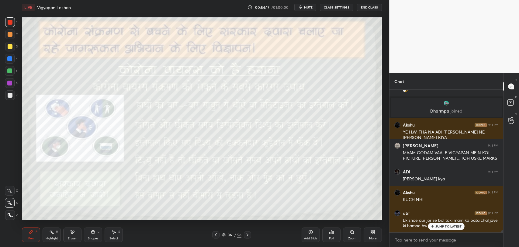
click at [76, 232] on div "Eraser" at bounding box center [72, 234] width 18 height 15
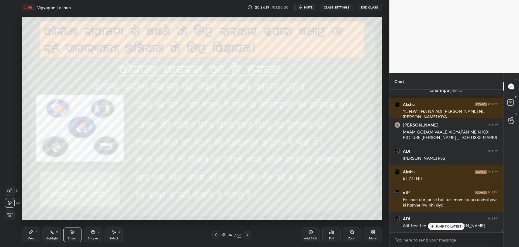
click at [29, 231] on icon at bounding box center [31, 231] width 5 height 5
click at [251, 234] on div at bounding box center [247, 234] width 7 height 7
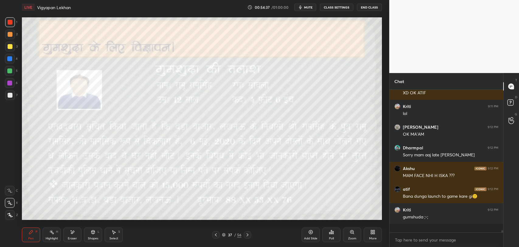
scroll to position [9399, 0]
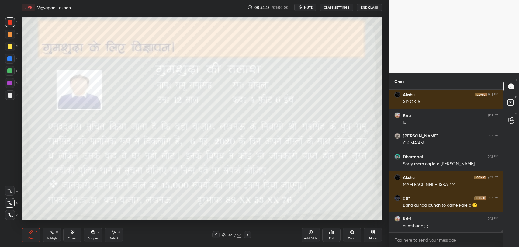
click at [75, 234] on div "Eraser" at bounding box center [72, 234] width 18 height 15
click at [30, 232] on icon at bounding box center [31, 232] width 4 height 4
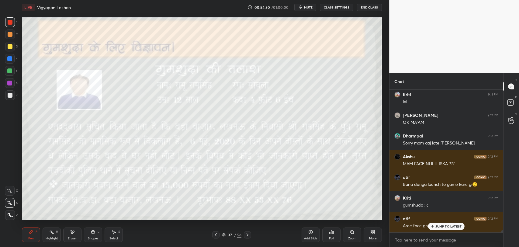
click at [435, 226] on div "JUMP TO LATEST" at bounding box center [446, 225] width 36 height 7
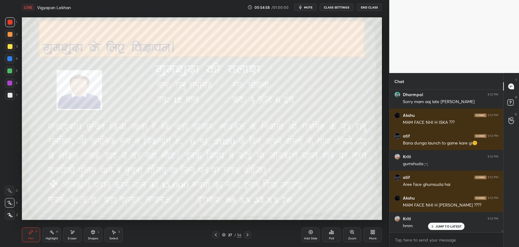
scroll to position [9482, 0]
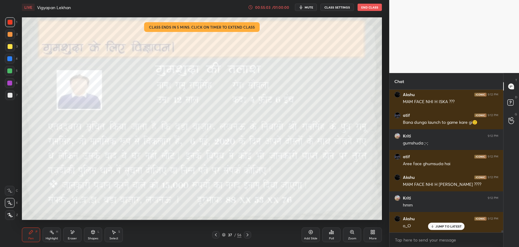
click at [446, 228] on p "JUMP TO LATEST" at bounding box center [448, 226] width 26 height 4
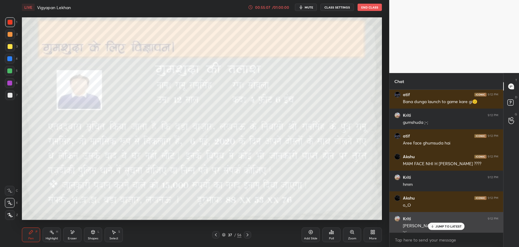
scroll to position [9509, 0]
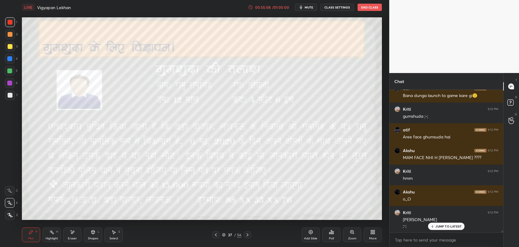
click at [442, 224] on p "JUMP TO LATEST" at bounding box center [448, 226] width 26 height 4
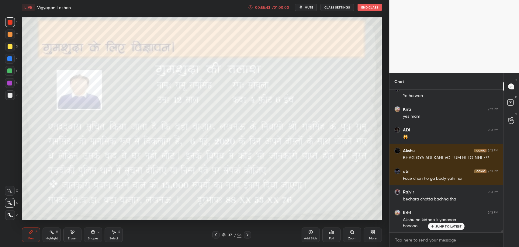
scroll to position [9721, 0]
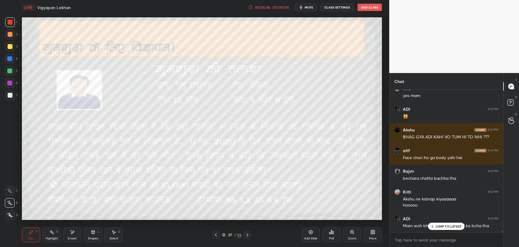
click at [437, 226] on p "JUMP TO LATEST" at bounding box center [448, 226] width 26 height 4
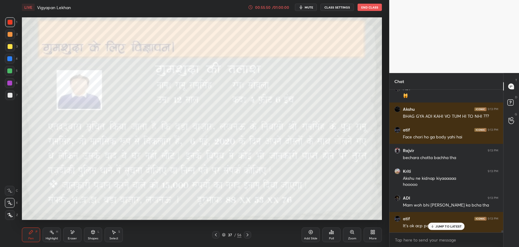
click at [448, 226] on p "JUMP TO LATEST" at bounding box center [448, 226] width 26 height 4
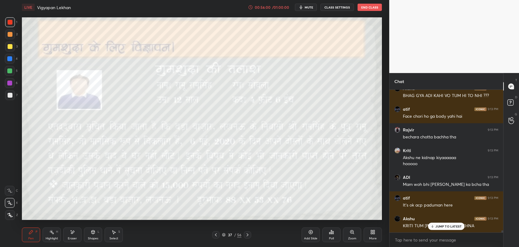
click at [454, 223] on div "JUMP TO LATEST" at bounding box center [446, 225] width 36 height 7
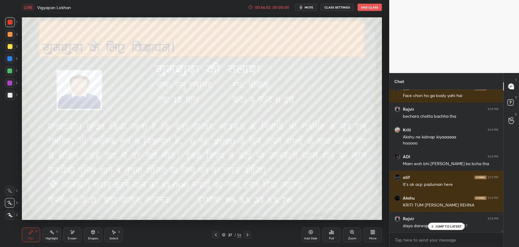
scroll to position [9804, 0]
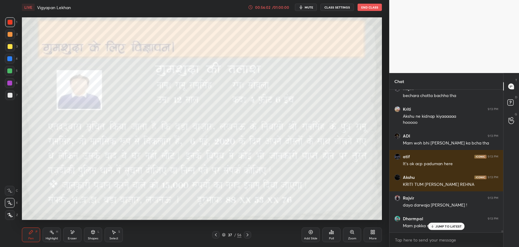
click at [249, 237] on div at bounding box center [247, 234] width 7 height 7
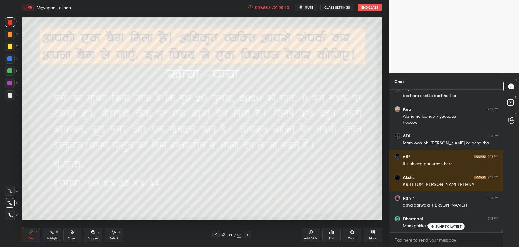
click at [436, 225] on p "JUMP TO LATEST" at bounding box center [448, 226] width 26 height 4
click at [75, 235] on div "Eraser" at bounding box center [72, 234] width 18 height 15
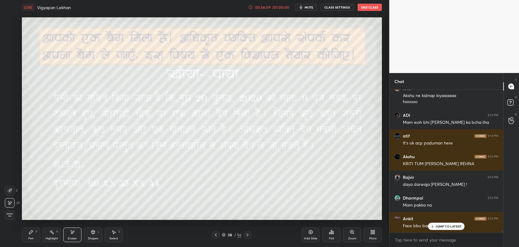
click at [32, 232] on icon at bounding box center [31, 232] width 4 height 4
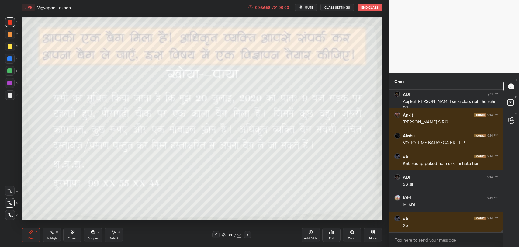
scroll to position [10037, 0]
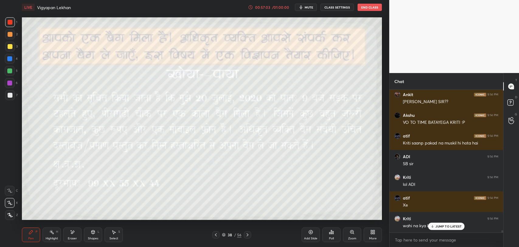
click at [445, 224] on p "JUMP TO LATEST" at bounding box center [448, 226] width 26 height 4
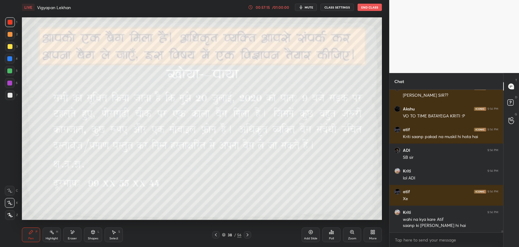
scroll to position [10064, 0]
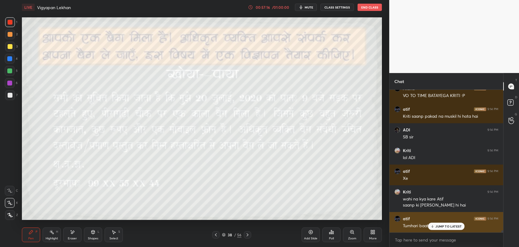
click at [442, 222] on div "Tumhari baat kar raha ho" at bounding box center [450, 225] width 95 height 7
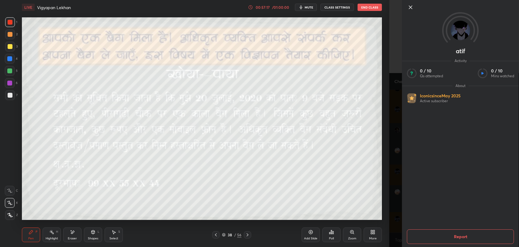
click at [409, 12] on div at bounding box center [460, 17] width 117 height 35
click at [410, 8] on icon at bounding box center [410, 7] width 3 height 3
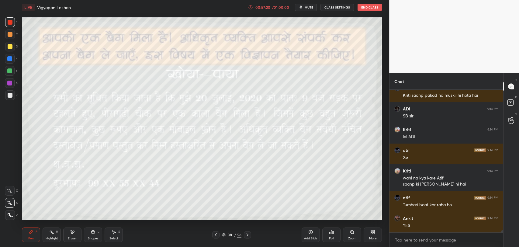
scroll to position [10105, 0]
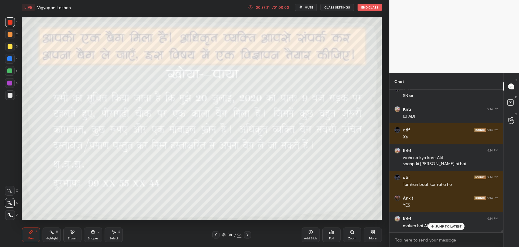
click at [432, 224] on icon at bounding box center [432, 226] width 4 height 4
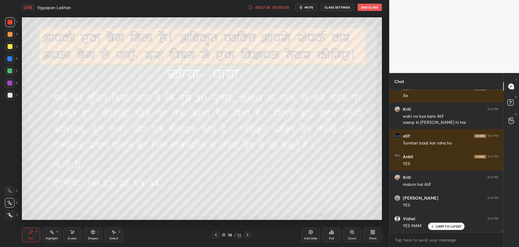
scroll to position [10172, 0]
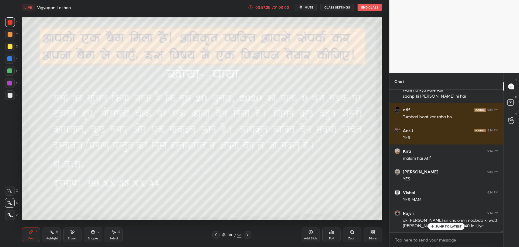
click at [247, 235] on icon at bounding box center [247, 234] width 5 height 5
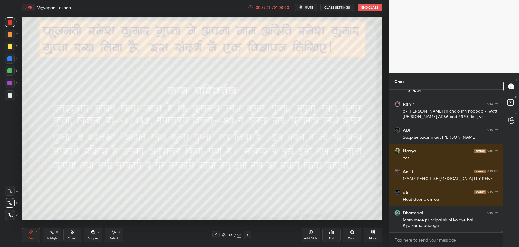
scroll to position [10302, 0]
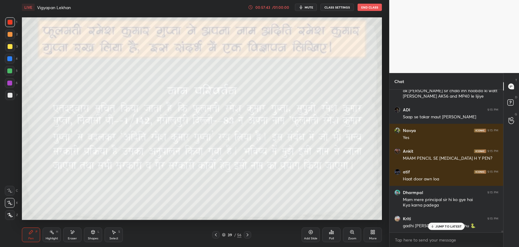
click at [441, 225] on p "JUMP TO LATEST" at bounding box center [448, 226] width 26 height 4
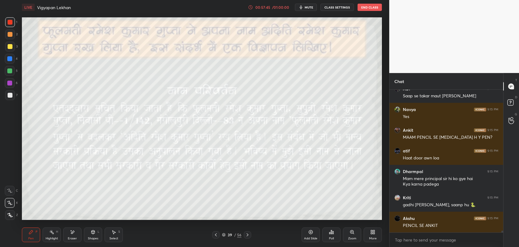
scroll to position [10343, 0]
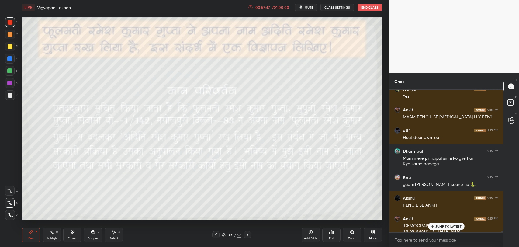
click at [450, 224] on p "JUMP TO LATEST" at bounding box center [448, 226] width 26 height 4
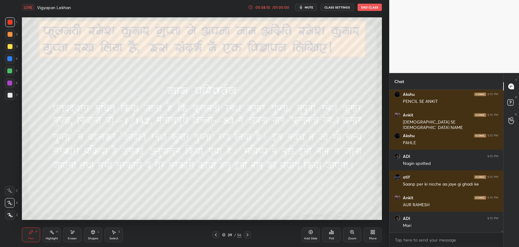
scroll to position [10453, 0]
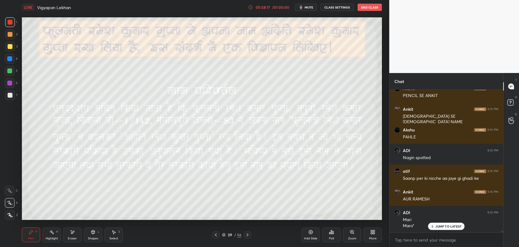
click at [449, 226] on p "JUMP TO LATEST" at bounding box center [448, 226] width 26 height 4
click at [251, 236] on div "39 / 56" at bounding box center [232, 234] width 140 height 7
click at [250, 236] on div at bounding box center [247, 234] width 7 height 7
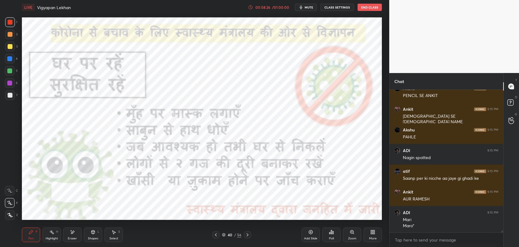
click at [345, 217] on div "LIVE Vigyapan Lekhan 00:58:26 / 01:00:00 mute CLASS SETTINGS End Class Setting …" at bounding box center [201, 123] width 365 height 247
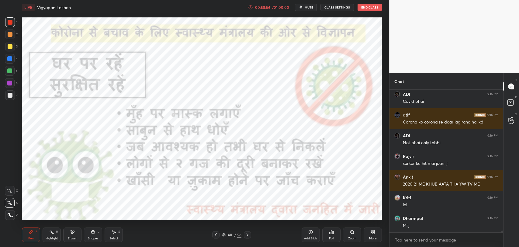
scroll to position [10618, 0]
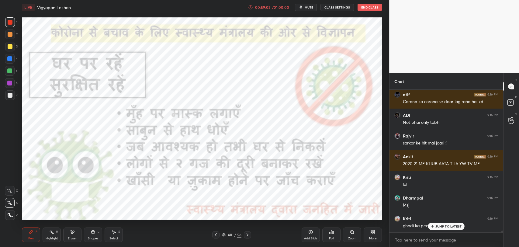
click at [436, 227] on p "JUMP TO LATEST" at bounding box center [448, 226] width 26 height 4
click at [246, 235] on icon at bounding box center [247, 234] width 5 height 5
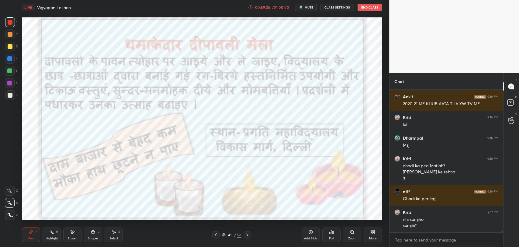
scroll to position [10698, 0]
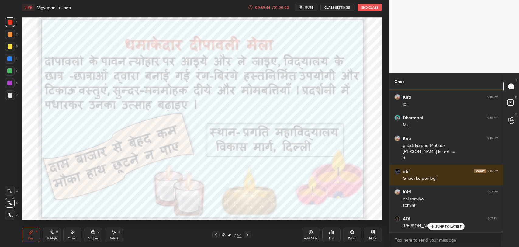
click at [441, 227] on p "JUMP TO LATEST" at bounding box center [448, 226] width 26 height 4
click at [245, 235] on icon at bounding box center [247, 234] width 5 height 5
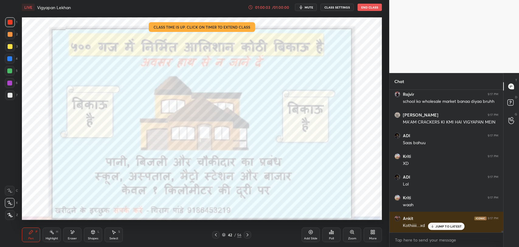
scroll to position [10863, 0]
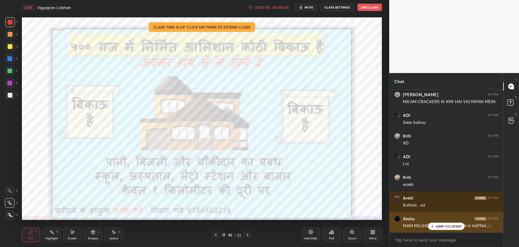
click at [433, 227] on icon at bounding box center [432, 226] width 2 height 1
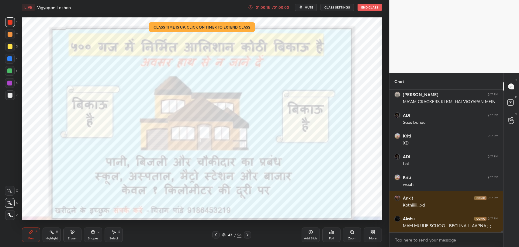
click at [246, 234] on icon at bounding box center [247, 234] width 5 height 5
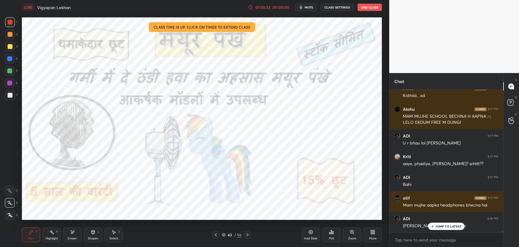
scroll to position [10999, 0]
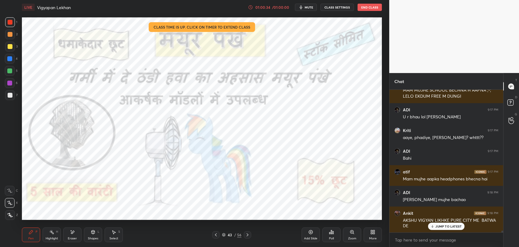
click at [434, 225] on icon at bounding box center [432, 226] width 4 height 4
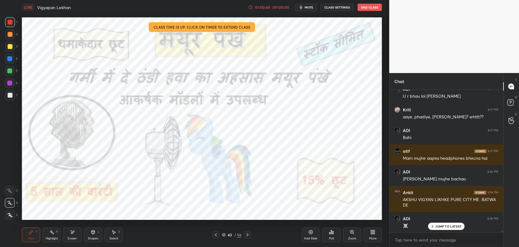
click at [444, 229] on div "JUMP TO LATEST" at bounding box center [446, 225] width 36 height 7
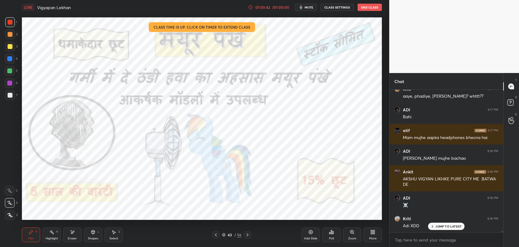
click at [232, 233] on div "43" at bounding box center [230, 235] width 6 height 4
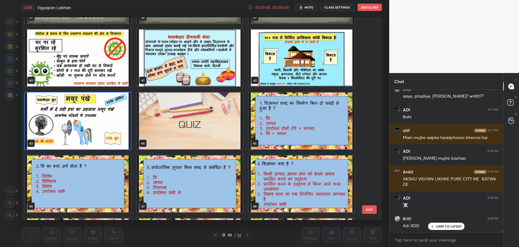
scroll to position [11061, 0]
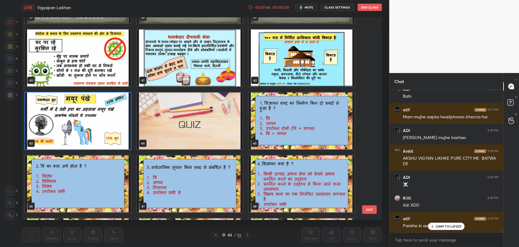
click at [303, 137] on img "grid" at bounding box center [302, 120] width 106 height 57
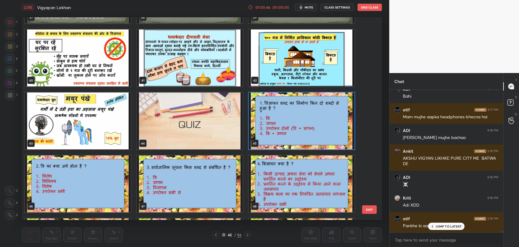
click at [303, 137] on img "grid" at bounding box center [302, 120] width 106 height 57
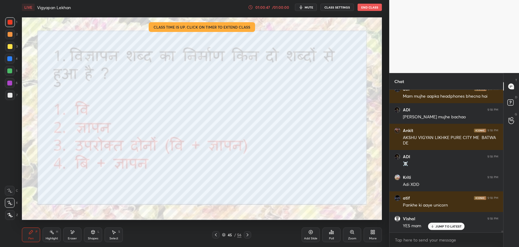
click at [440, 226] on p "JUMP TO LATEST" at bounding box center [448, 226] width 26 height 4
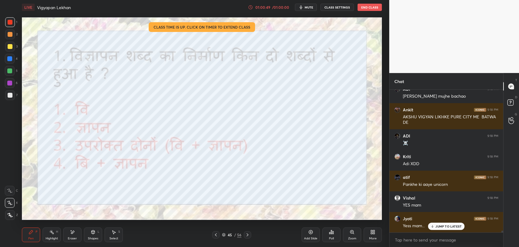
click at [446, 228] on p "JUMP TO LATEST" at bounding box center [448, 226] width 26 height 4
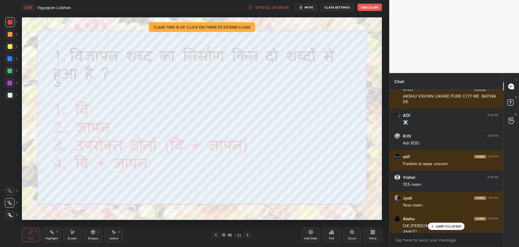
scroll to position [11129, 0]
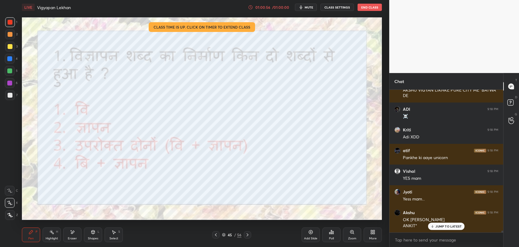
click at [439, 229] on div "JUMP TO LATEST" at bounding box center [446, 225] width 36 height 7
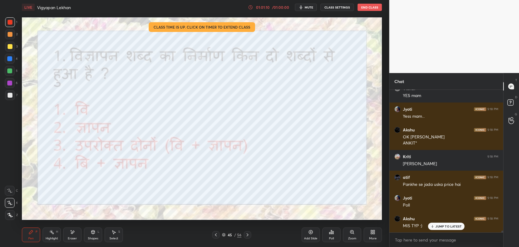
scroll to position [11232, 0]
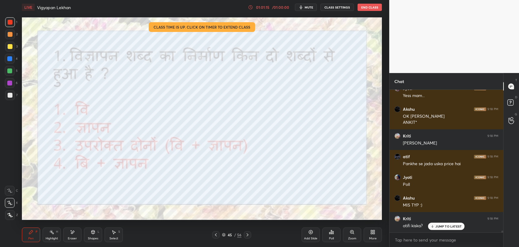
click at [430, 226] on div "ADI 9:17 PM U r bhau lol [PERSON_NAME] Kriti 9:17 PM aaye, [PERSON_NAME], [PERS…" at bounding box center [446, 161] width 114 height 143
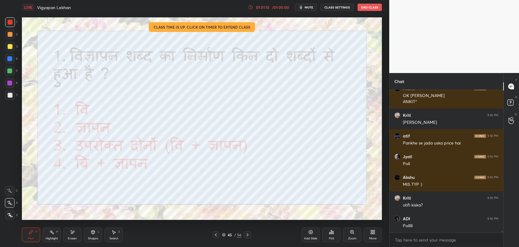
click at [327, 234] on div "Poll" at bounding box center [331, 234] width 18 height 15
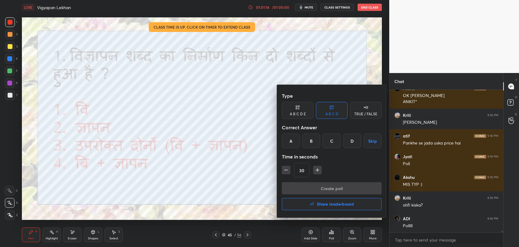
scroll to position [11274, 0]
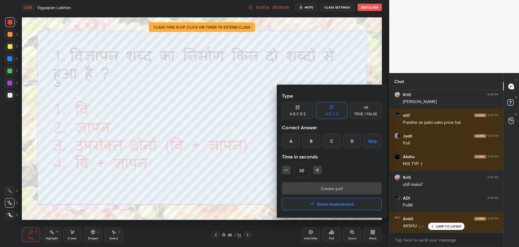
click at [325, 141] on div "C" at bounding box center [331, 140] width 18 height 15
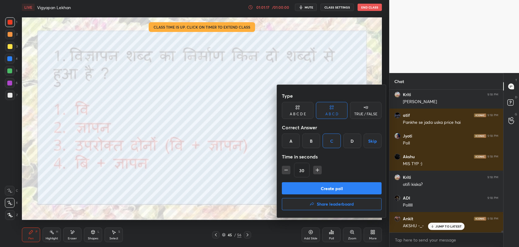
click at [325, 189] on button "Create poll" at bounding box center [332, 188] width 100 height 12
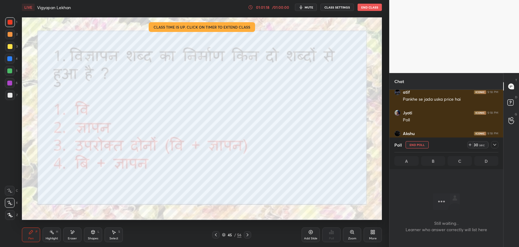
scroll to position [2, 2]
click at [235, 234] on div "/" at bounding box center [235, 235] width 2 height 4
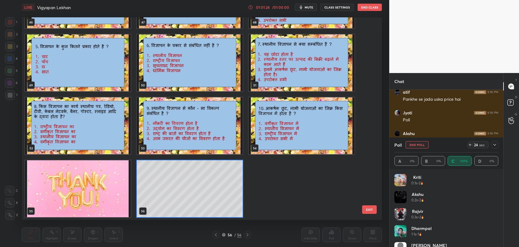
click at [172, 184] on div "43 44 45 46 47 48 49 50 51 52 53 54 55 56" at bounding box center [196, 118] width 349 height 202
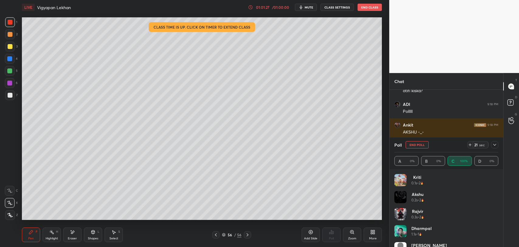
click at [213, 236] on div at bounding box center [215, 234] width 7 height 7
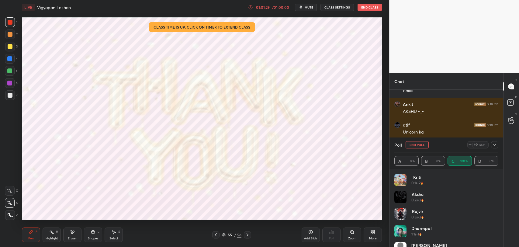
click at [493, 146] on icon at bounding box center [494, 144] width 5 height 5
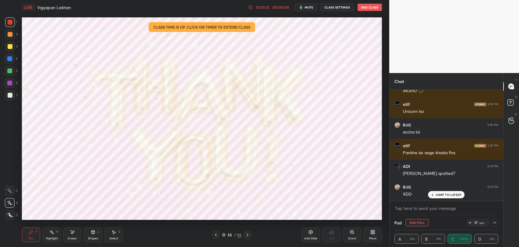
click at [442, 194] on p "JUMP TO LATEST" at bounding box center [448, 195] width 26 height 4
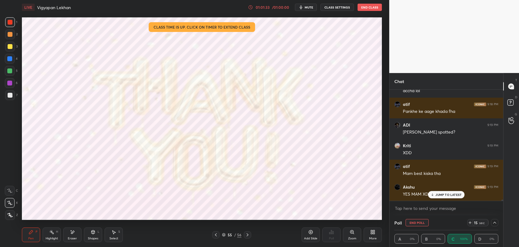
click at [447, 194] on p "JUMP TO LATEST" at bounding box center [448, 195] width 26 height 4
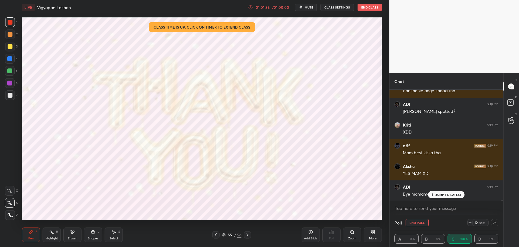
click at [444, 194] on p "JUMP TO LATEST" at bounding box center [448, 195] width 26 height 4
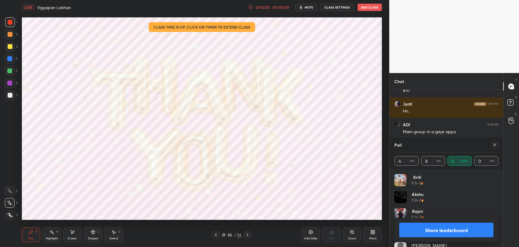
click at [494, 145] on icon at bounding box center [494, 144] width 3 height 3
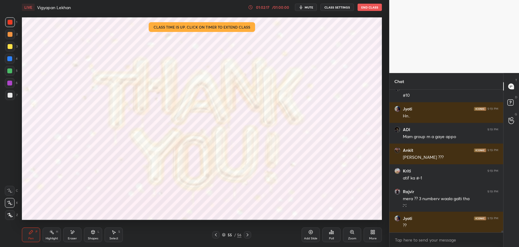
click at [449, 224] on div "atif 9:19 PM Mam best kiska tha Akshu 9:19 PM YES MAM XD ADI 9:19 PM Bye mamama…" at bounding box center [446, 161] width 114 height 143
click at [313, 233] on div "Add Slide" at bounding box center [310, 234] width 18 height 15
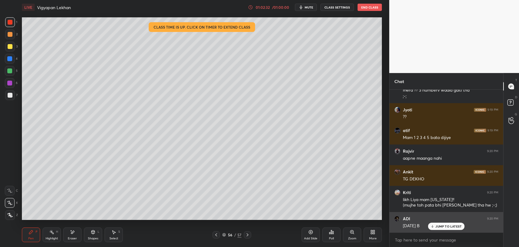
click at [441, 225] on p "JUMP TO LATEST" at bounding box center [448, 226] width 26 height 4
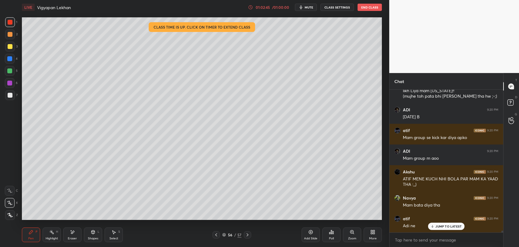
click at [435, 225] on div "JUMP TO LATEST" at bounding box center [446, 225] width 36 height 7
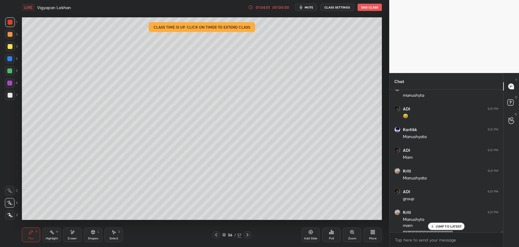
scroll to position [12548, 0]
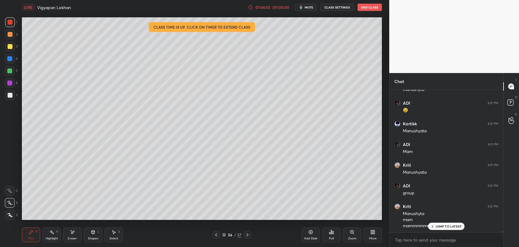
click at [440, 225] on p "JUMP TO LATEST" at bounding box center [448, 226] width 26 height 4
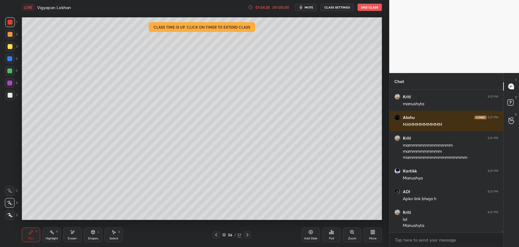
scroll to position [12765, 0]
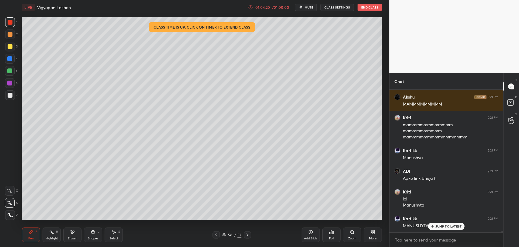
click at [232, 234] on div "56" at bounding box center [230, 235] width 6 height 4
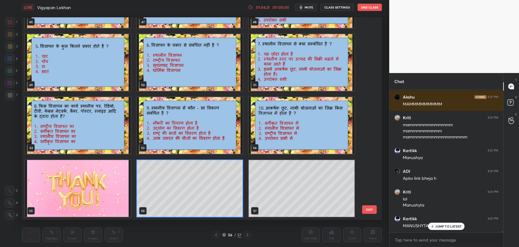
scroll to position [12786, 0]
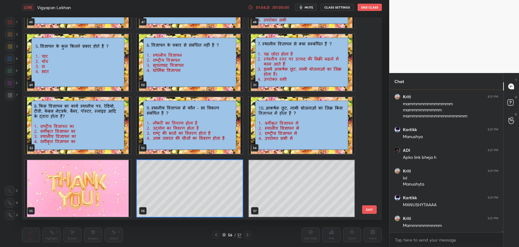
click at [105, 174] on img "grid" at bounding box center [78, 188] width 106 height 57
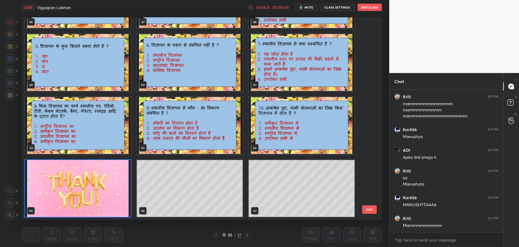
click at [105, 174] on img "grid" at bounding box center [78, 188] width 106 height 57
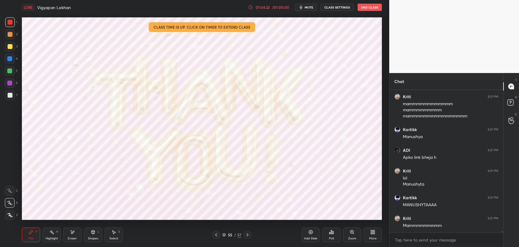
scroll to position [12806, 0]
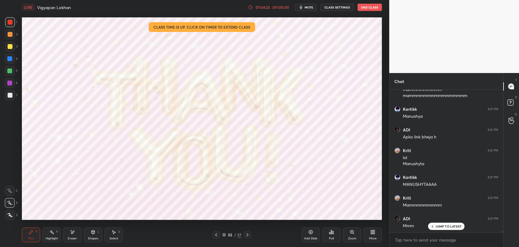
click at [448, 224] on p "JUMP TO LATEST" at bounding box center [448, 226] width 26 height 4
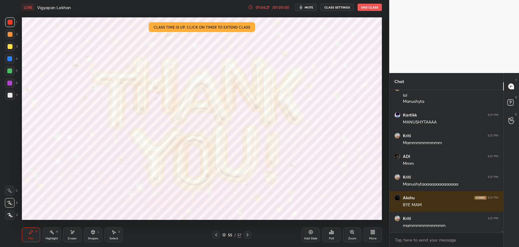
scroll to position [12889, 0]
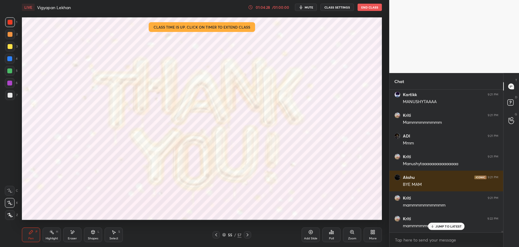
click at [441, 229] on div "ADI 9:21 PM group Kriti 9:21 PM Manushyta mam mammmmmmmmmmmm mammmmmmmmmmmm Aks…" at bounding box center [446, 161] width 114 height 143
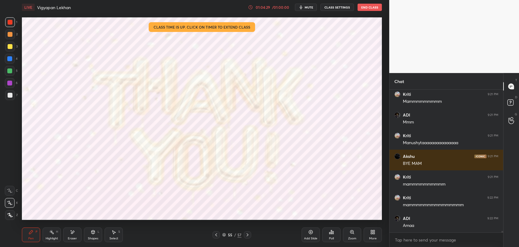
scroll to position [12951, 0]
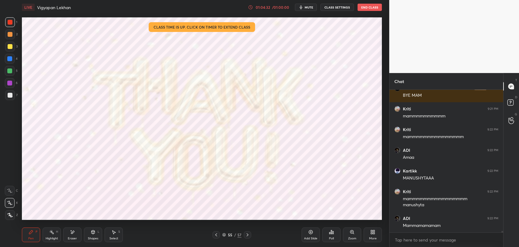
click at [367, 6] on button "End Class" at bounding box center [369, 7] width 24 height 7
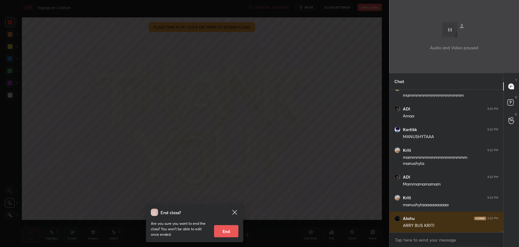
click at [228, 232] on button "End" at bounding box center [226, 231] width 24 height 12
type textarea "x"
